Goal: Task Accomplishment & Management: Complete application form

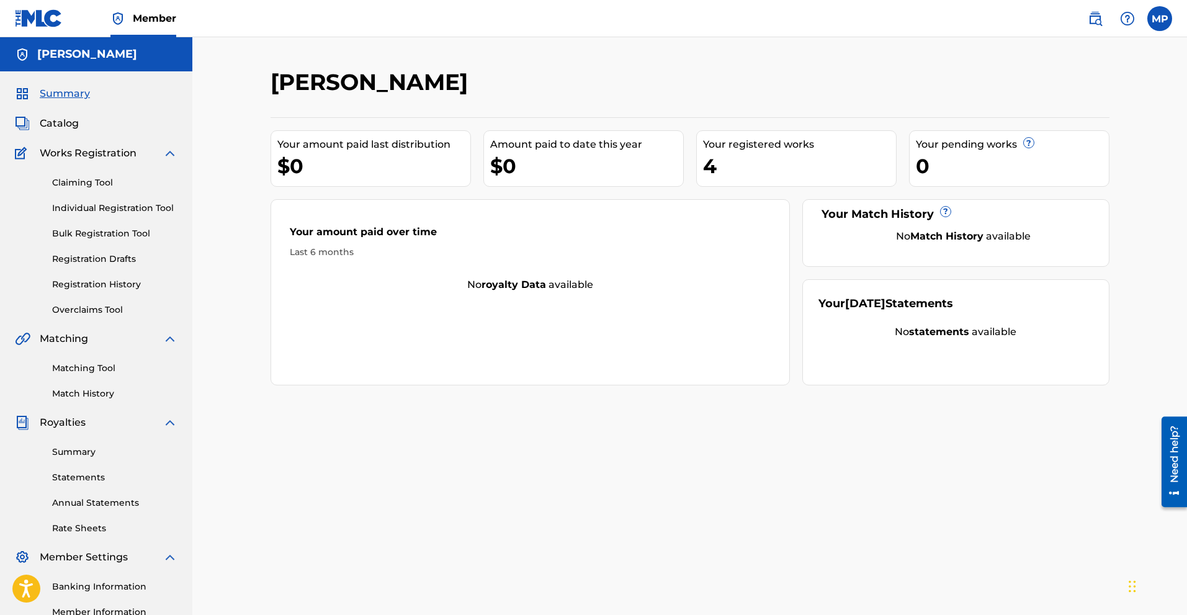
click at [1162, 25] on label at bounding box center [1160, 18] width 25 height 25
click at [1160, 19] on input "MP [PERSON_NAME] [EMAIL_ADDRESS][DOMAIN_NAME] Notification Preferences Profile …" at bounding box center [1160, 19] width 0 height 0
click at [1052, 158] on div "Notification Preferences Profile Log out" at bounding box center [1095, 154] width 154 height 83
click at [1160, 19] on input "MP [PERSON_NAME] [EMAIL_ADDRESS][DOMAIN_NAME] Notification Preferences Profile …" at bounding box center [1160, 19] width 0 height 0
click at [1109, 78] on p "[PERSON_NAME]" at bounding box center [1117, 73] width 94 height 15
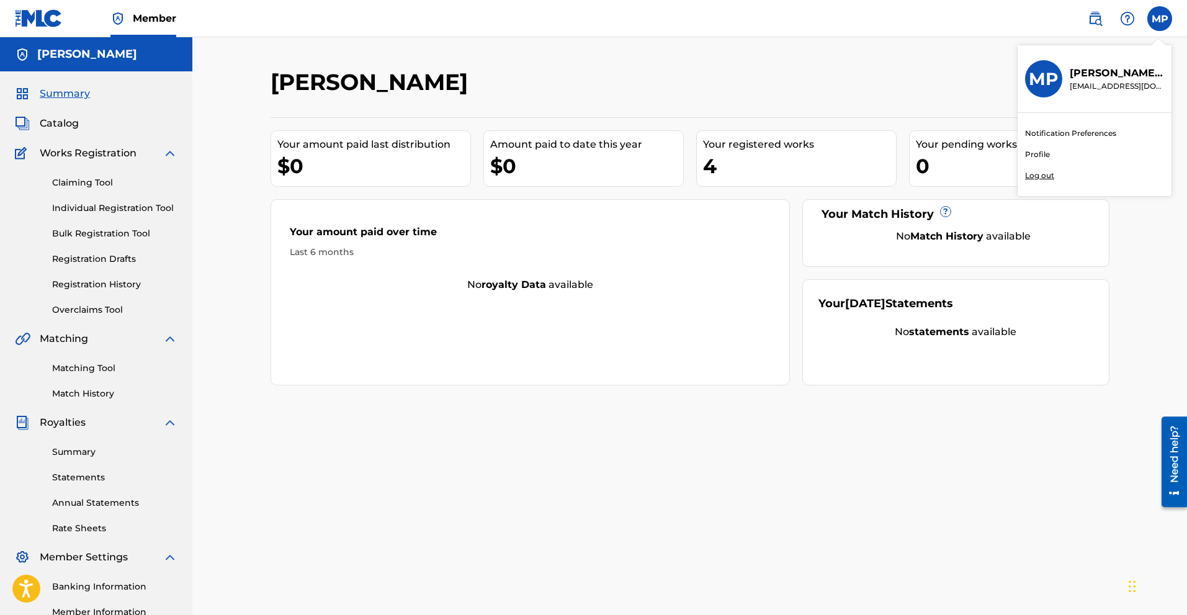
click at [1160, 19] on input "MP [PERSON_NAME] [EMAIL_ADDRESS][DOMAIN_NAME] Notification Preferences Profile …" at bounding box center [1160, 19] width 0 height 0
click at [1039, 157] on link "Profile" at bounding box center [1037, 154] width 25 height 11
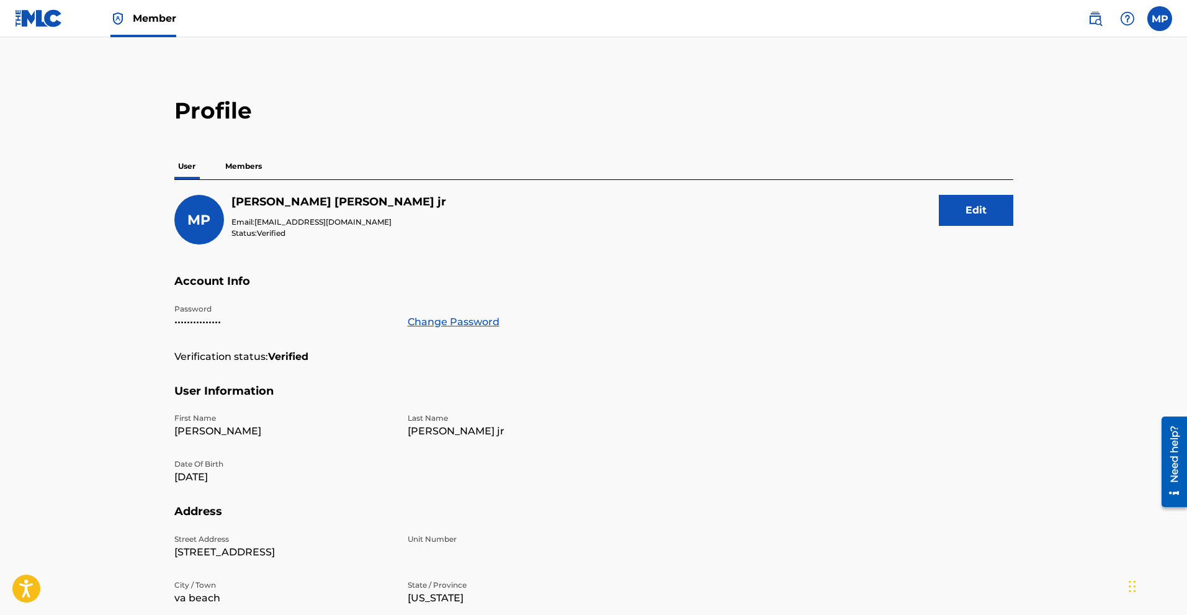
click at [237, 155] on p "Members" at bounding box center [244, 166] width 44 height 26
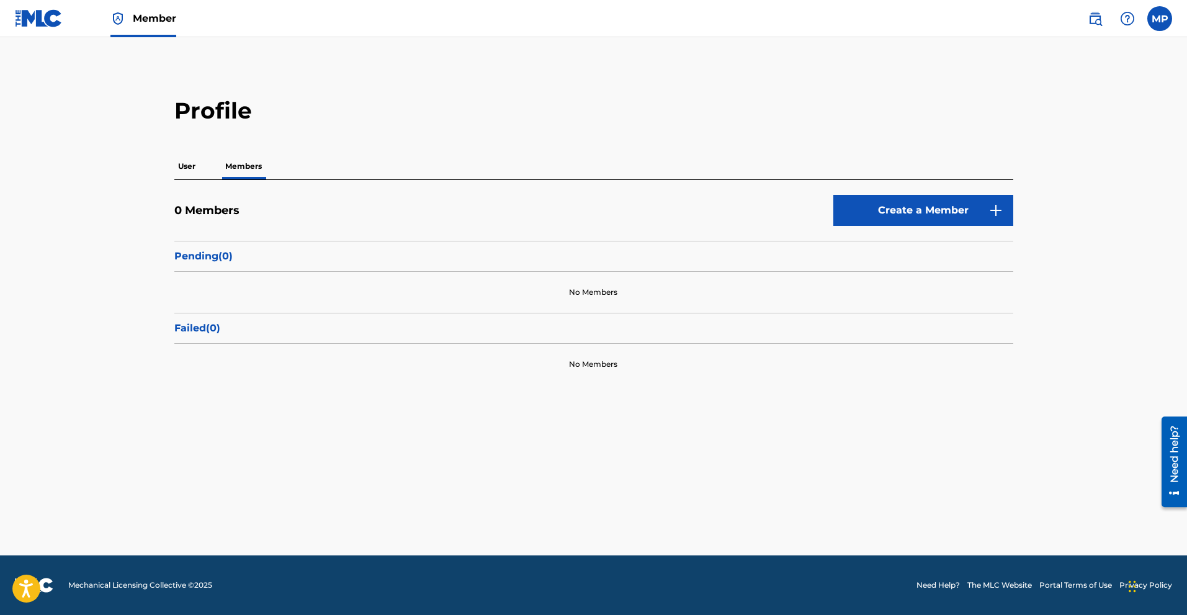
click at [192, 163] on p "User" at bounding box center [186, 166] width 25 height 26
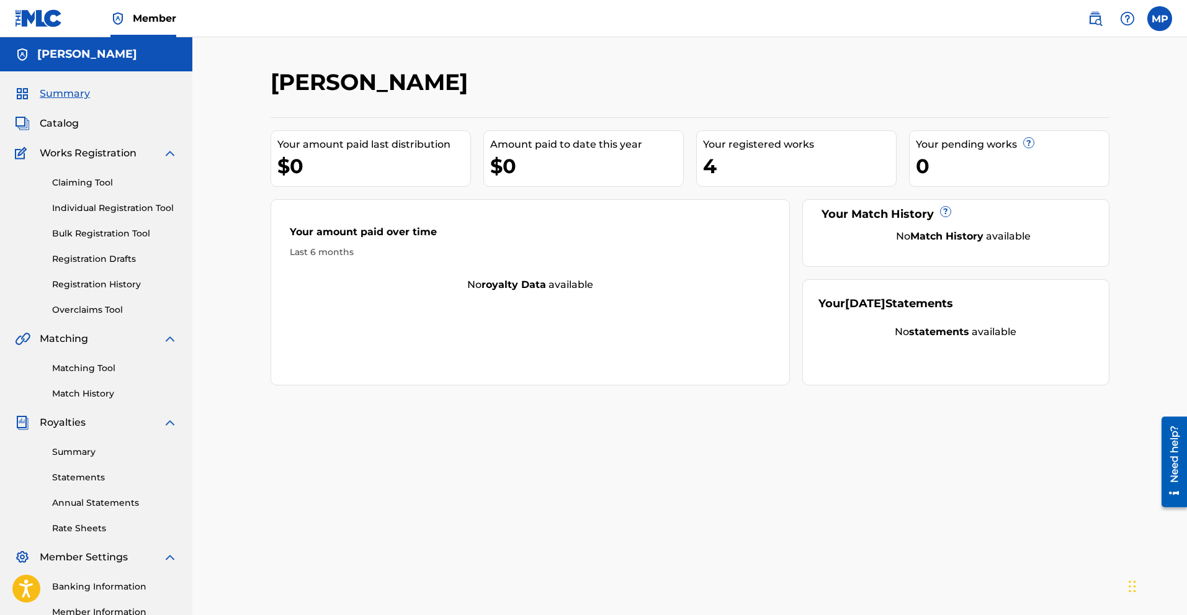
scroll to position [155, 0]
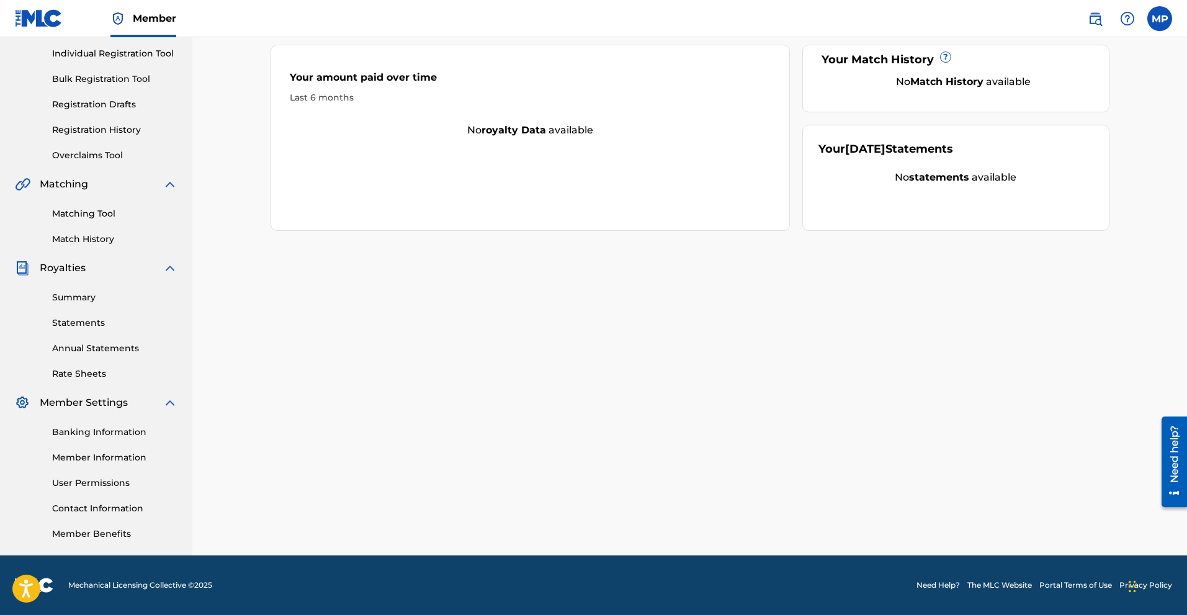
click at [97, 432] on link "Banking Information" at bounding box center [114, 432] width 125 height 13
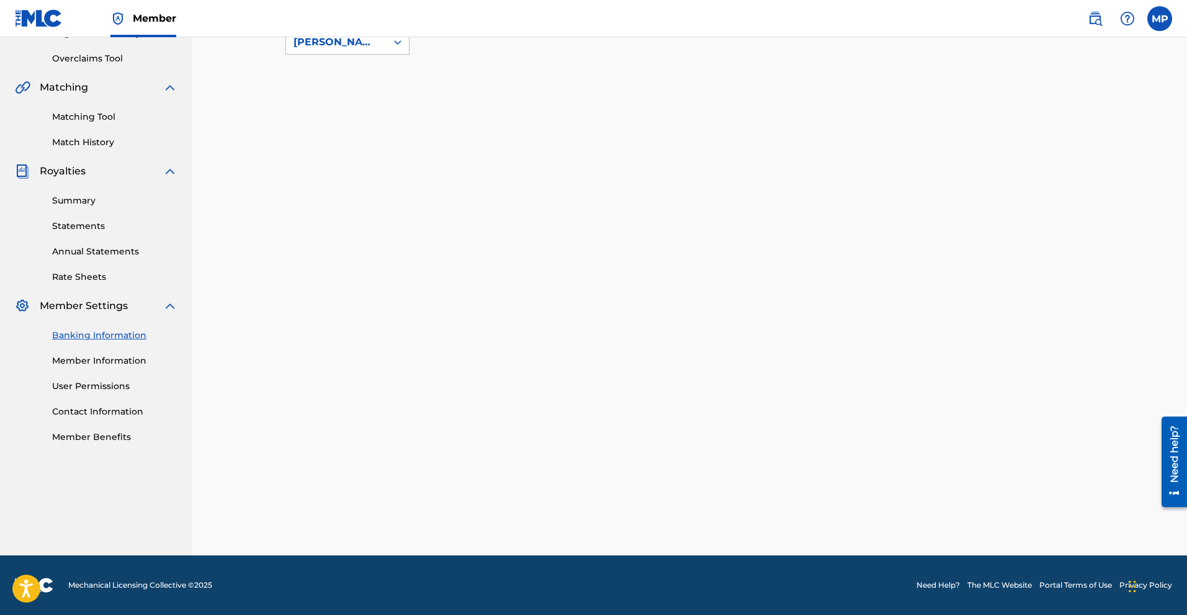
scroll to position [155, 0]
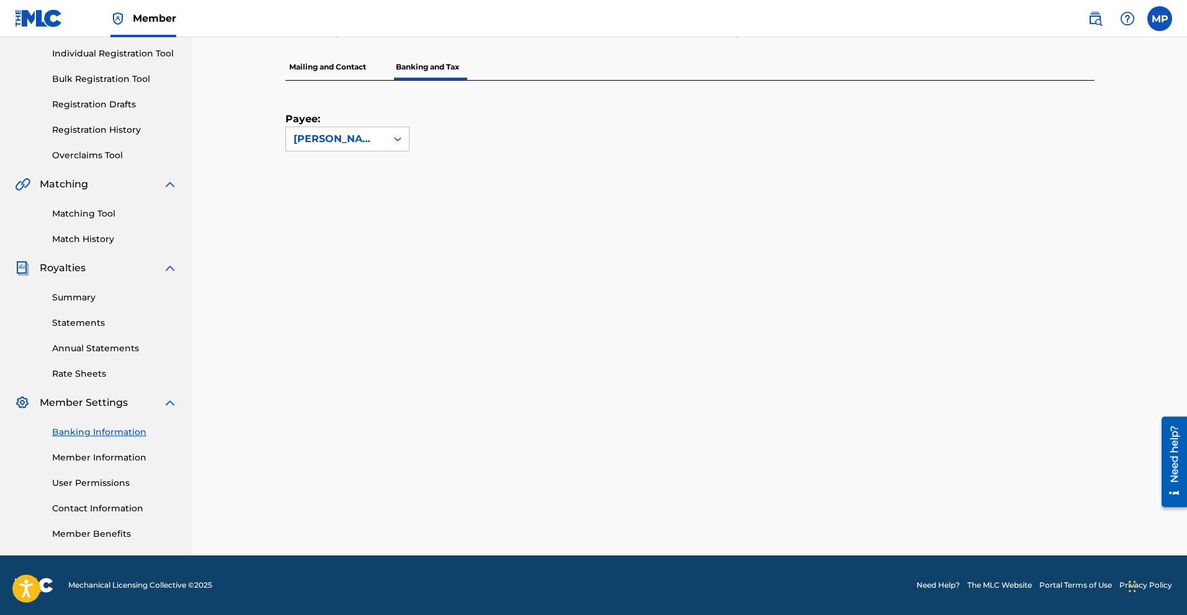
click at [329, 63] on p "Mailing and Contact" at bounding box center [328, 67] width 84 height 26
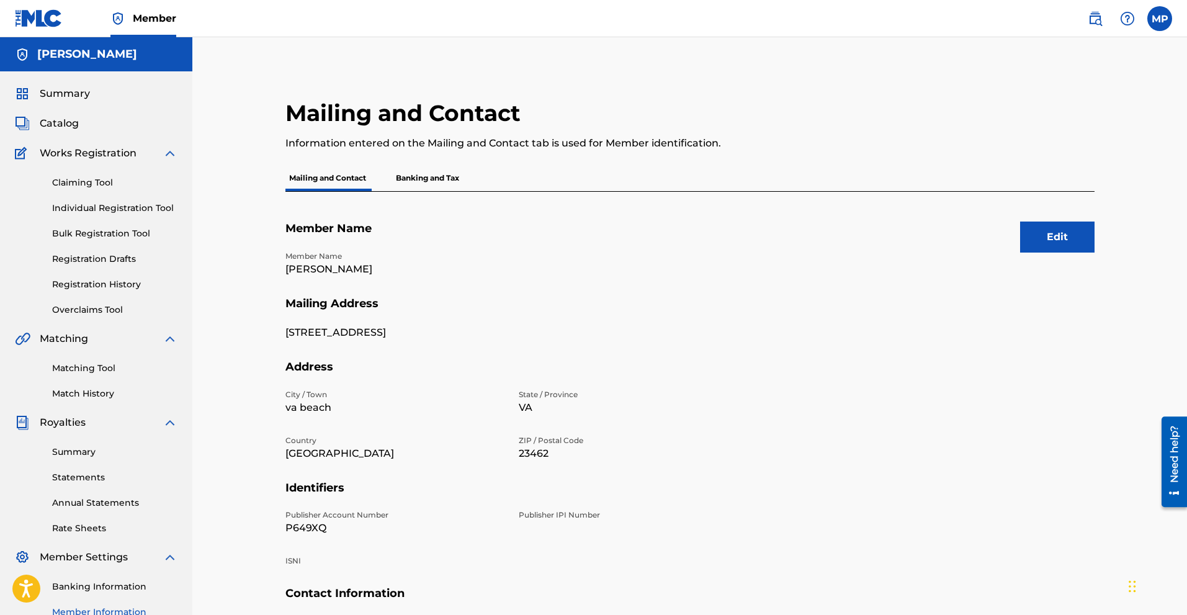
scroll to position [155, 0]
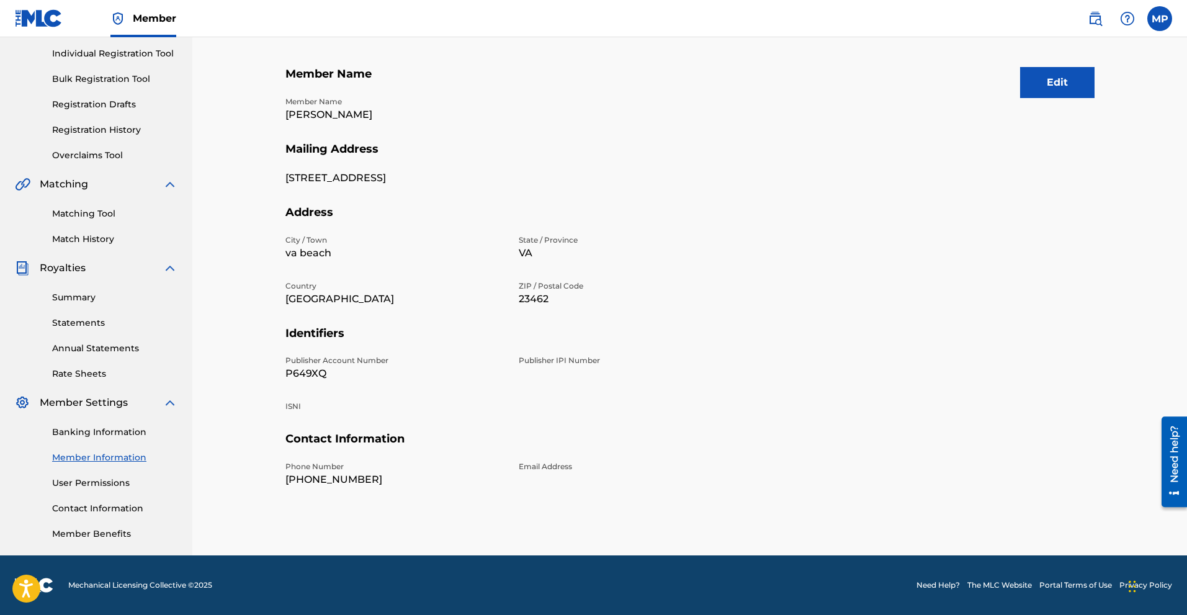
click at [1052, 86] on button "Edit" at bounding box center [1058, 82] width 74 height 31
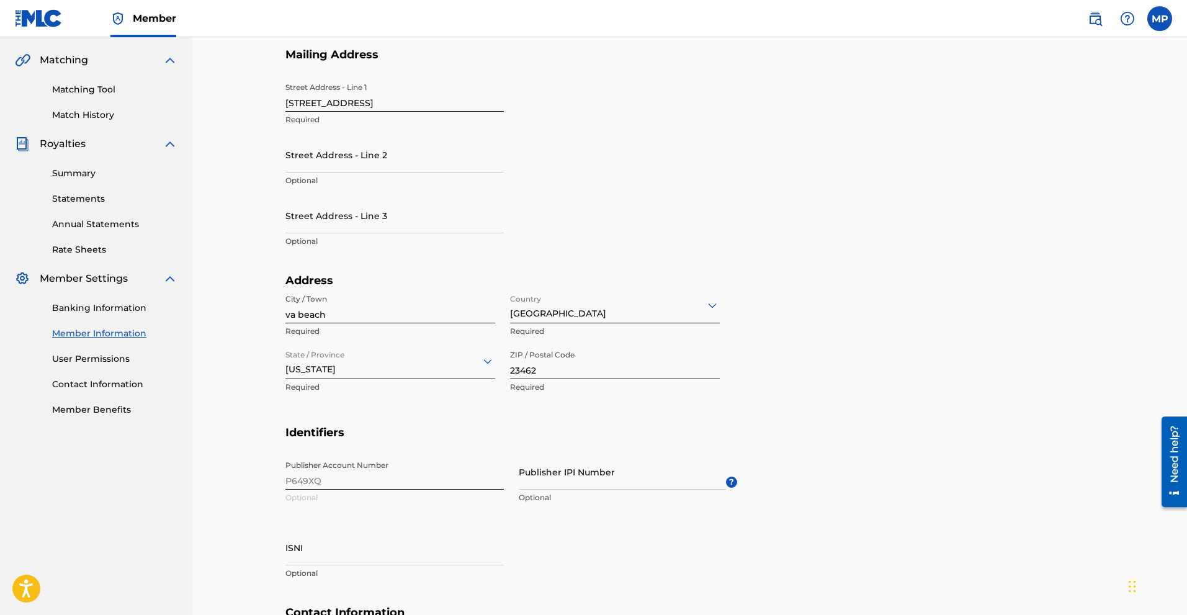
scroll to position [464, 0]
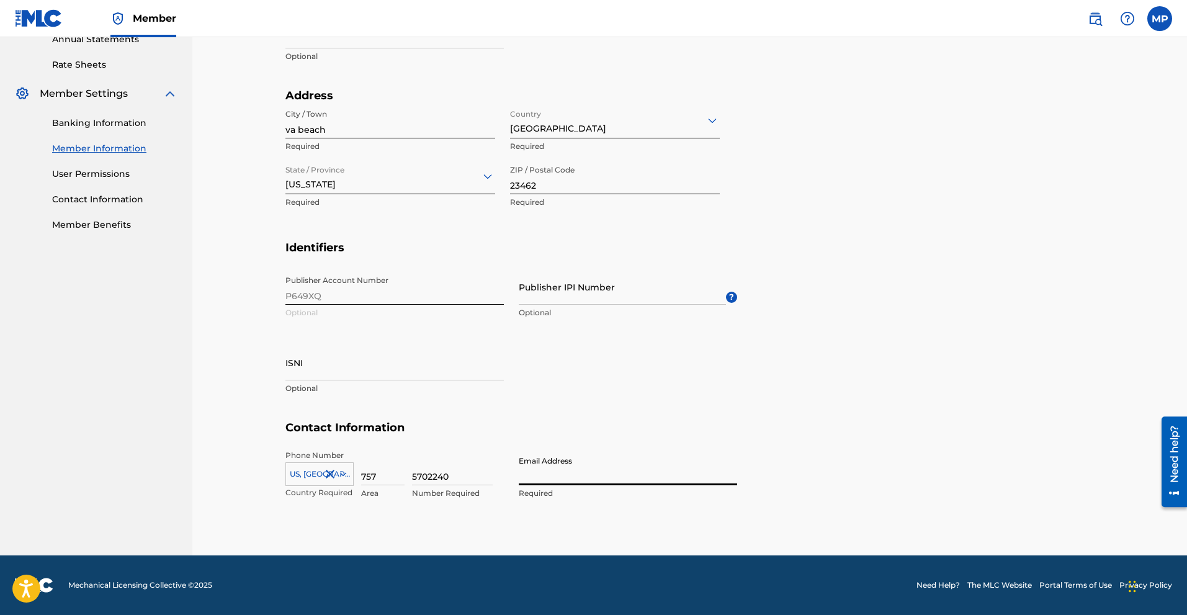
click at [544, 477] on input "Email Address" at bounding box center [628, 467] width 219 height 35
type input "[EMAIL_ADDRESS][DOMAIN_NAME]"
type input "[PERSON_NAME]"
type input "[GEOGRAPHIC_DATA]"
type input "VA"
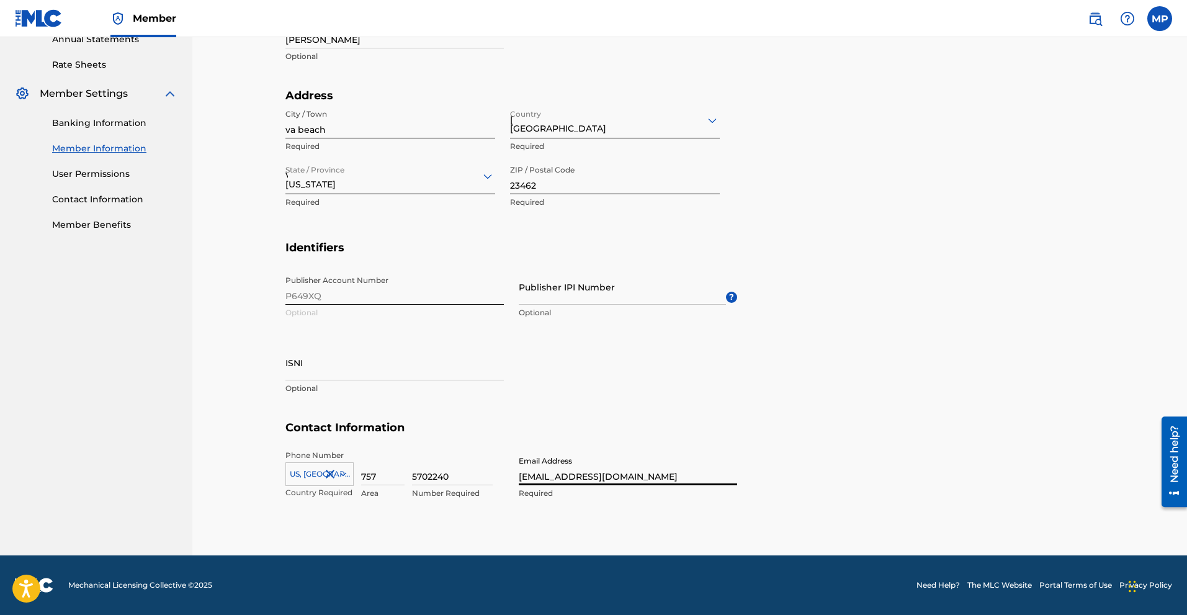
type input "1"
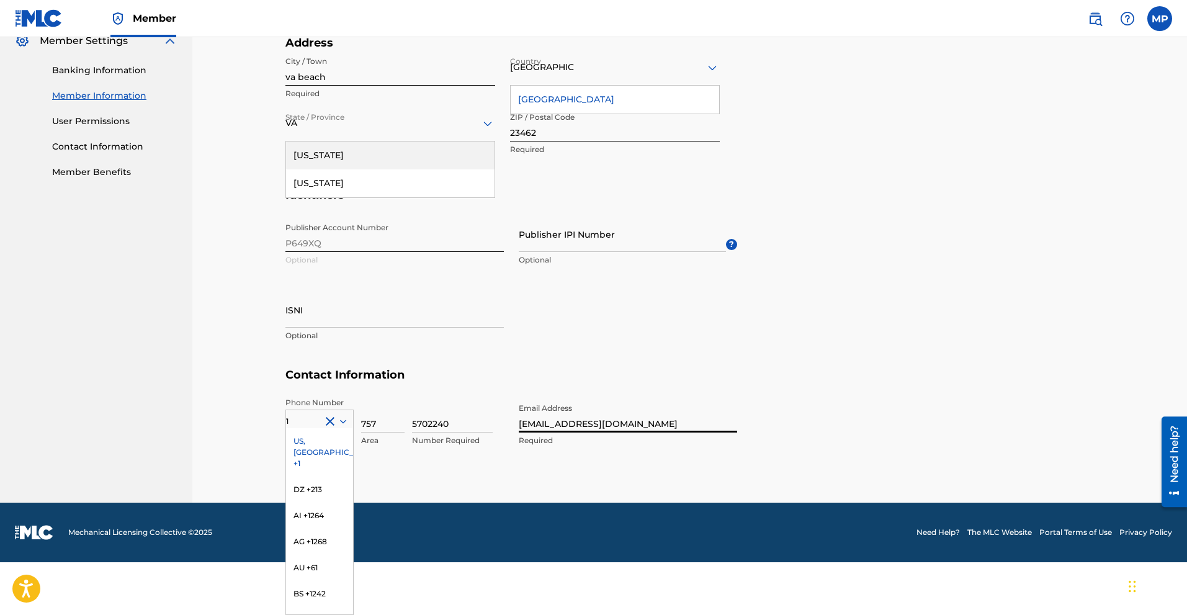
click at [605, 428] on input "[EMAIL_ADDRESS][DOMAIN_NAME]" at bounding box center [628, 414] width 219 height 35
click at [462, 349] on div "Publisher Account Number P649XQ Optional Publisher IPI Number Optional ? ISNI O…" at bounding box center [512, 292] width 452 height 151
drag, startPoint x: 610, startPoint y: 424, endPoint x: 579, endPoint y: 423, distance: 31.0
click at [579, 423] on input "[EMAIL_ADDRESS][DOMAIN_NAME]" at bounding box center [628, 414] width 219 height 35
click at [324, 443] on div "US, [GEOGRAPHIC_DATA] +1" at bounding box center [319, 452] width 67 height 48
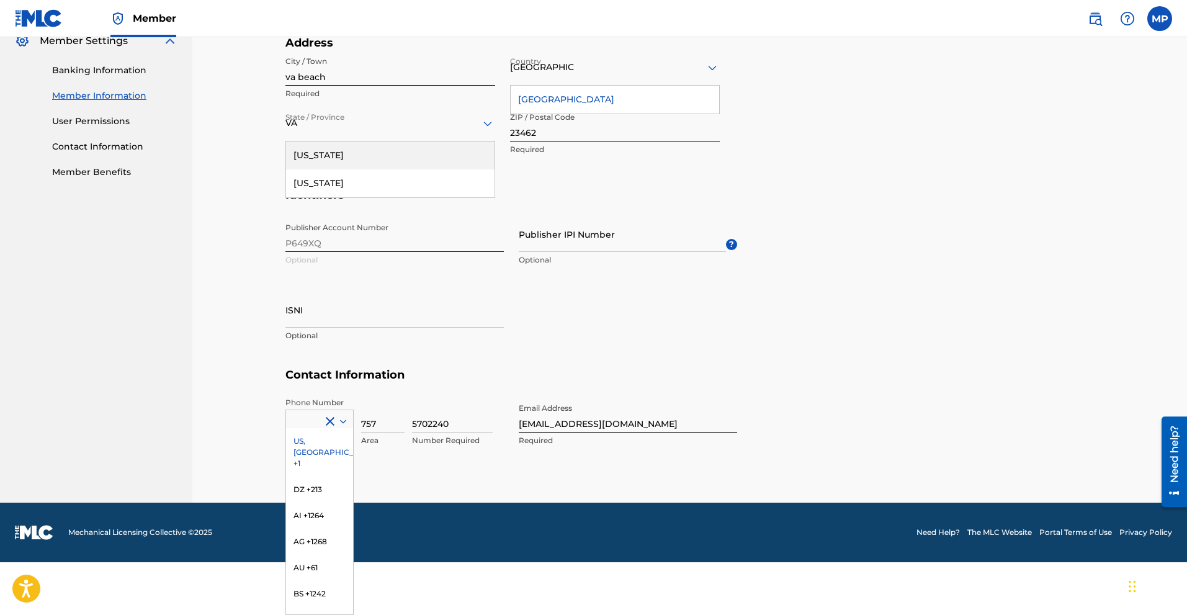
scroll to position [464, 0]
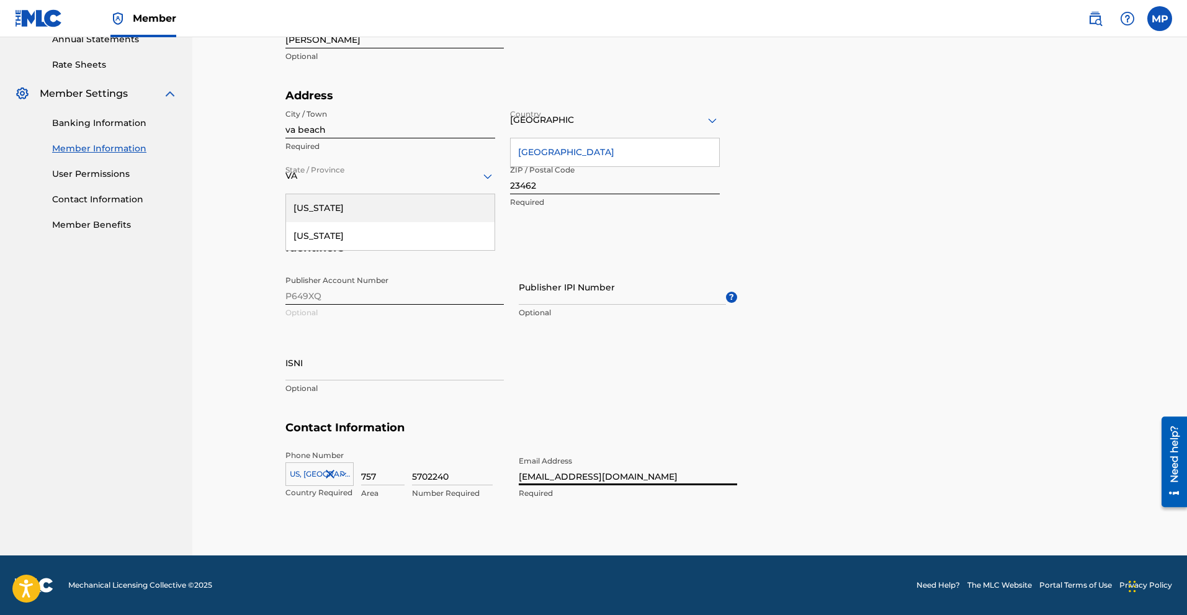
drag, startPoint x: 611, startPoint y: 480, endPoint x: 577, endPoint y: 476, distance: 33.8
click at [577, 476] on input "[EMAIL_ADDRESS][DOMAIN_NAME]" at bounding box center [628, 467] width 219 height 35
type input "[EMAIL_ADDRESS][DOMAIN_NAME]"
click at [328, 168] on div "VA" at bounding box center [391, 176] width 210 height 35
click at [389, 173] on div at bounding box center [391, 176] width 210 height 16
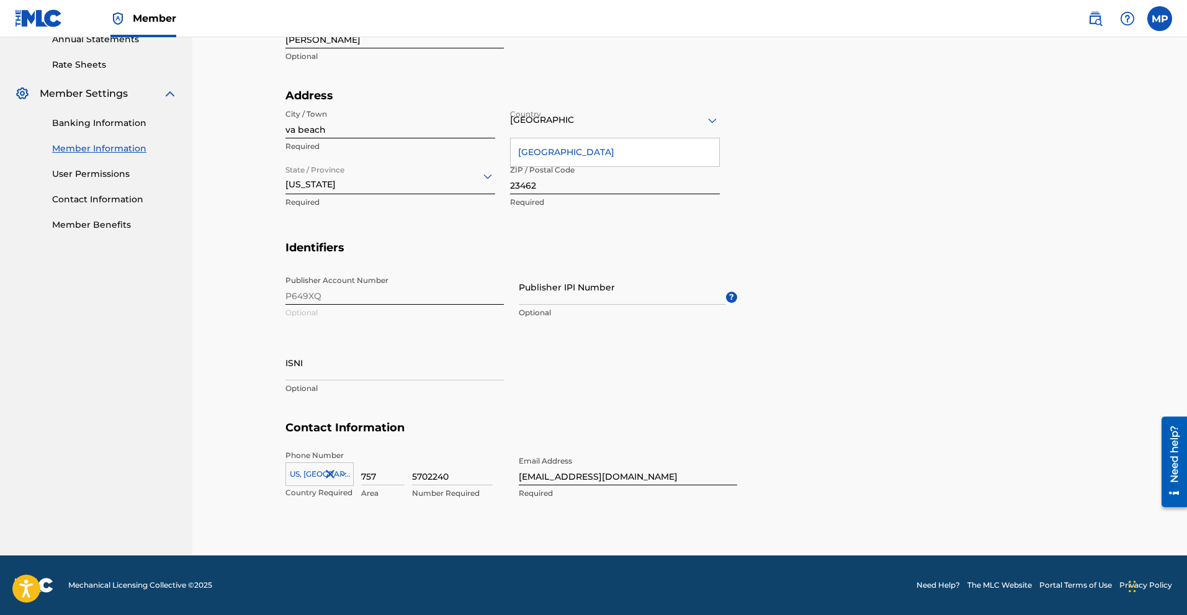
click at [563, 161] on div "[GEOGRAPHIC_DATA]" at bounding box center [615, 152] width 209 height 28
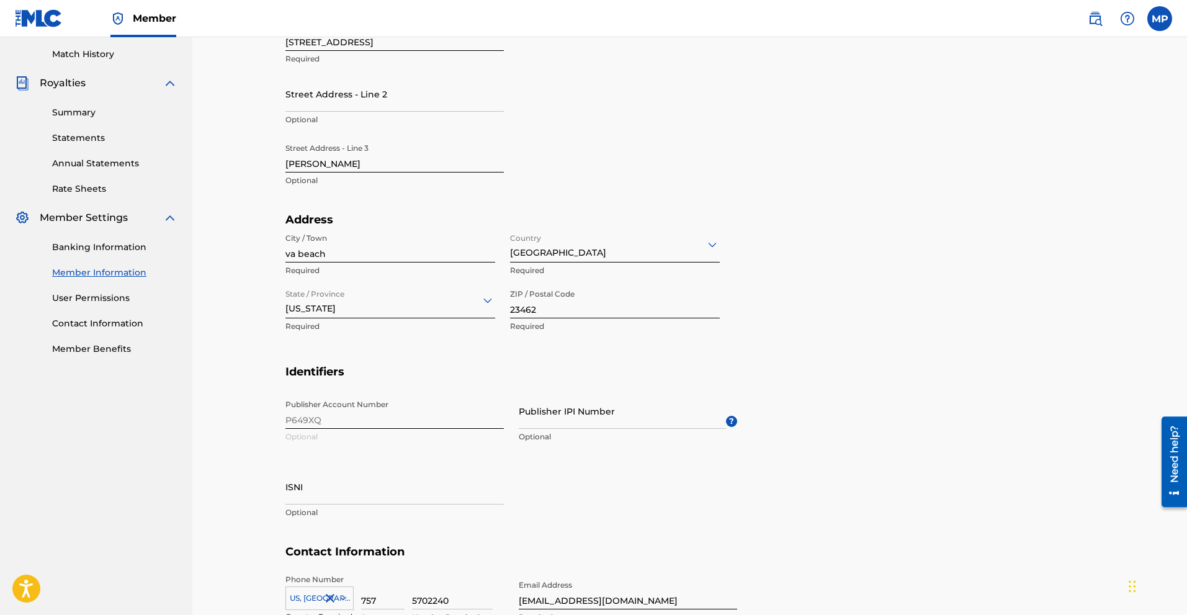
click at [312, 425] on div "Publisher Account Number P649XQ Optional Publisher IPI Number Optional ? ISNI O…" at bounding box center [512, 469] width 452 height 151
click at [305, 421] on div "Publisher Account Number P649XQ Optional Publisher IPI Number Optional ? ISNI O…" at bounding box center [512, 469] width 452 height 151
click at [304, 421] on div "Publisher Account Number P649XQ Optional Publisher IPI Number Optional ? ISNI O…" at bounding box center [512, 469] width 452 height 151
click at [508, 420] on div "Publisher Account Number P649XQ Optional Publisher IPI Number Optional ? ISNI O…" at bounding box center [512, 469] width 452 height 151
click at [525, 423] on input "Publisher IPI Number" at bounding box center [622, 411] width 207 height 35
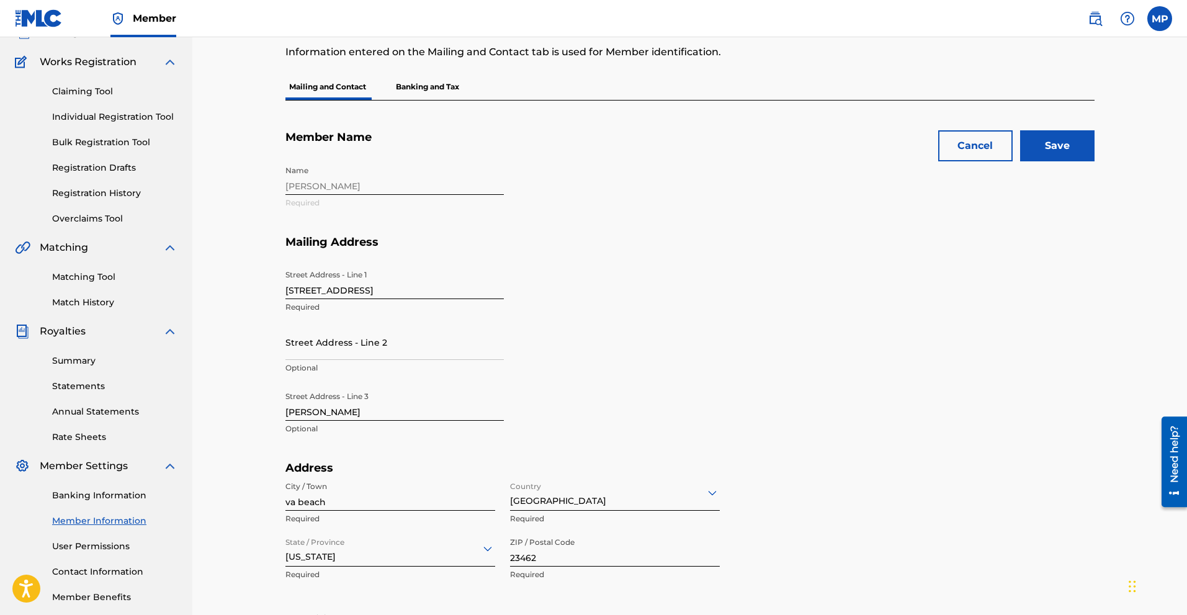
scroll to position [29, 0]
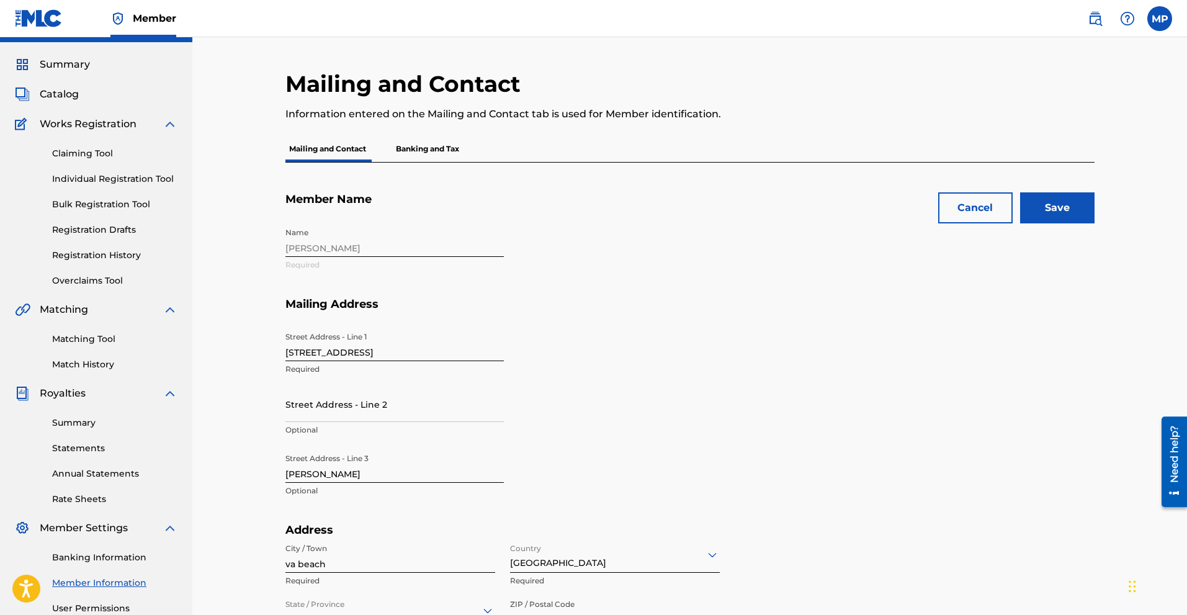
click at [1054, 217] on input "Save" at bounding box center [1058, 207] width 74 height 31
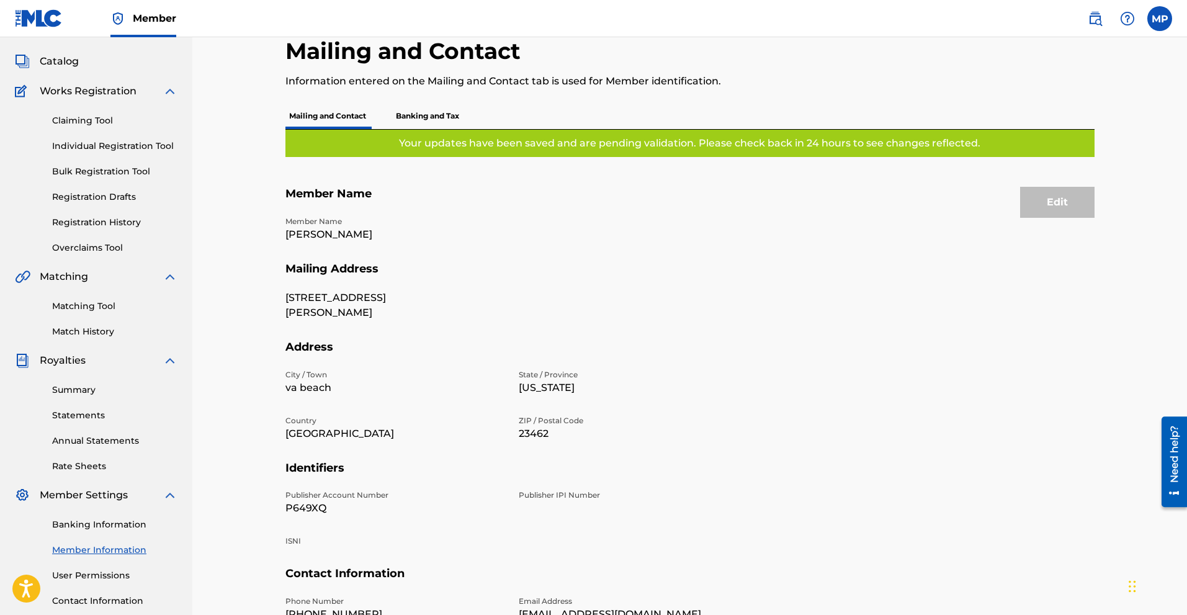
scroll to position [178, 0]
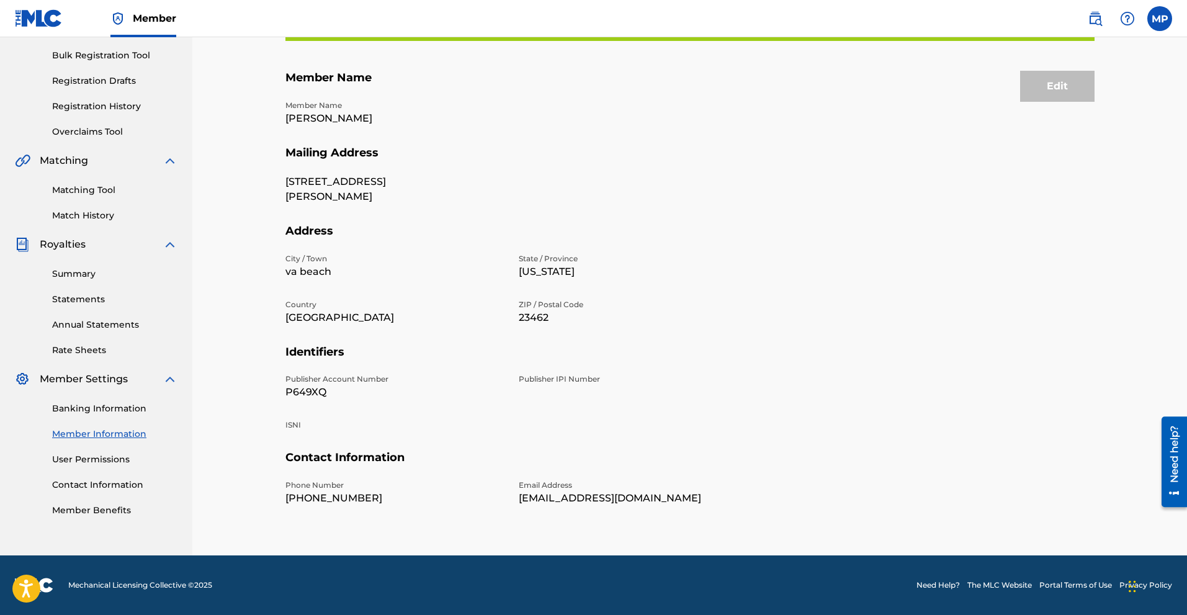
click at [75, 402] on div "Banking Information Member Information User Permissions Contact Information Mem…" at bounding box center [96, 452] width 163 height 130
click at [73, 405] on link "Banking Information" at bounding box center [114, 408] width 125 height 13
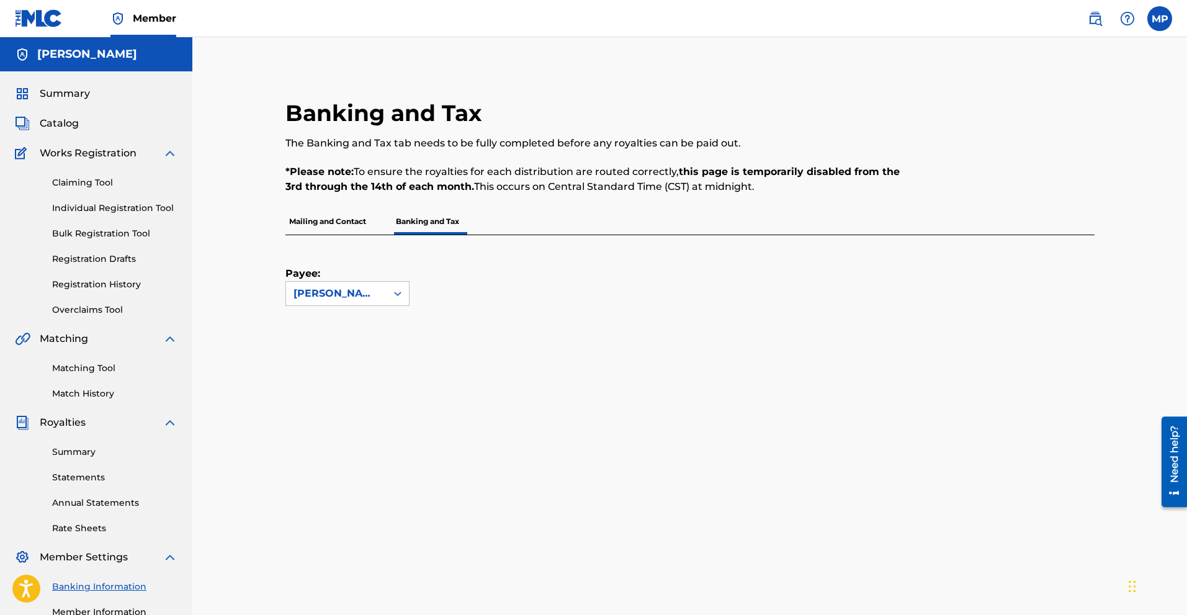
click at [96, 288] on link "Registration History" at bounding box center [114, 284] width 125 height 13
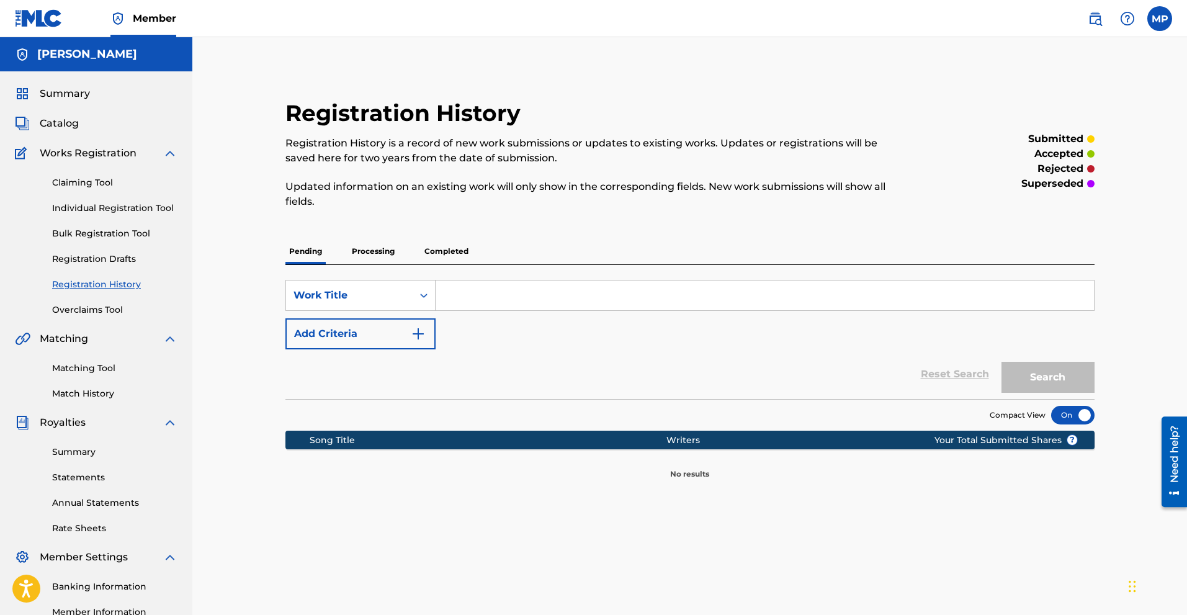
click at [89, 239] on link "Bulk Registration Tool" at bounding box center [114, 233] width 125 height 13
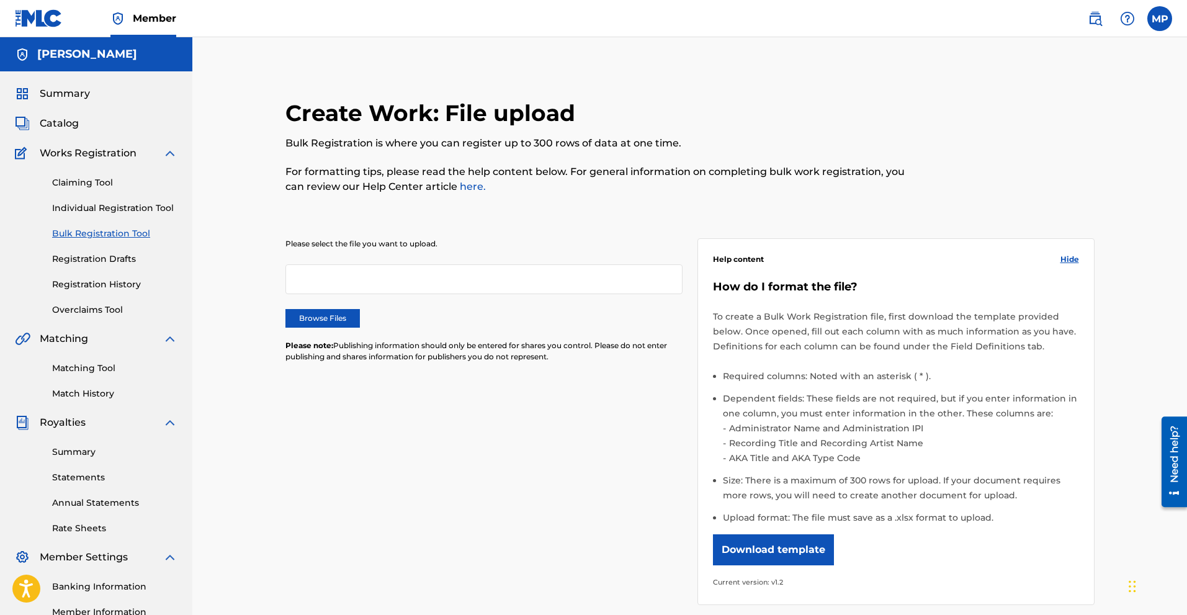
click at [99, 207] on link "Individual Registration Tool" at bounding box center [114, 208] width 125 height 13
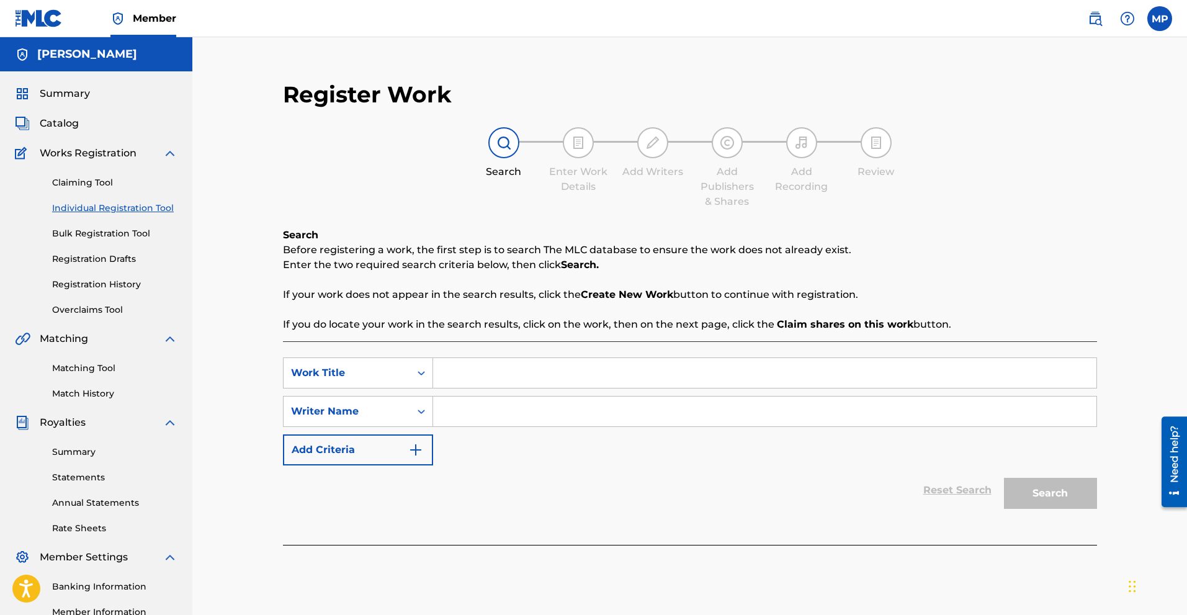
click at [104, 184] on link "Claiming Tool" at bounding box center [114, 182] width 125 height 13
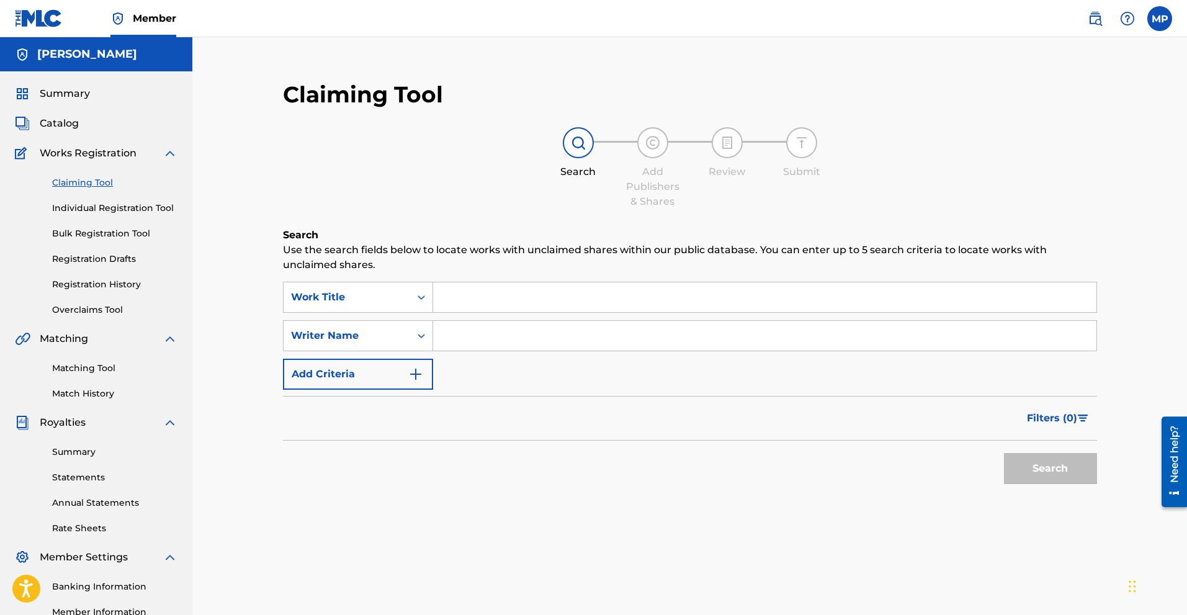
click at [106, 168] on div "Claiming Tool Individual Registration Tool Bulk Registration Tool Registration …" at bounding box center [96, 239] width 163 height 156
click at [99, 158] on span "Works Registration" at bounding box center [88, 153] width 97 height 15
click at [80, 122] on div "Catalog" at bounding box center [96, 123] width 163 height 15
click at [53, 125] on span "Catalog" at bounding box center [59, 123] width 39 height 15
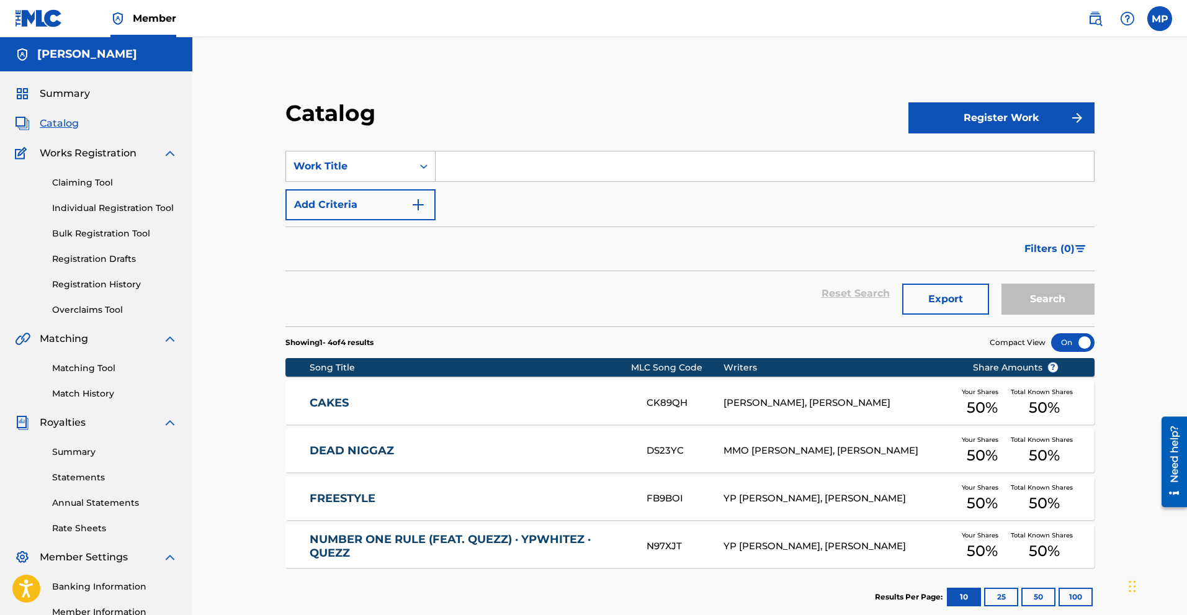
scroll to position [62, 0]
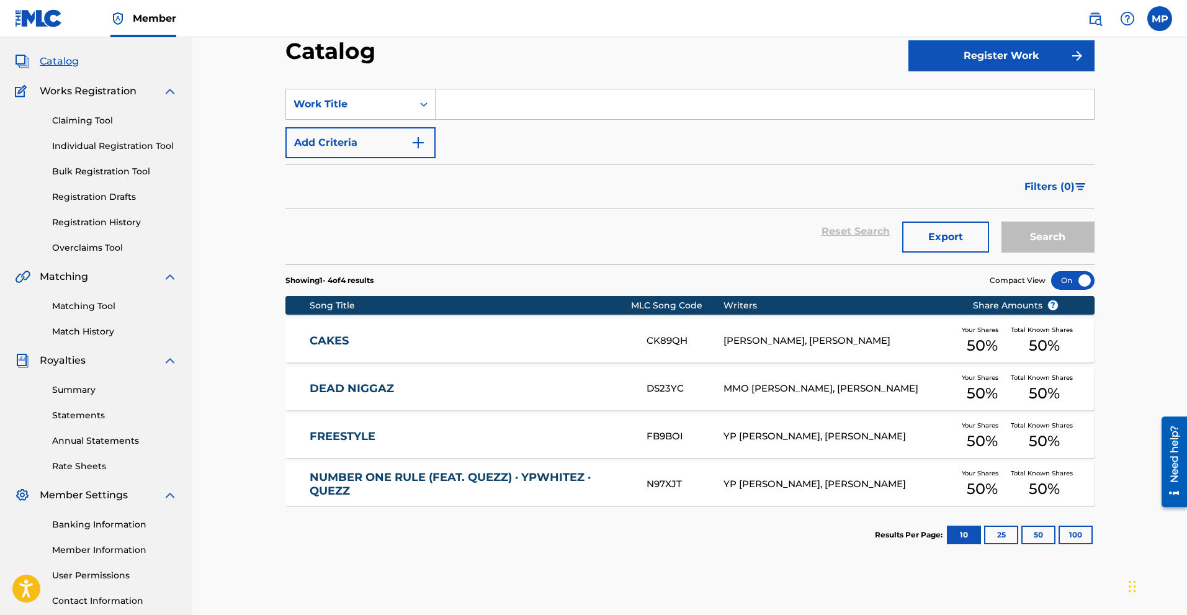
click at [91, 215] on div "Claiming Tool Individual Registration Tool Bulk Registration Tool Registration …" at bounding box center [96, 177] width 163 height 156
click at [108, 222] on link "Registration History" at bounding box center [114, 222] width 125 height 13
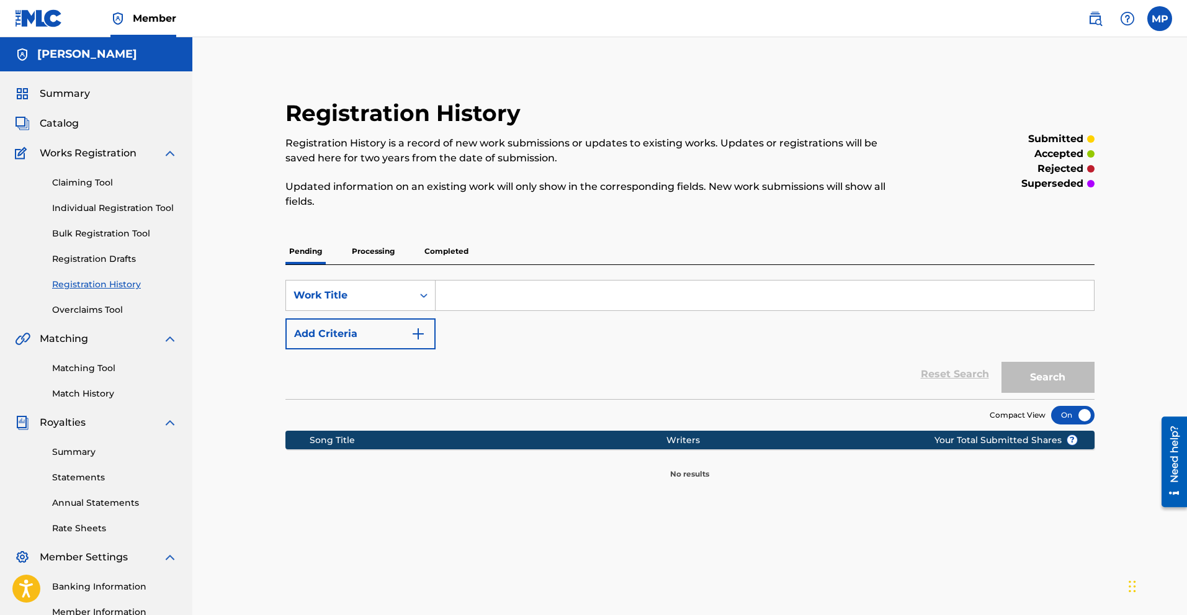
click at [403, 246] on div "Pending Processing Completed" at bounding box center [690, 251] width 809 height 26
click at [399, 246] on div "Pending Processing Completed" at bounding box center [690, 251] width 809 height 26
click at [375, 268] on div "SearchWithCriteriac2034c60-e101-4011-9736-4fca17ec9e3d Work Title Add Criteria …" at bounding box center [690, 332] width 809 height 134
click at [382, 249] on p "Processing" at bounding box center [373, 251] width 50 height 26
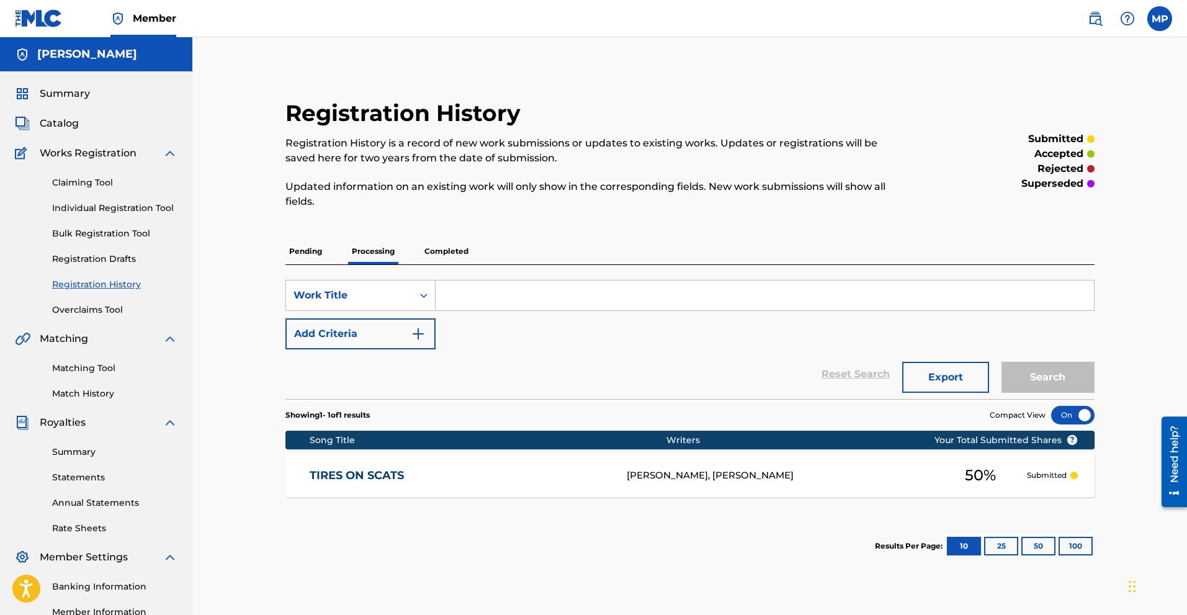
click at [464, 248] on p "Completed" at bounding box center [447, 251] width 52 height 26
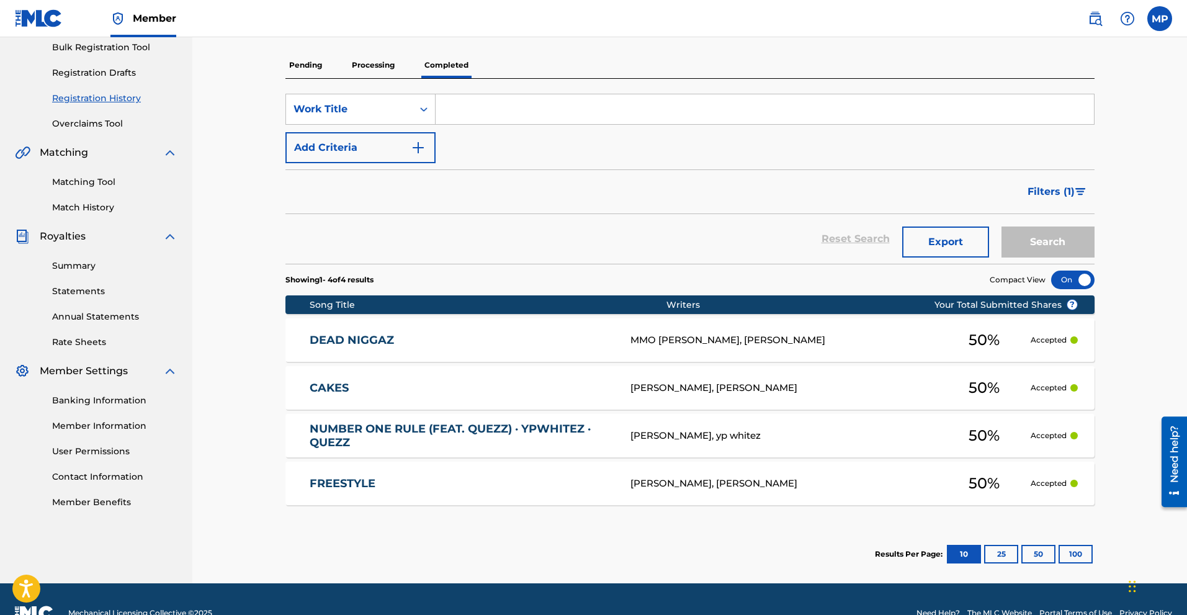
scroll to position [62, 0]
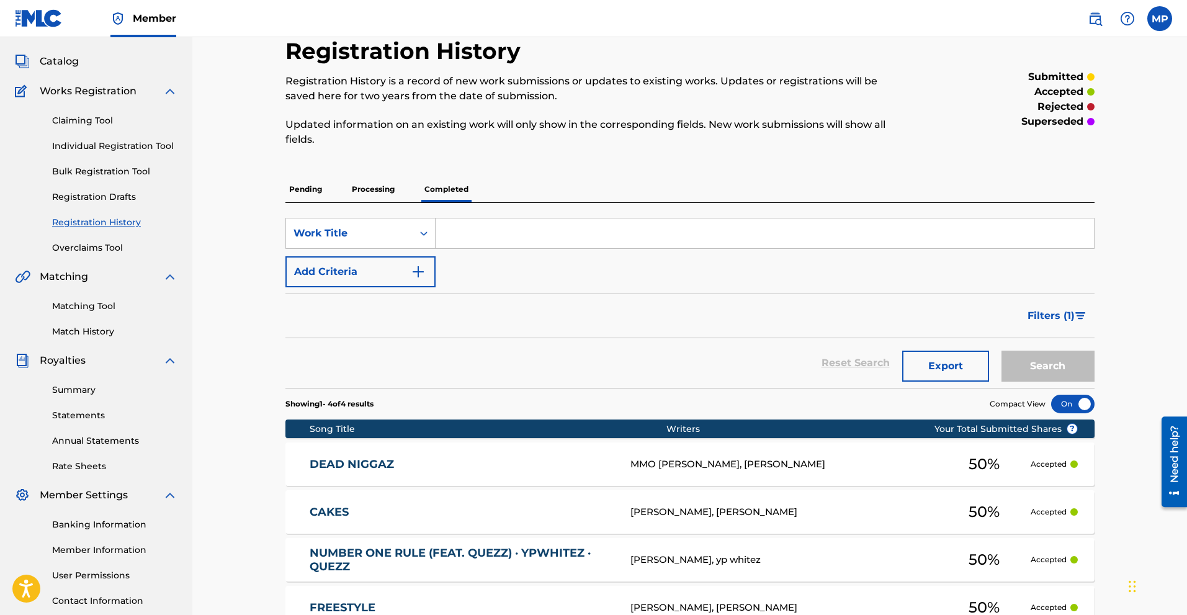
click at [71, 56] on span "Catalog" at bounding box center [59, 61] width 39 height 15
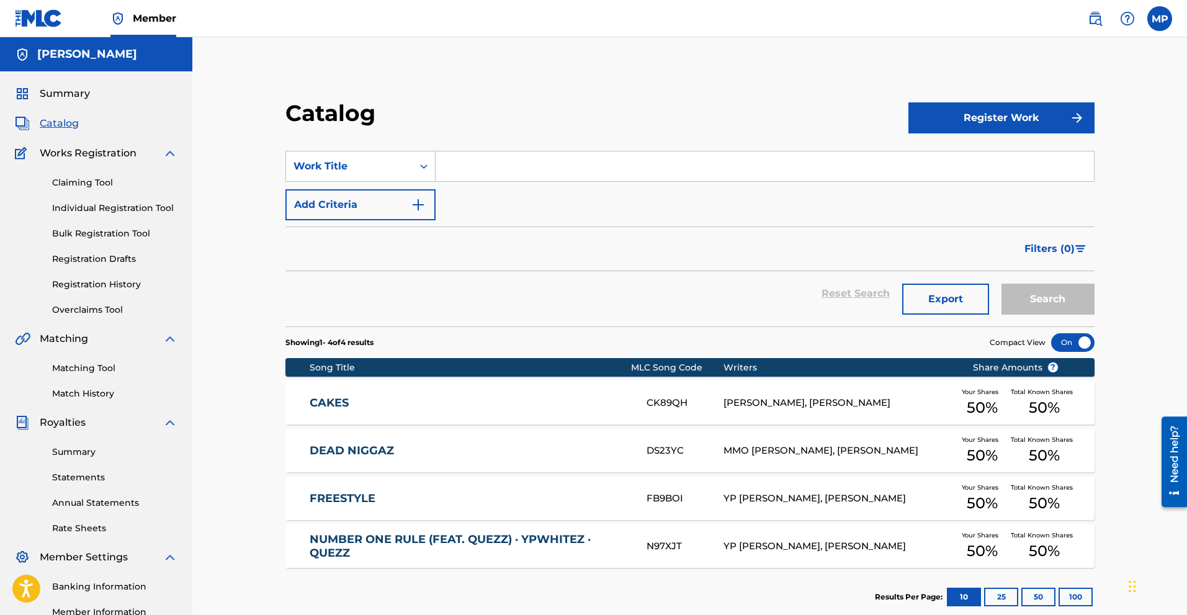
click at [1054, 127] on button "Register Work" at bounding box center [1002, 117] width 186 height 31
click at [1037, 168] on link "Individual" at bounding box center [1002, 158] width 186 height 30
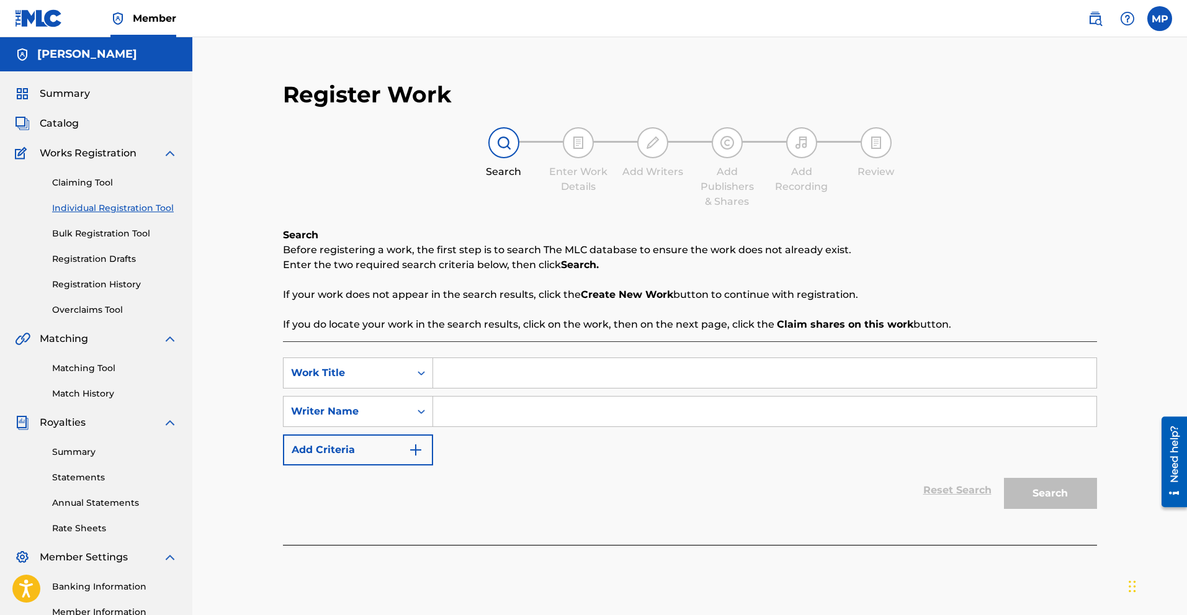
click at [501, 358] on div "Search Form" at bounding box center [765, 373] width 664 height 31
click at [500, 370] on input "Search Form" at bounding box center [765, 373] width 664 height 30
click at [494, 371] on input "Search Form" at bounding box center [765, 373] width 664 height 30
click at [994, 364] on input "Search Form" at bounding box center [765, 373] width 664 height 30
paste input "Boonwdg x Bos Flip- “Summer Jam” | Shot By ‪@mykaltaylor450‬"
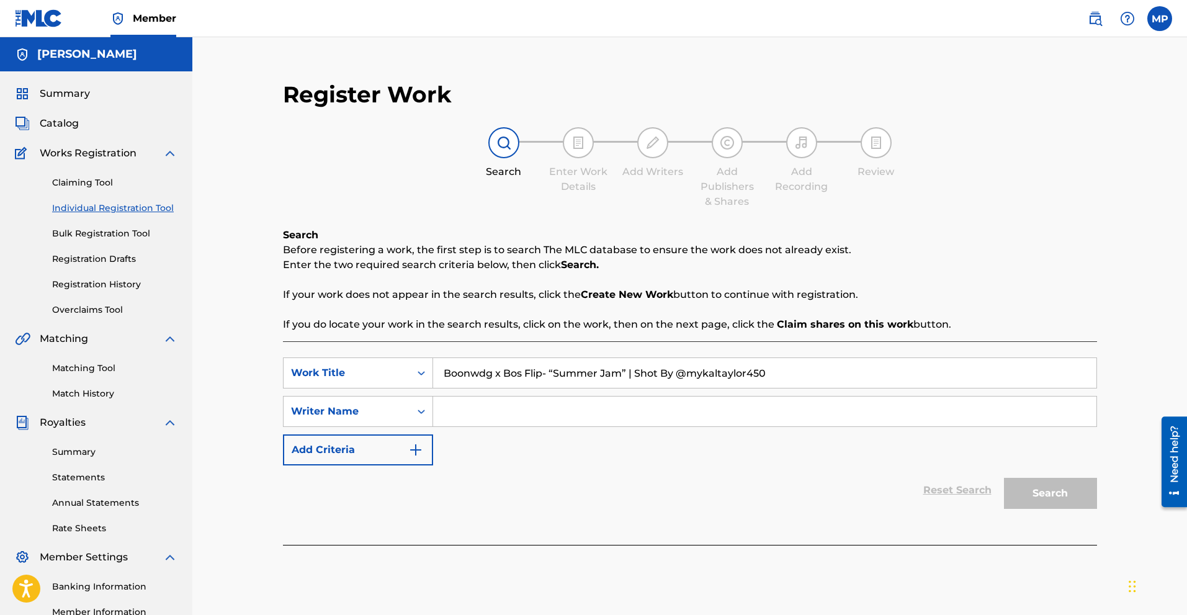
type input "Boonwdg x Bos Flip- “Summer Jam” | Shot By ‪@mykaltaylor450‬"
click at [559, 419] on input "Search Form" at bounding box center [765, 412] width 664 height 30
drag, startPoint x: 493, startPoint y: 374, endPoint x: 442, endPoint y: 377, distance: 51.0
click at [442, 377] on input "Boonwdg x Bos Flip- “Summer Jam” | Shot By ‪@mykaltaylor450‬" at bounding box center [765, 373] width 664 height 30
paste input "Boonwdg"
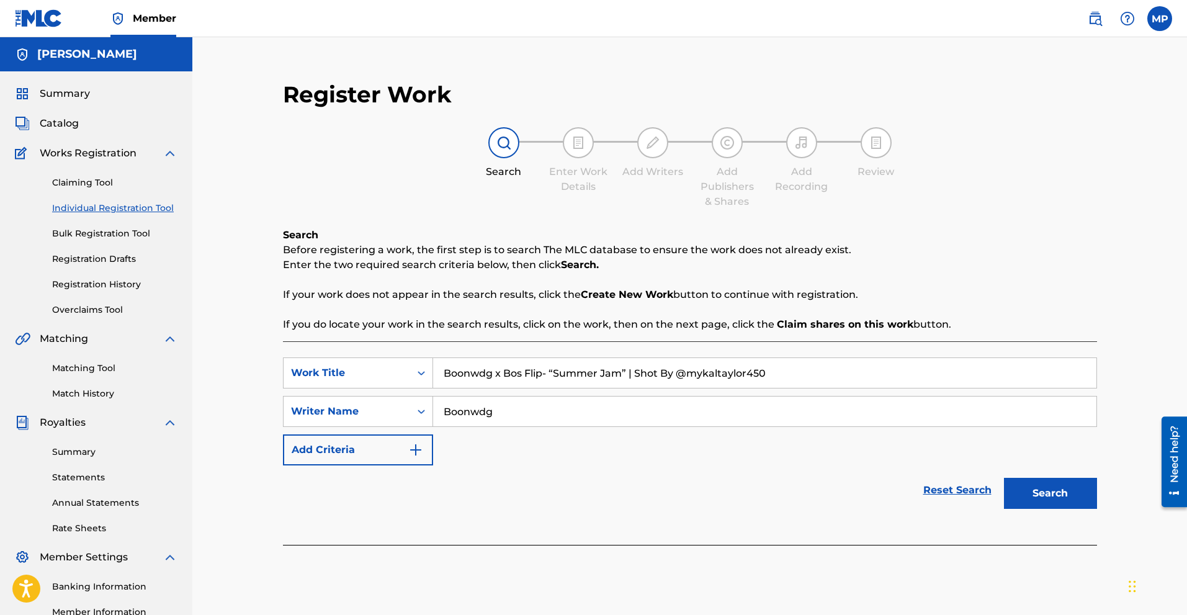
type input "Boonwdg"
click at [420, 453] on img "Search Form" at bounding box center [415, 450] width 15 height 15
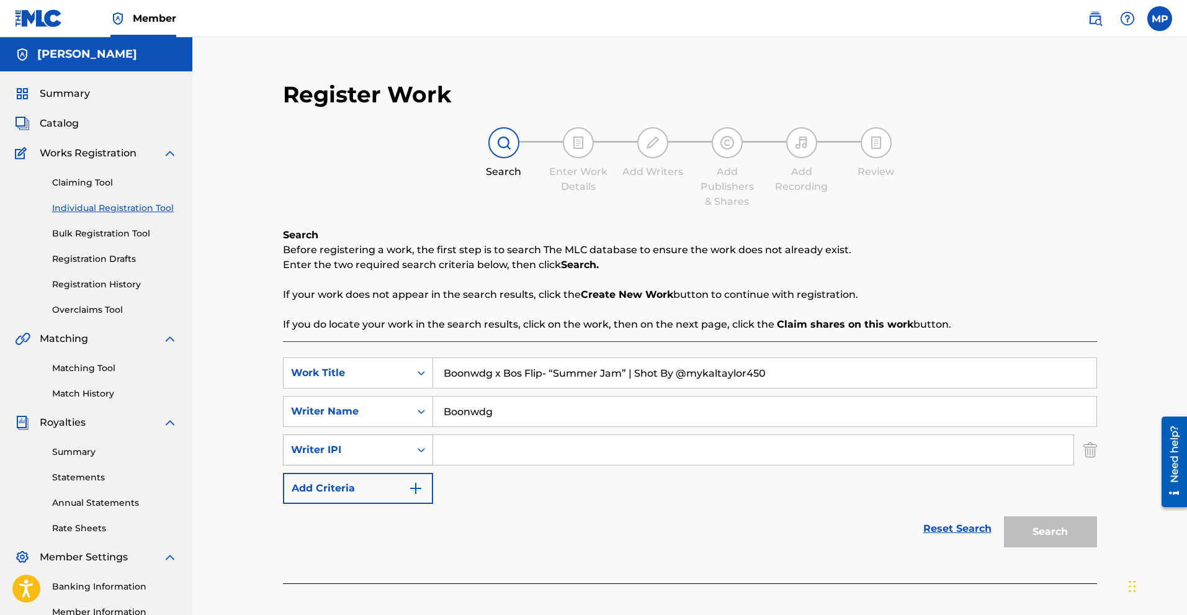
click at [366, 445] on div "Writer IPI" at bounding box center [347, 450] width 112 height 15
click at [457, 445] on input "Search Form" at bounding box center [753, 450] width 641 height 30
drag, startPoint x: 459, startPoint y: 444, endPoint x: 398, endPoint y: 449, distance: 61.7
drag, startPoint x: 398, startPoint y: 449, endPoint x: 395, endPoint y: 462, distance: 12.8
click at [395, 462] on div "Writer IPI" at bounding box center [358, 450] width 150 height 31
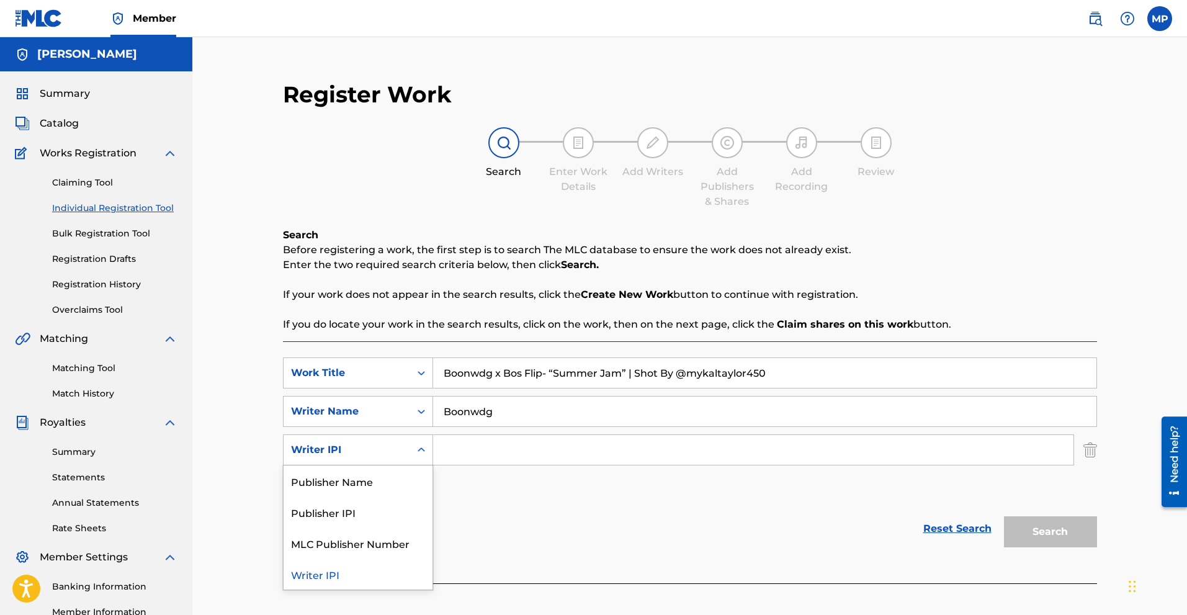
click at [426, 446] on icon "Search Form" at bounding box center [421, 450] width 12 height 12
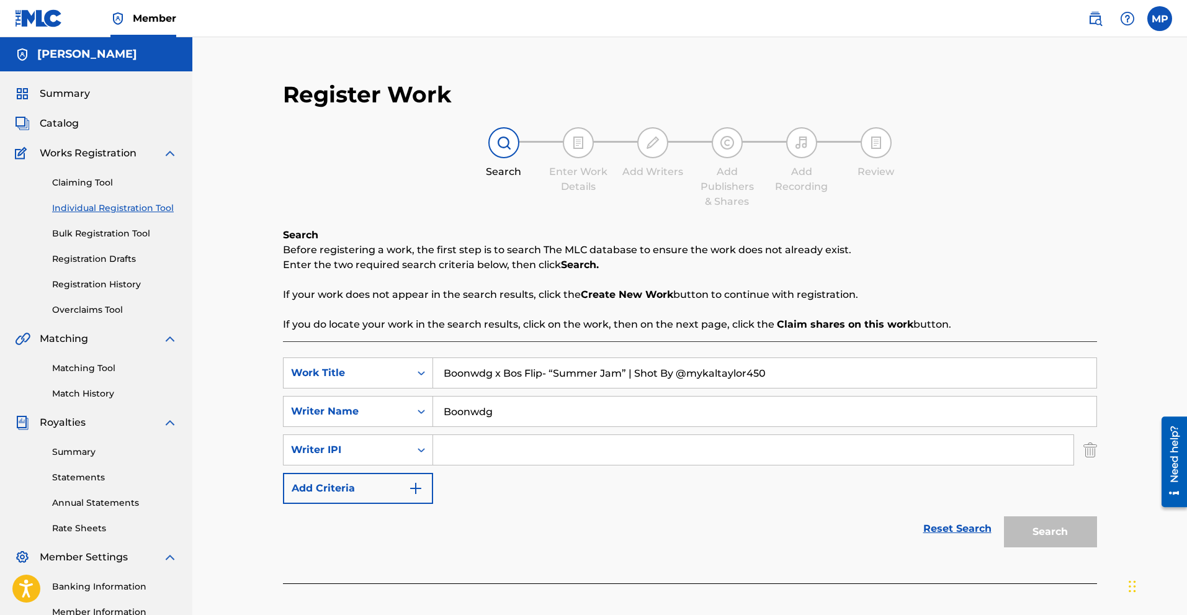
click at [1101, 449] on div "Register Work Search Enter Work Details Add Writers Add Publishers & Shares Add…" at bounding box center [690, 338] width 839 height 541
click at [1097, 448] on img "Search Form" at bounding box center [1091, 450] width 14 height 31
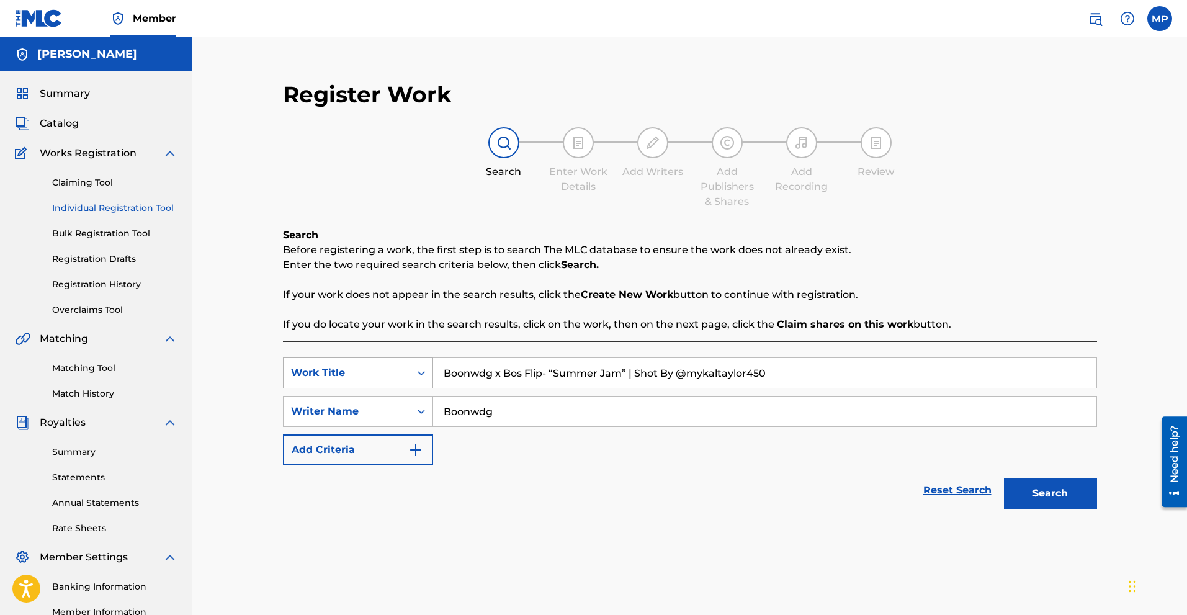
drag, startPoint x: 541, startPoint y: 377, endPoint x: 340, endPoint y: 384, distance: 201.9
click at [334, 385] on div "SearchWithCriteria80ba14b6-6d9f-48ae-a16b-19f5b0267359 Work Title Boonwdg x Bos…" at bounding box center [690, 373] width 814 height 31
drag, startPoint x: 503, startPoint y: 410, endPoint x: 429, endPoint y: 410, distance: 73.9
click at [429, 410] on div "SearchWithCriteriaf2d85485-b830-4132-9dc0-e39d40d53787 Writer Name Boonwdg" at bounding box center [690, 411] width 814 height 31
paste input "Boonwdg x Bos Flip"
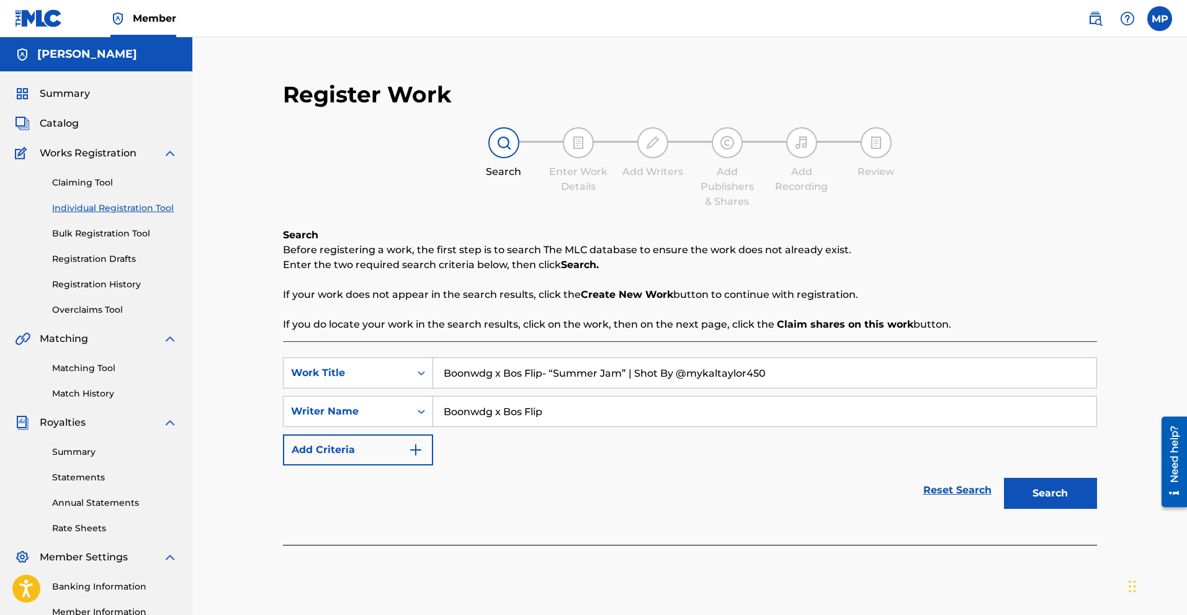
type input "Boonwdg x Bos Flip"
click at [1055, 506] on button "Search" at bounding box center [1050, 493] width 93 height 31
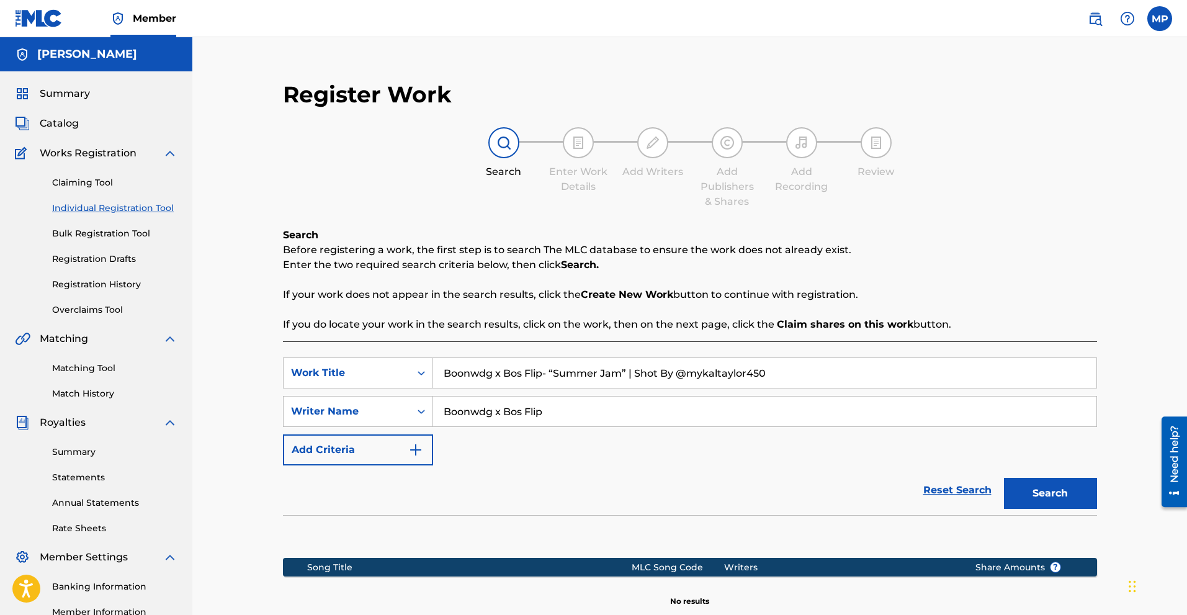
scroll to position [158, 0]
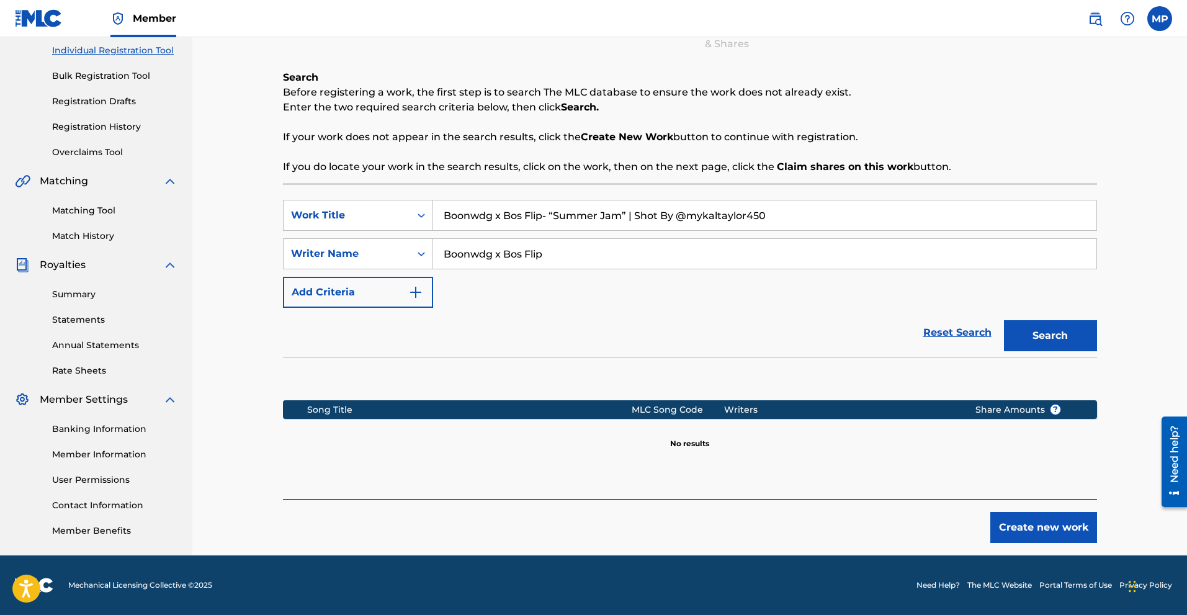
click at [1034, 521] on button "Create new work" at bounding box center [1044, 527] width 107 height 31
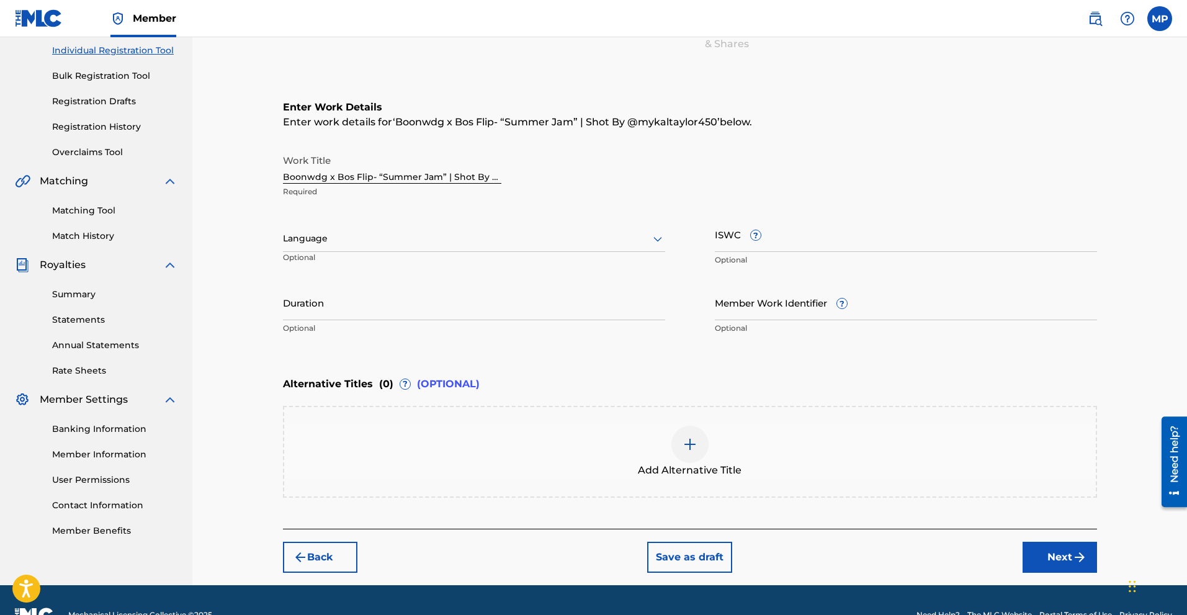
click at [1068, 550] on button "Next" at bounding box center [1060, 557] width 74 height 31
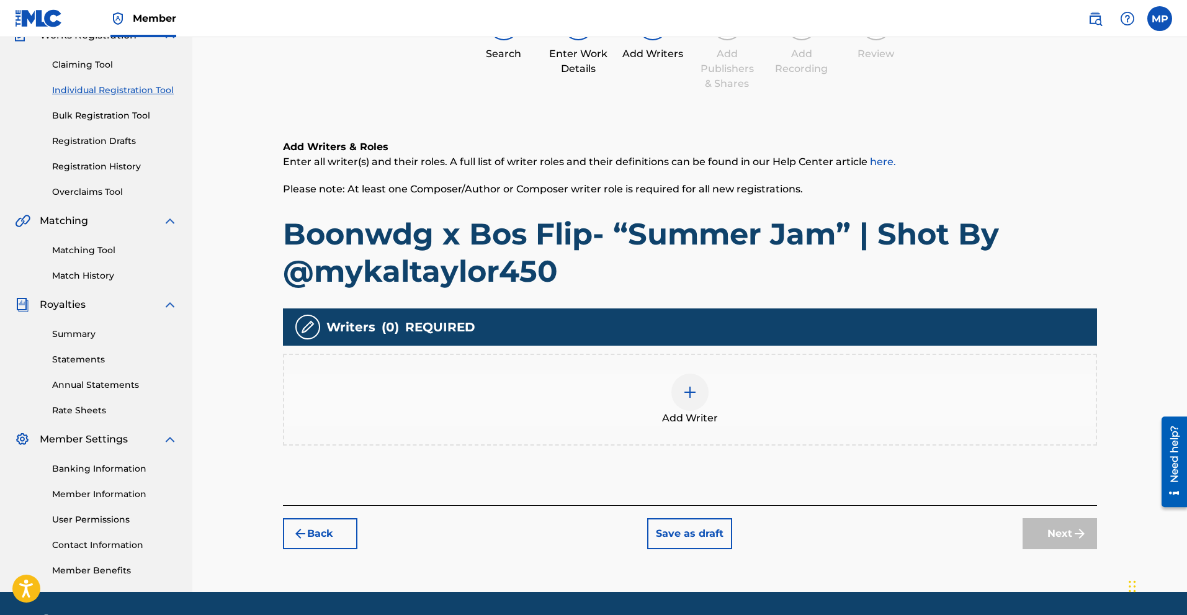
scroll to position [155, 0]
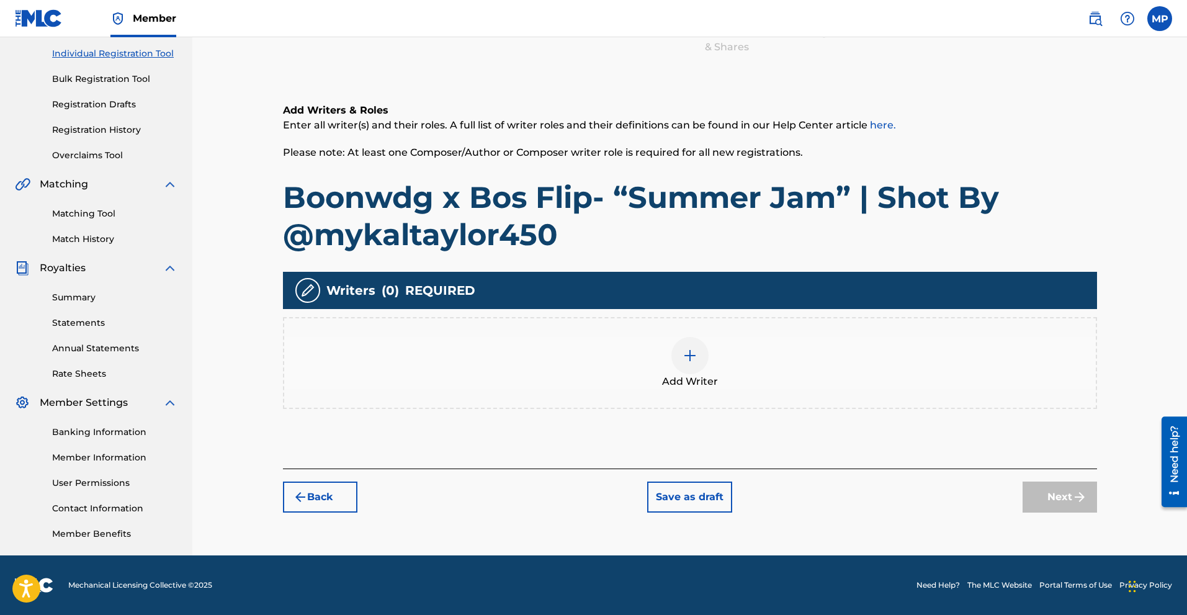
click at [687, 371] on div at bounding box center [690, 355] width 37 height 37
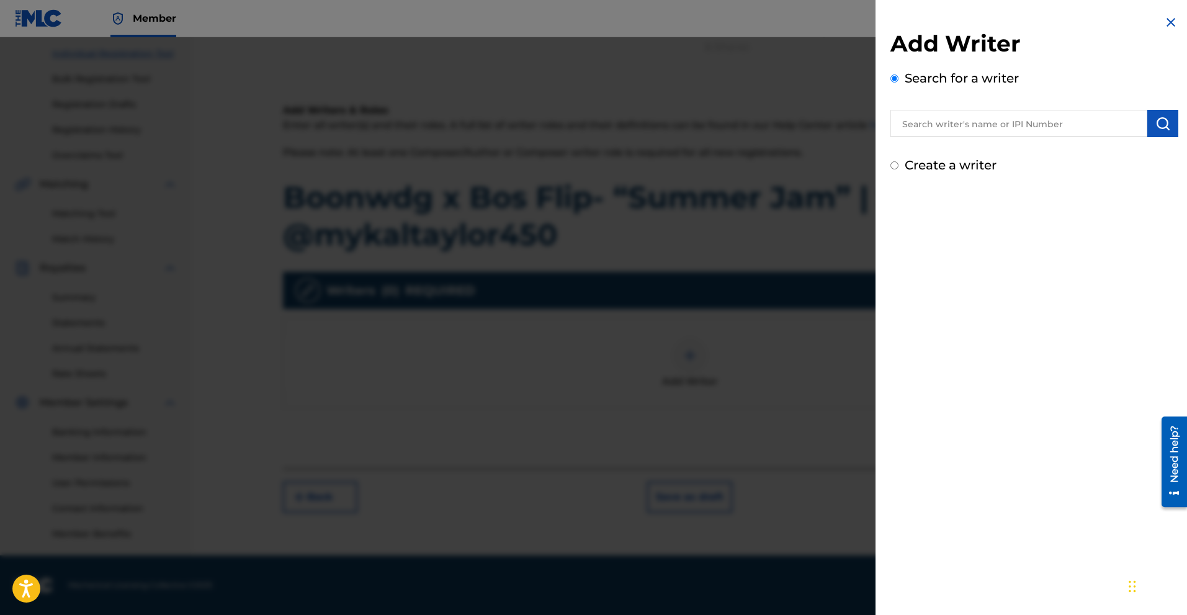
click at [927, 166] on label "Create a writer" at bounding box center [951, 165] width 92 height 15
radio input "true"
click at [899, 166] on input "Create a writer" at bounding box center [895, 165] width 8 height 8
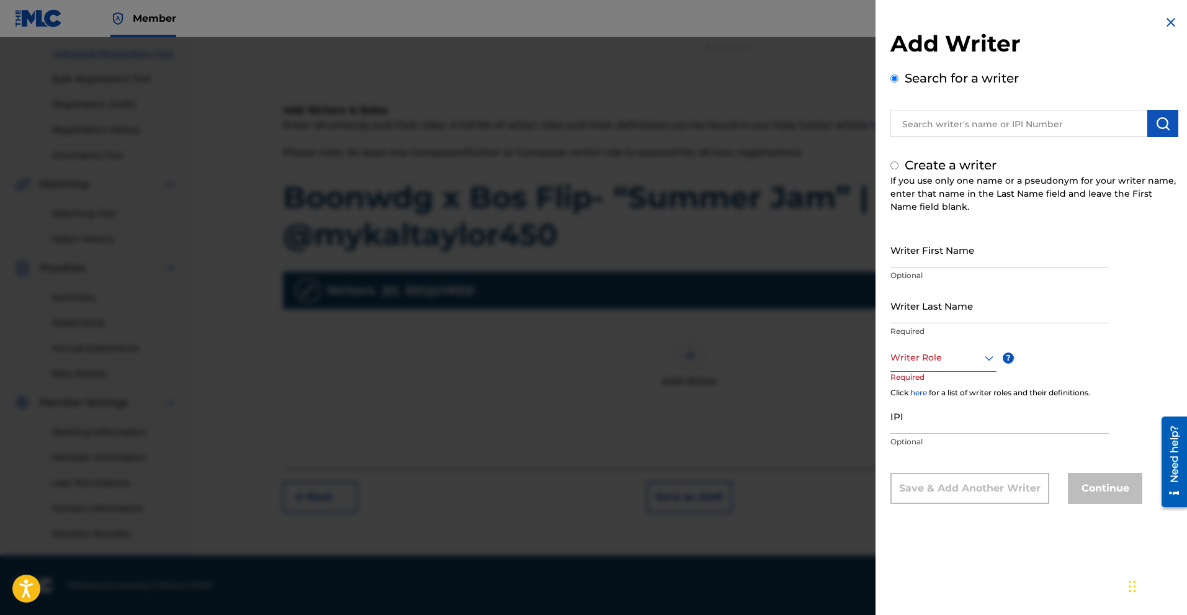
radio input "false"
radio input "true"
click at [919, 253] on input "Writer First Name" at bounding box center [1000, 249] width 219 height 35
paste input "Boonwdg x Bos Flip"
drag, startPoint x: 1006, startPoint y: 259, endPoint x: 938, endPoint y: 264, distance: 68.5
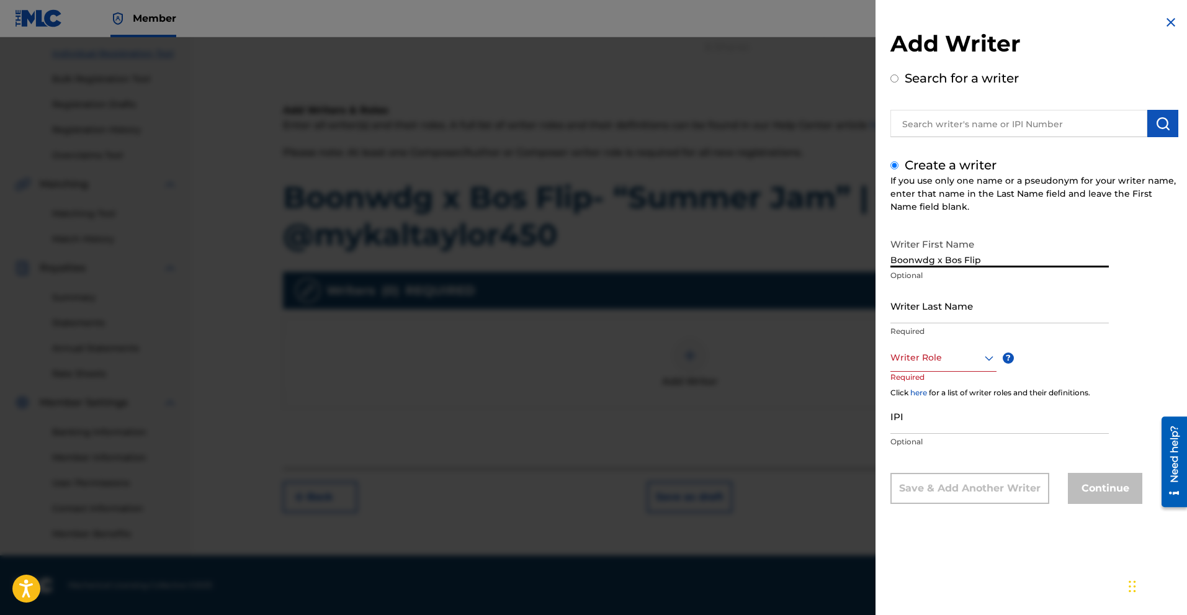
click at [938, 264] on input "Boonwdg x Bos Flip" at bounding box center [1000, 249] width 219 height 35
type input "Boonwdg"
click at [957, 124] on input "text" at bounding box center [1019, 123] width 257 height 27
radio input "true"
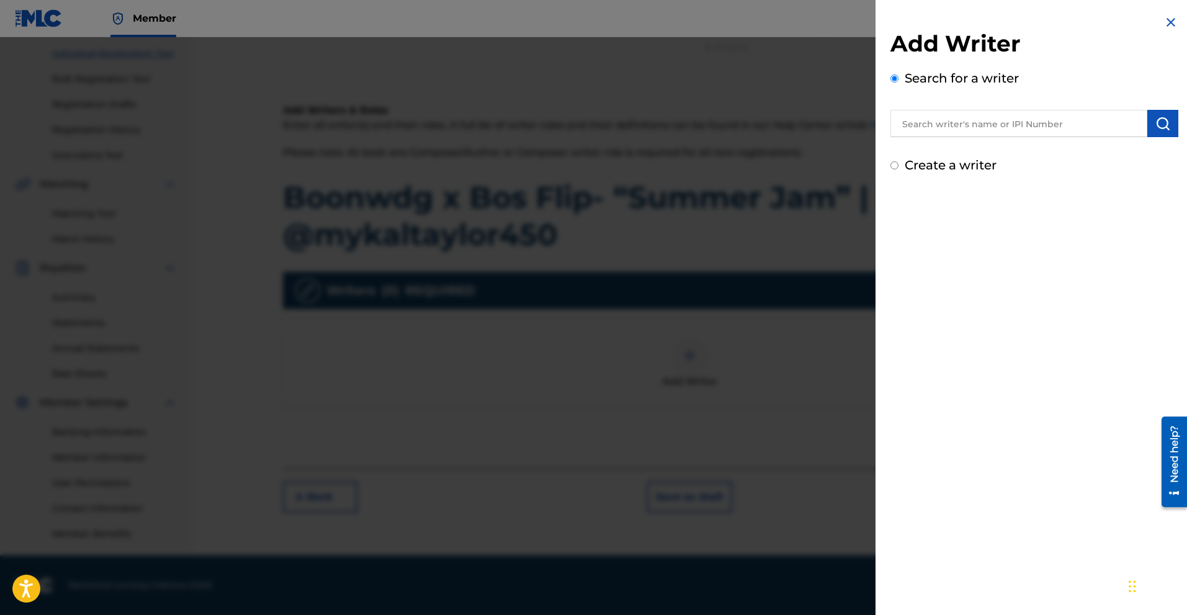
click at [918, 82] on label "Search for a writer" at bounding box center [962, 78] width 114 height 15
click at [899, 82] on input "Search for a writer" at bounding box center [895, 78] width 8 height 8
click at [945, 114] on input "text" at bounding box center [1019, 123] width 257 height 27
drag, startPoint x: 907, startPoint y: 128, endPoint x: 895, endPoint y: 128, distance: 11.8
click at [895, 128] on input ",m" at bounding box center [1019, 123] width 257 height 27
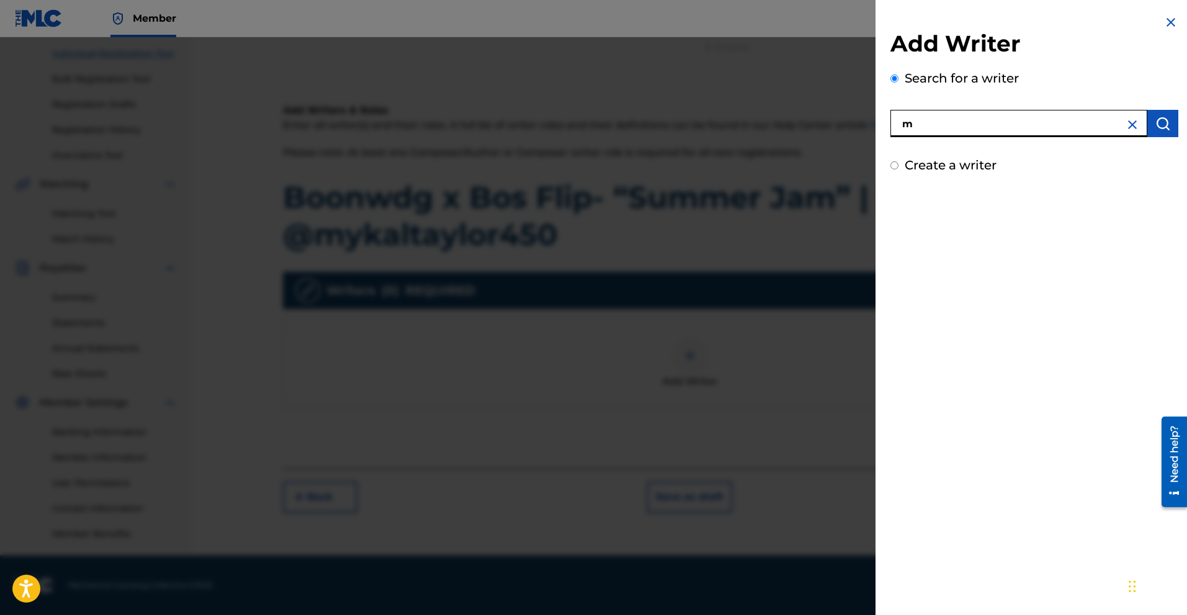
click at [920, 130] on input "m" at bounding box center [1019, 123] width 257 height 27
type input "m"
click at [904, 166] on div "Create a writer" at bounding box center [1035, 165] width 288 height 19
click at [898, 166] on input "Create a writer" at bounding box center [895, 165] width 8 height 8
radio input "false"
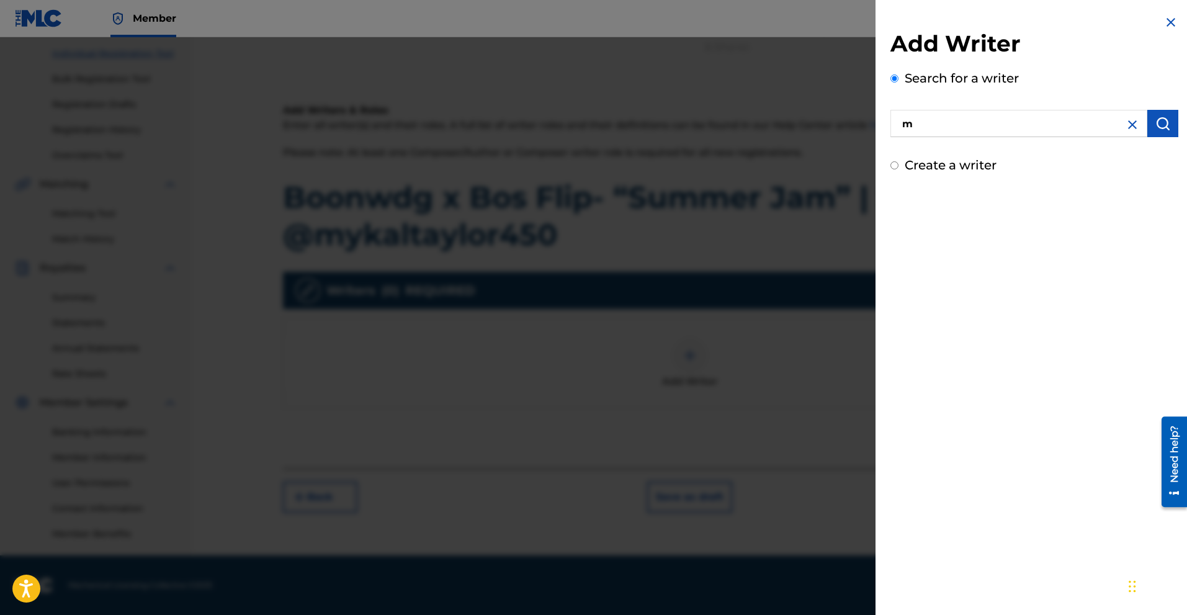
radio input "true"
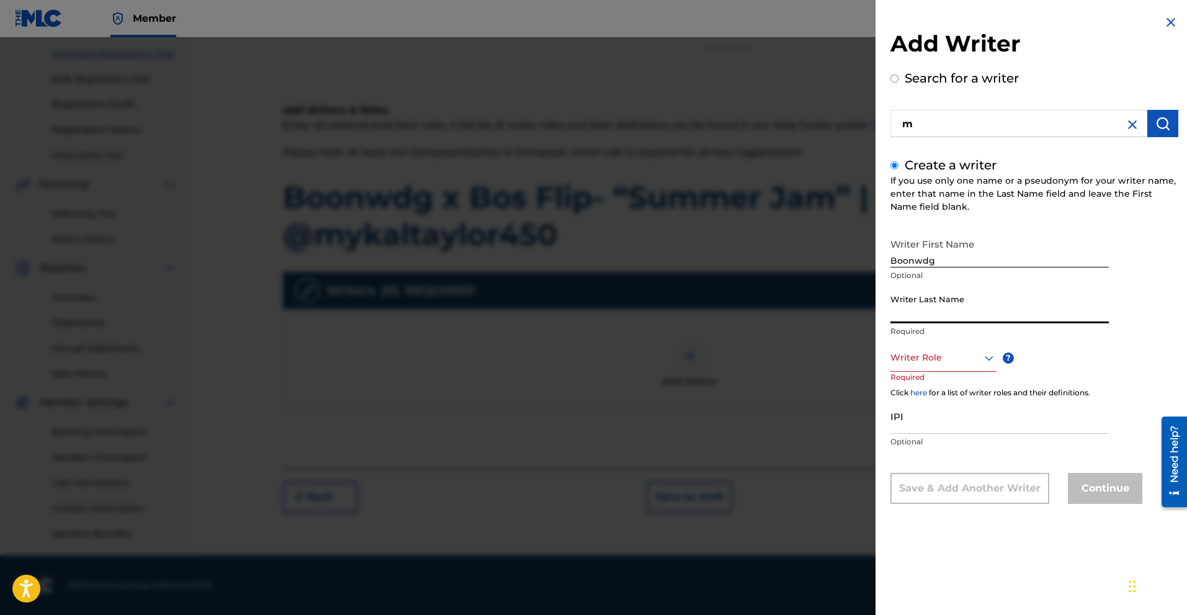
click at [922, 313] on input "Writer Last Name" at bounding box center [1000, 305] width 219 height 35
drag, startPoint x: 938, startPoint y: 248, endPoint x: 914, endPoint y: 264, distance: 28.2
click at [914, 264] on input "Boonwdg" at bounding box center [1000, 249] width 219 height 35
paste input "wdg"
type input "wdg"
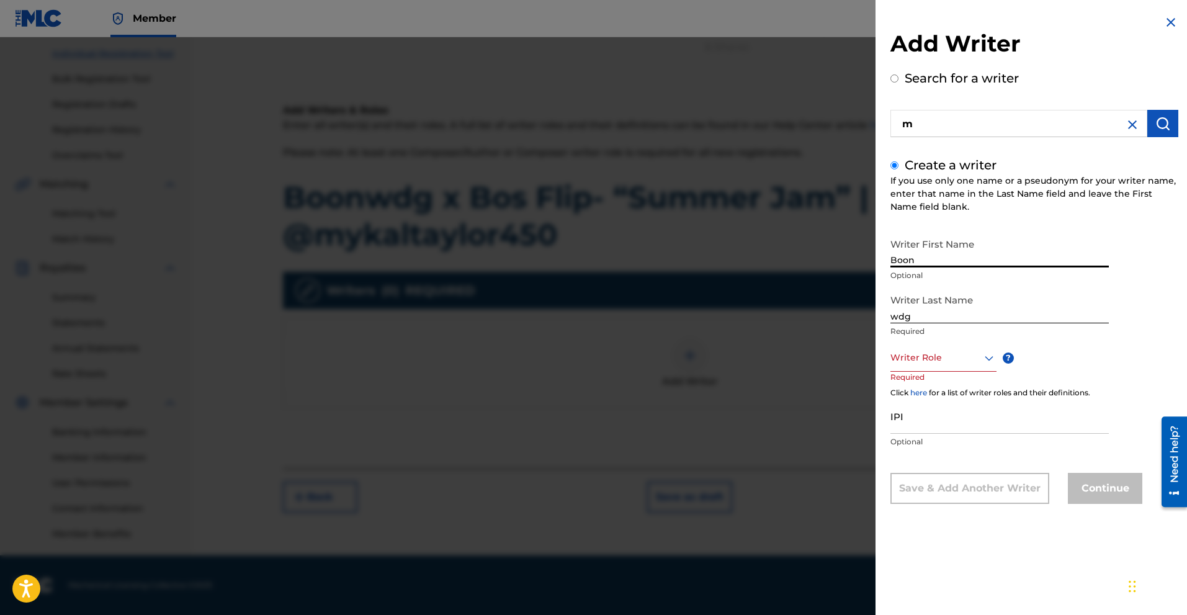
drag, startPoint x: 937, startPoint y: 265, endPoint x: 917, endPoint y: 264, distance: 19.9
click at [917, 264] on input "Boon" at bounding box center [1000, 249] width 219 height 35
type input "Boon"
click at [929, 361] on div at bounding box center [944, 358] width 106 height 16
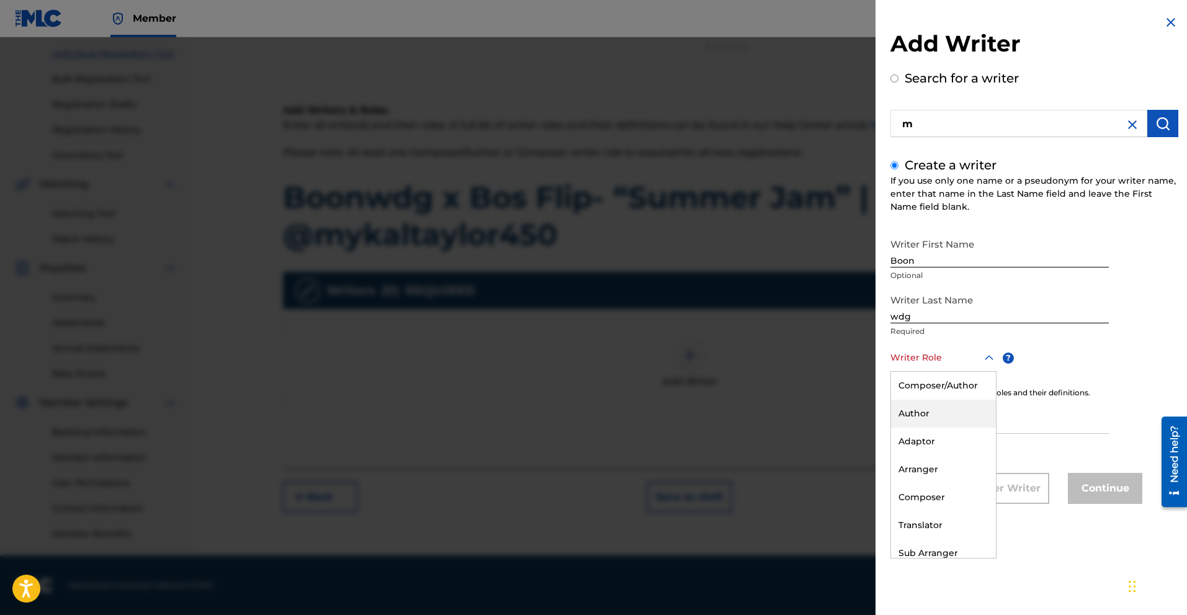
click at [935, 413] on div "Author" at bounding box center [943, 414] width 105 height 28
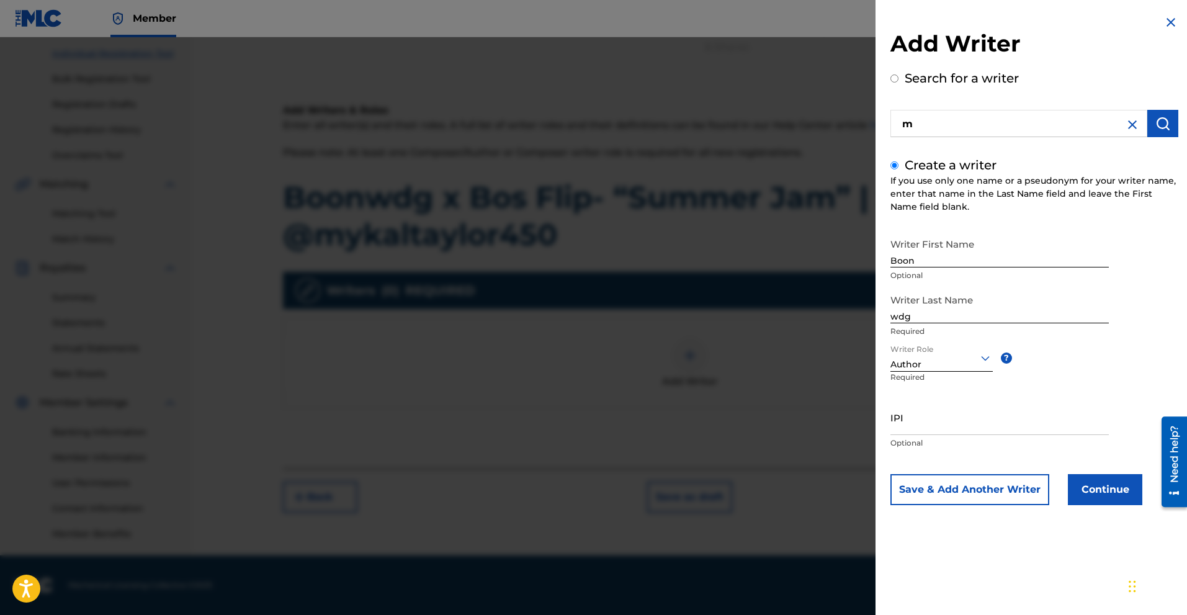
click at [1093, 486] on button "Continue" at bounding box center [1105, 489] width 74 height 31
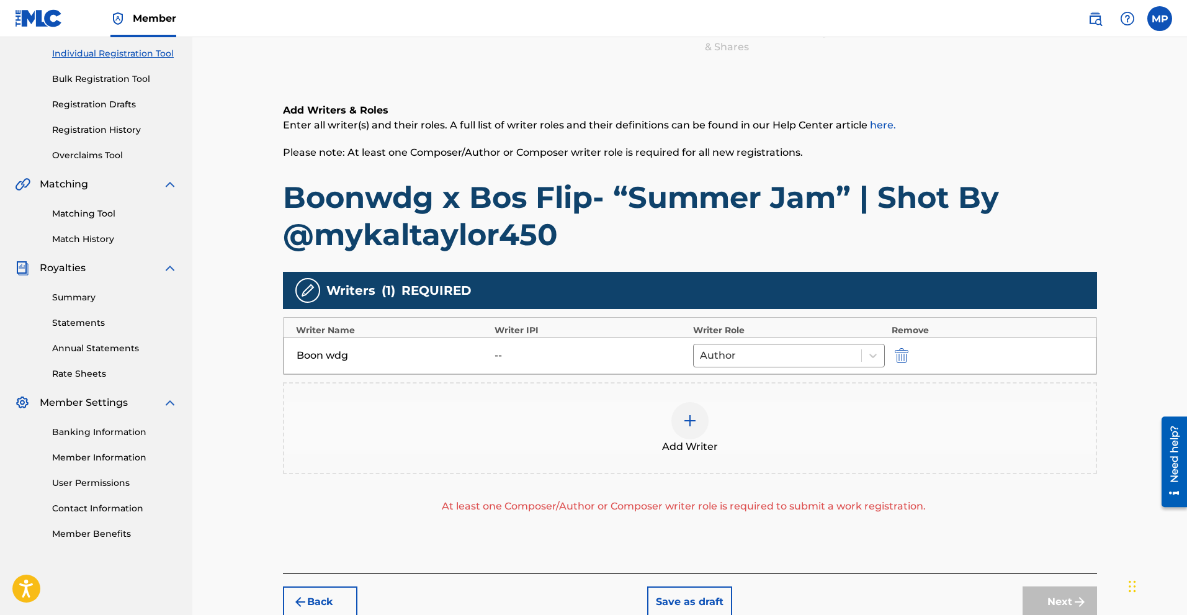
click at [699, 412] on div at bounding box center [690, 420] width 37 height 37
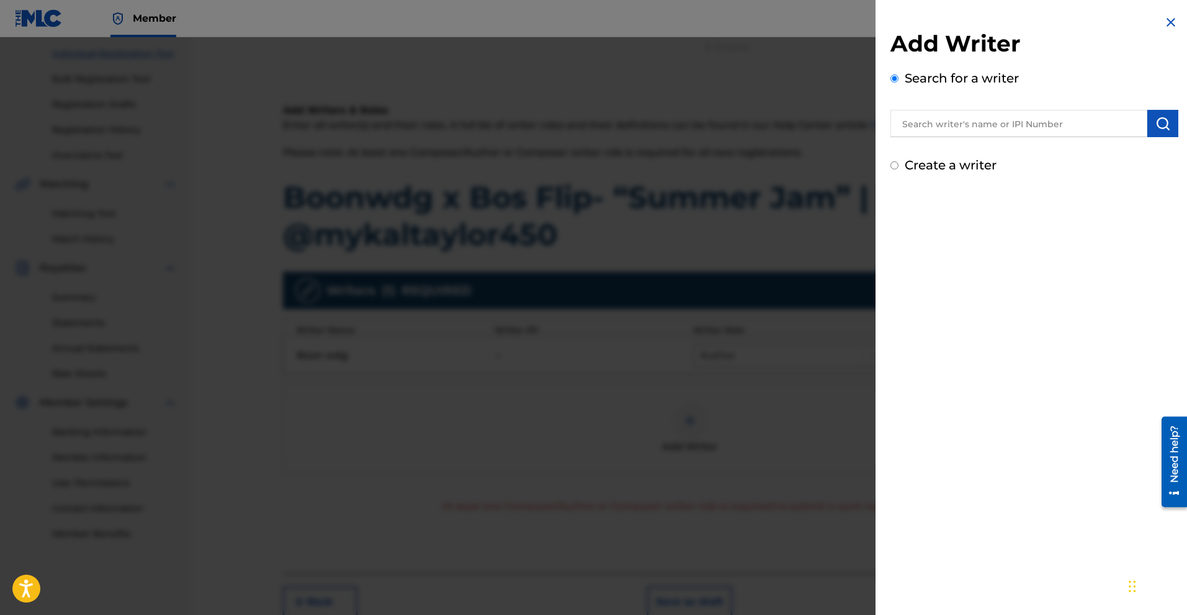
click at [918, 161] on label "Create a writer" at bounding box center [951, 165] width 92 height 15
radio input "true"
click at [899, 161] on input "Create a writer" at bounding box center [895, 165] width 8 height 8
radio input "false"
radio input "true"
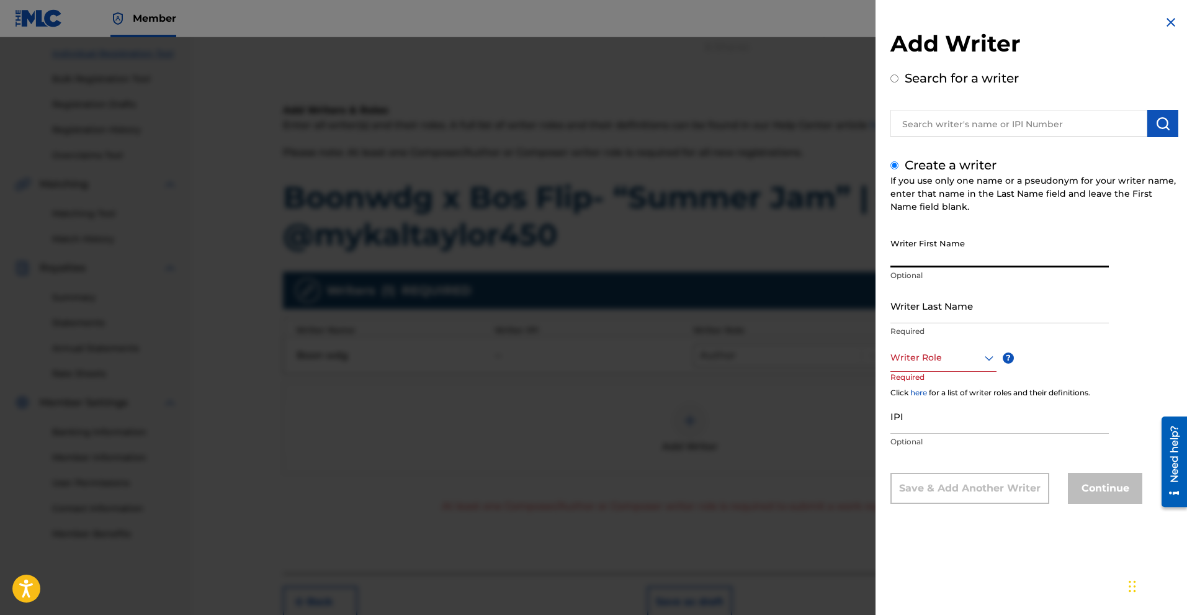
drag, startPoint x: 909, startPoint y: 259, endPoint x: 903, endPoint y: 257, distance: 6.7
click at [903, 257] on input "Writer First Name" at bounding box center [1000, 249] width 219 height 35
paste input "wdg"
type input "wdg"
drag, startPoint x: 918, startPoint y: 258, endPoint x: 881, endPoint y: 256, distance: 36.7
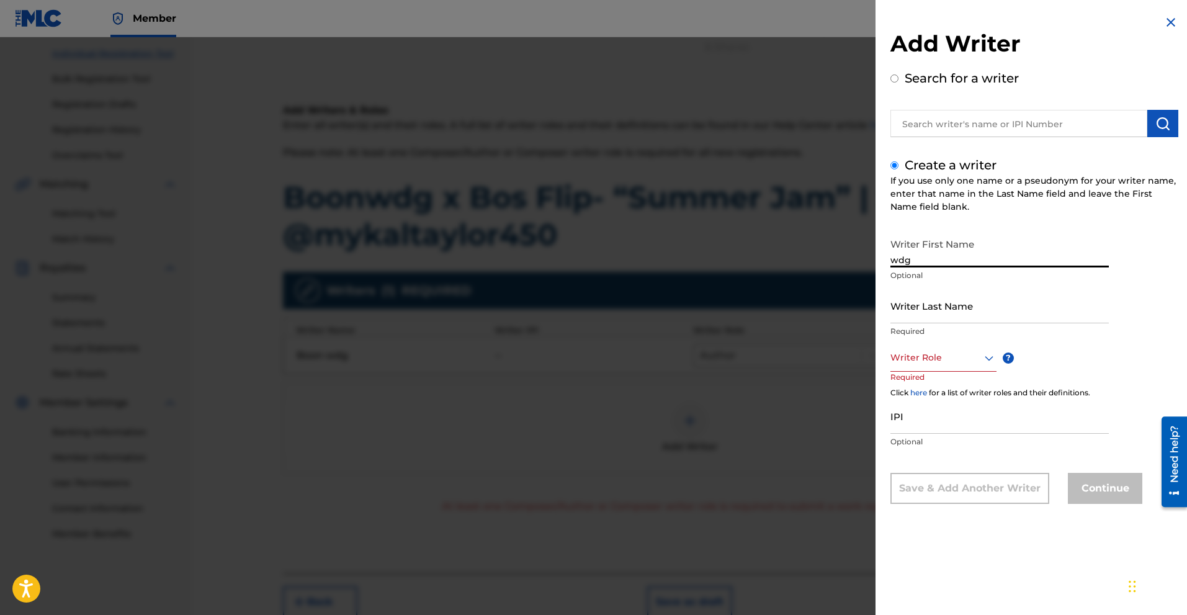
click at [842, 266] on div "Add Writer Search for a writer Create a writer If you use only one name or a ps…" at bounding box center [593, 326] width 1187 height 578
paste input "Boonwdg x Bos Flip- “Summer Jam” | Shot By ‪@mykaltaylor450‬"
drag, startPoint x: 1110, startPoint y: 263, endPoint x: 1038, endPoint y: 263, distance: 72.0
click at [1038, 263] on div "Writer First Name Boonwdg x Bos Flip- “Summer Jam” | Shot By ‪@mykaltaylor450‬ …" at bounding box center [1035, 368] width 288 height 272
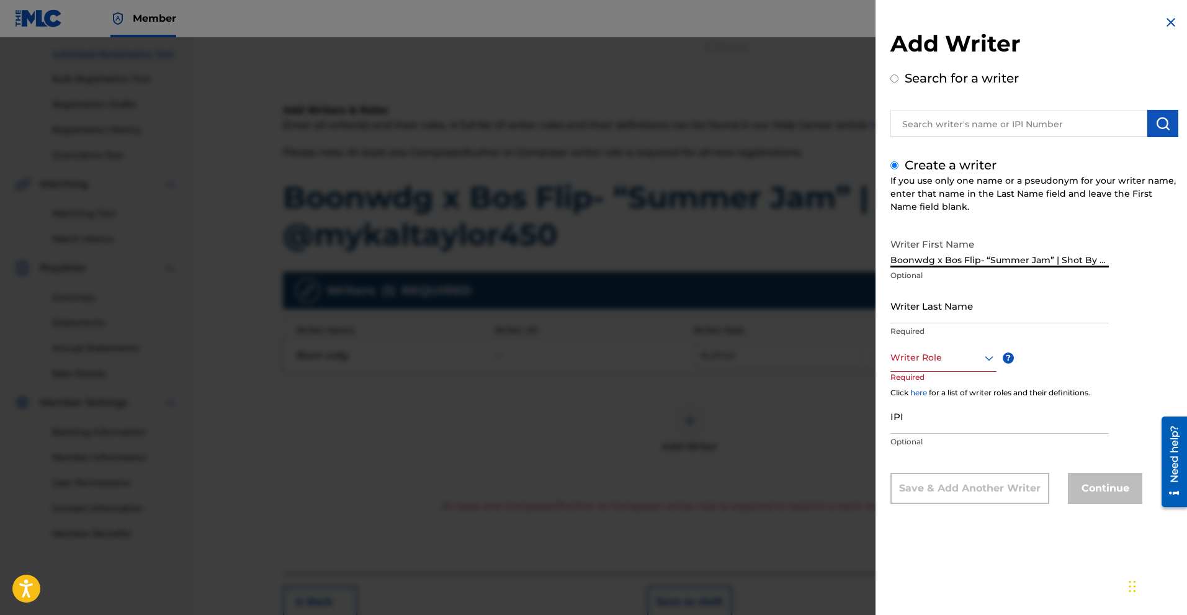
scroll to position [0, 63]
drag, startPoint x: 978, startPoint y: 259, endPoint x: 1191, endPoint y: 282, distance: 214.8
click at [1187, 282] on html "Accessibility Screen-Reader Guide, Feedback, and Issue Reporting | New window C…" at bounding box center [593, 152] width 1187 height 615
drag, startPoint x: 941, startPoint y: 263, endPoint x: 831, endPoint y: 263, distance: 110.5
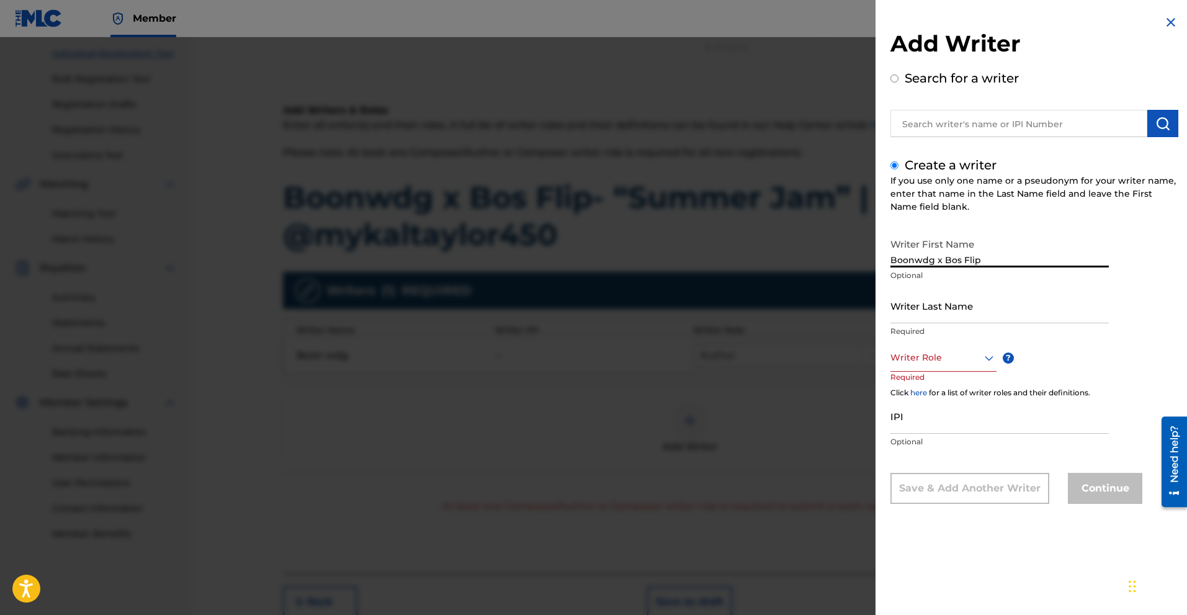
click at [831, 263] on div "Add Writer Search for a writer Create a writer If you use only one name or a ps…" at bounding box center [593, 326] width 1187 height 578
drag, startPoint x: 927, startPoint y: 261, endPoint x: 909, endPoint y: 261, distance: 18.0
click at [909, 261] on input "Bos Flip" at bounding box center [1000, 249] width 219 height 35
type input "Bos"
paste input "Flip"
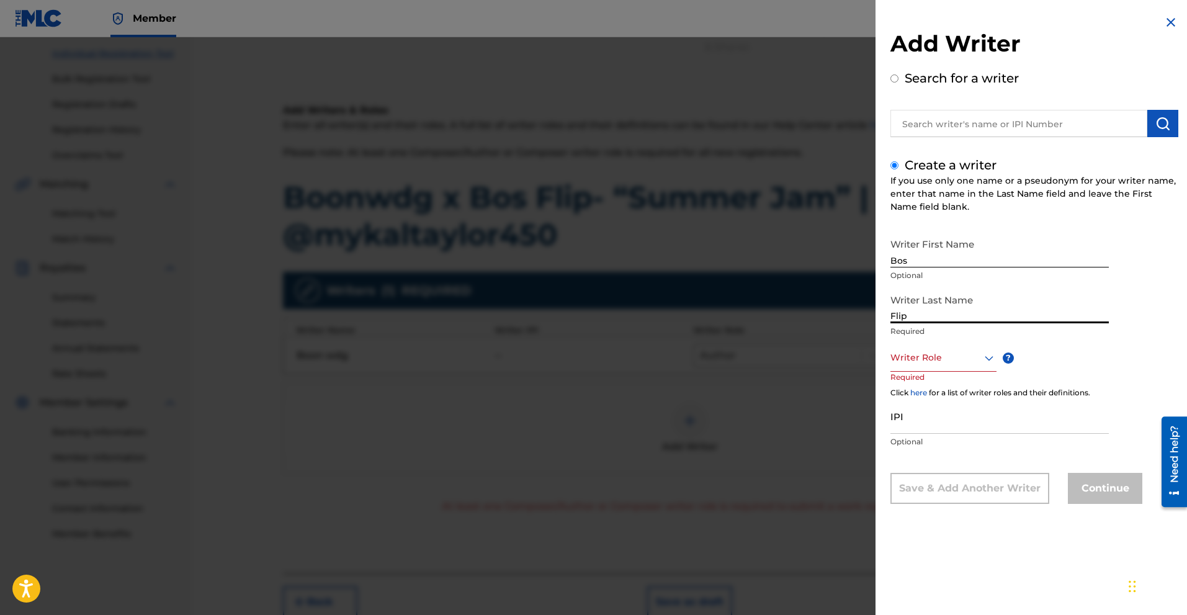
type input "Flip"
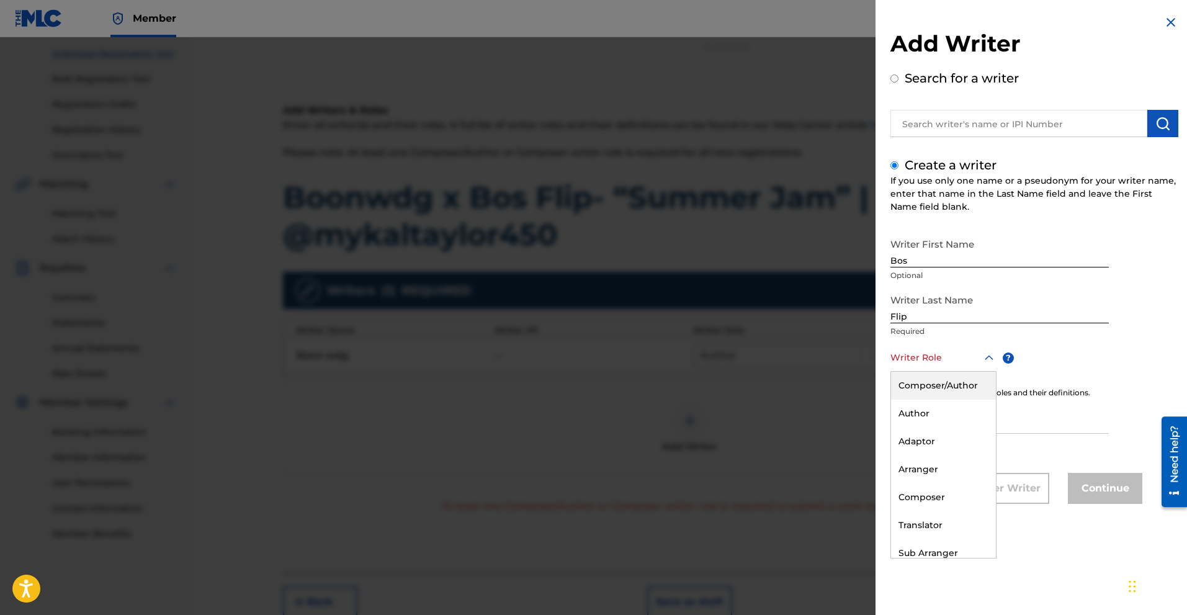
click at [932, 356] on div at bounding box center [944, 358] width 106 height 16
click at [923, 420] on div "Author" at bounding box center [943, 414] width 105 height 28
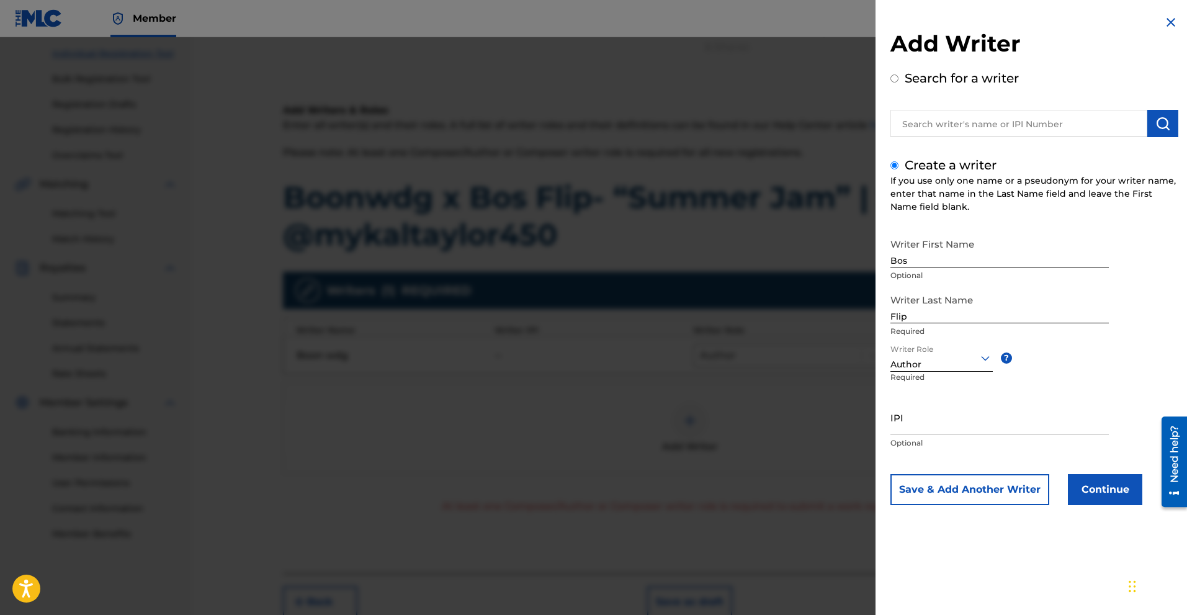
click at [1086, 497] on button "Continue" at bounding box center [1105, 489] width 74 height 31
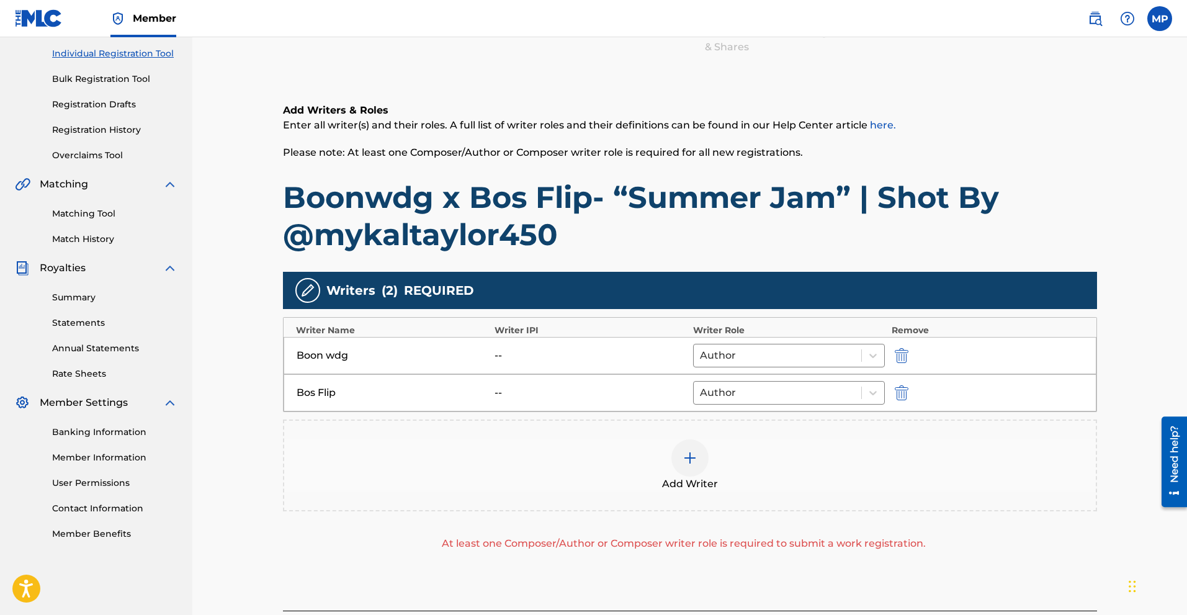
click at [683, 459] on img at bounding box center [690, 458] width 15 height 15
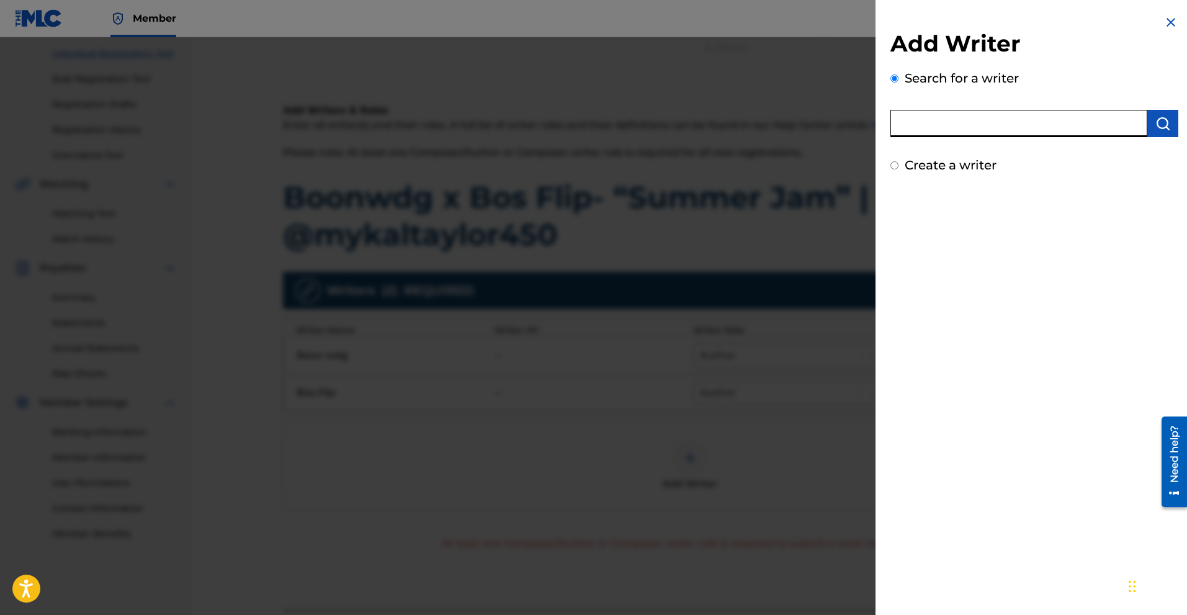
click at [957, 128] on input "text" at bounding box center [1019, 123] width 257 height 27
type input "[PERSON_NAME]"
click at [1162, 115] on button "submit" at bounding box center [1163, 123] width 31 height 27
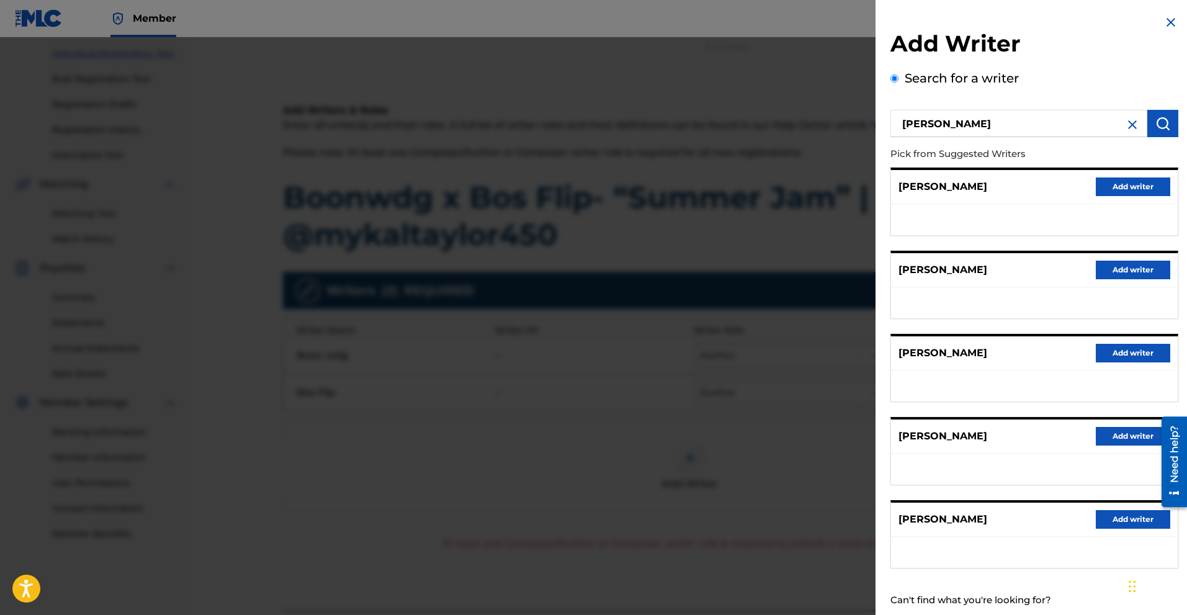
scroll to position [32, 0]
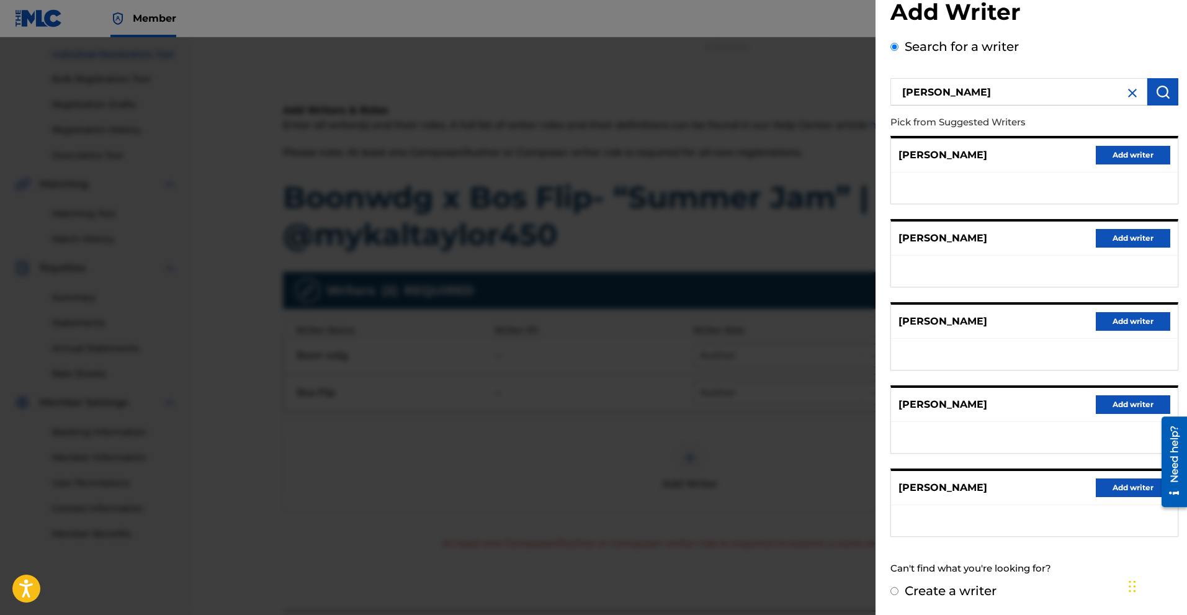
click at [1121, 491] on button "Add writer" at bounding box center [1133, 488] width 74 height 19
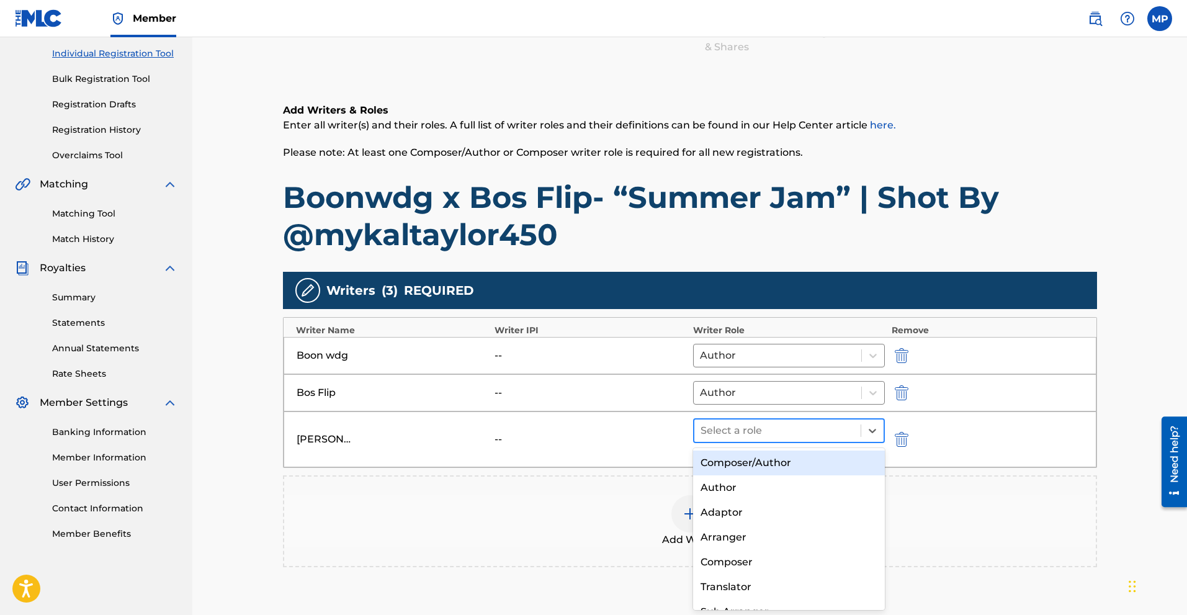
click at [787, 441] on div "Select a role" at bounding box center [778, 431] width 167 height 22
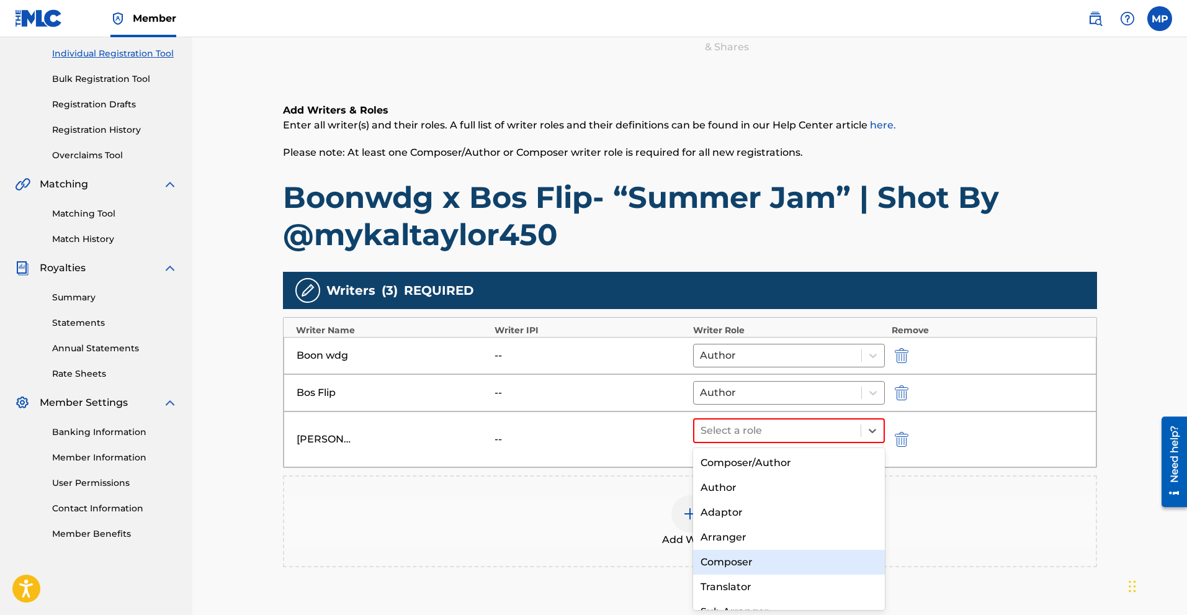
drag, startPoint x: 742, startPoint y: 468, endPoint x: 735, endPoint y: 572, distance: 103.9
click at [735, 572] on div "Composer/Author Author Adaptor Arranger Composer Translator Sub Arranger Sub Au…" at bounding box center [789, 529] width 192 height 163
click at [747, 555] on div "Composer" at bounding box center [789, 562] width 192 height 25
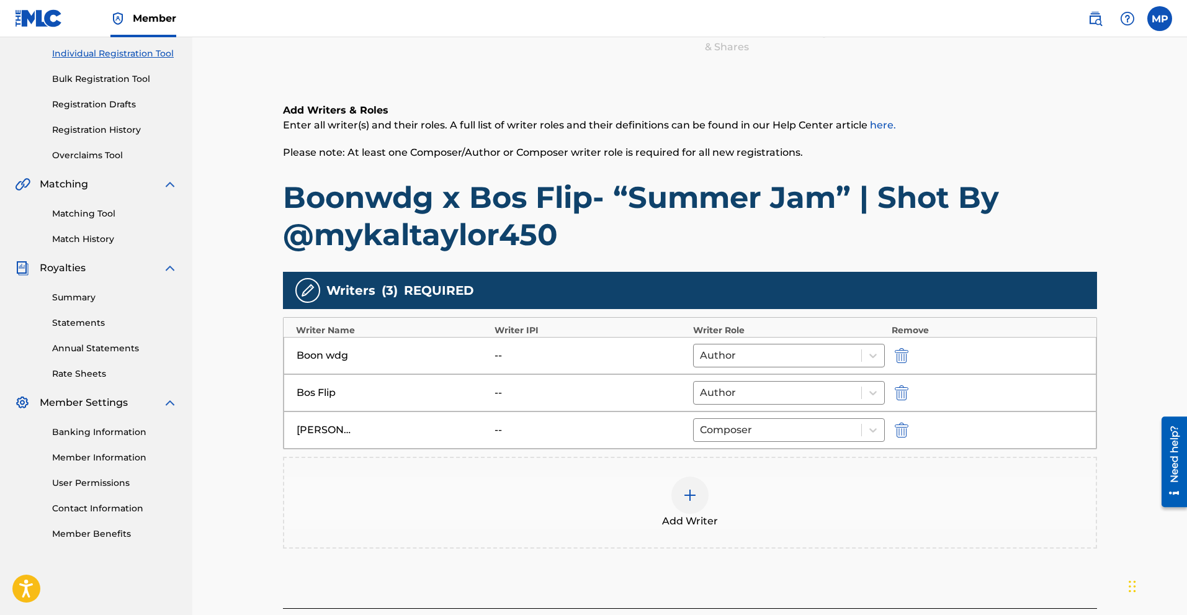
scroll to position [264, 0]
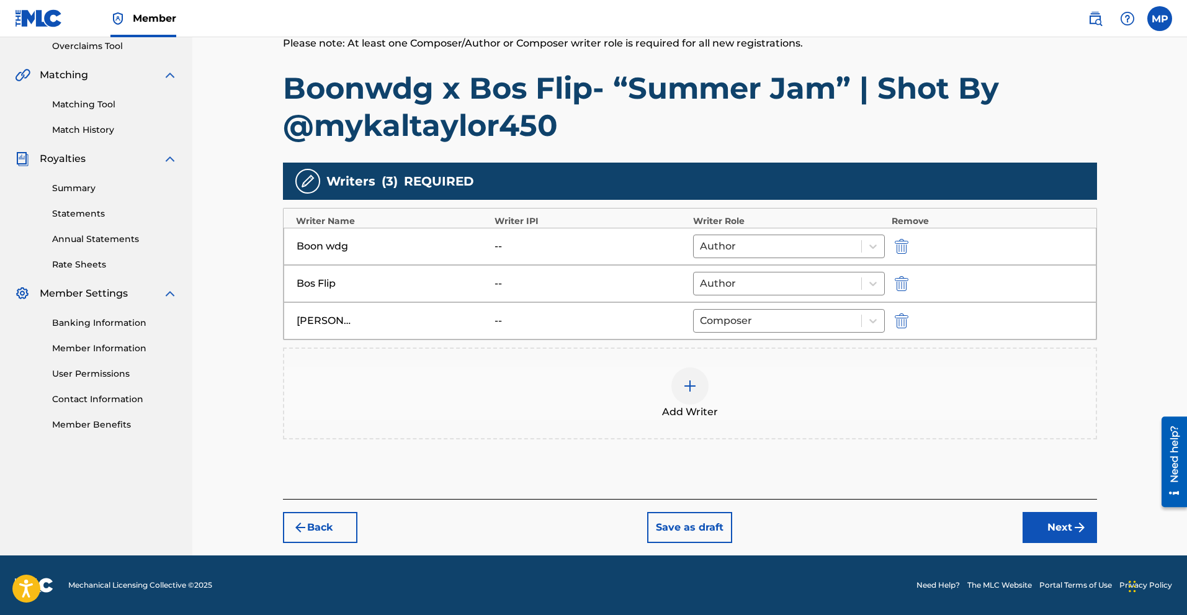
click at [1036, 534] on button "Next" at bounding box center [1060, 527] width 74 height 31
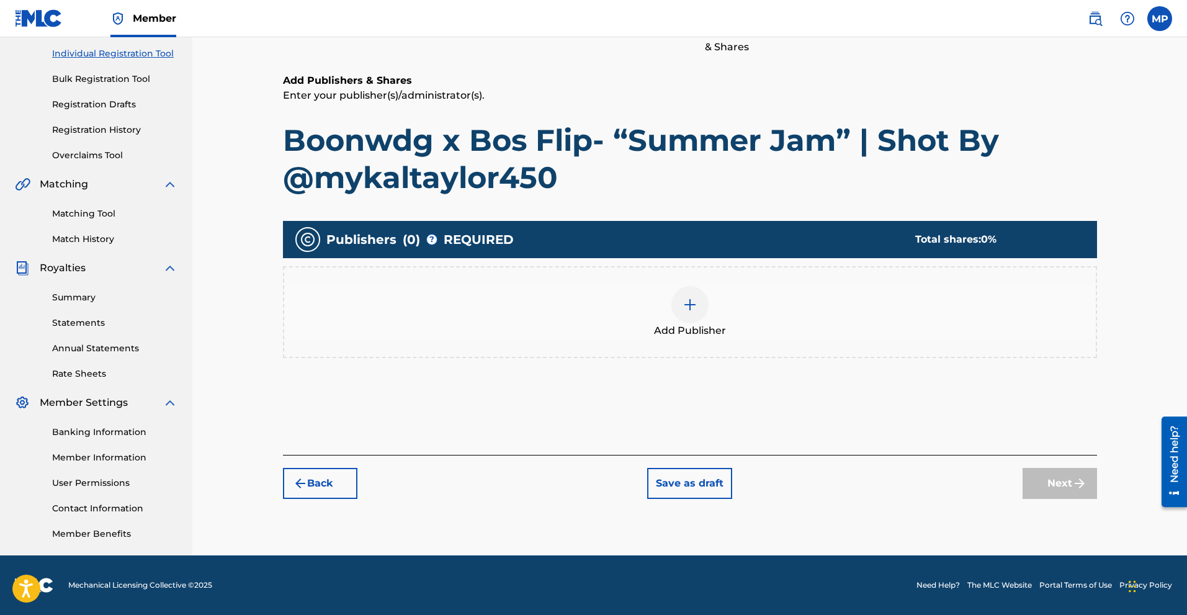
scroll to position [56, 0]
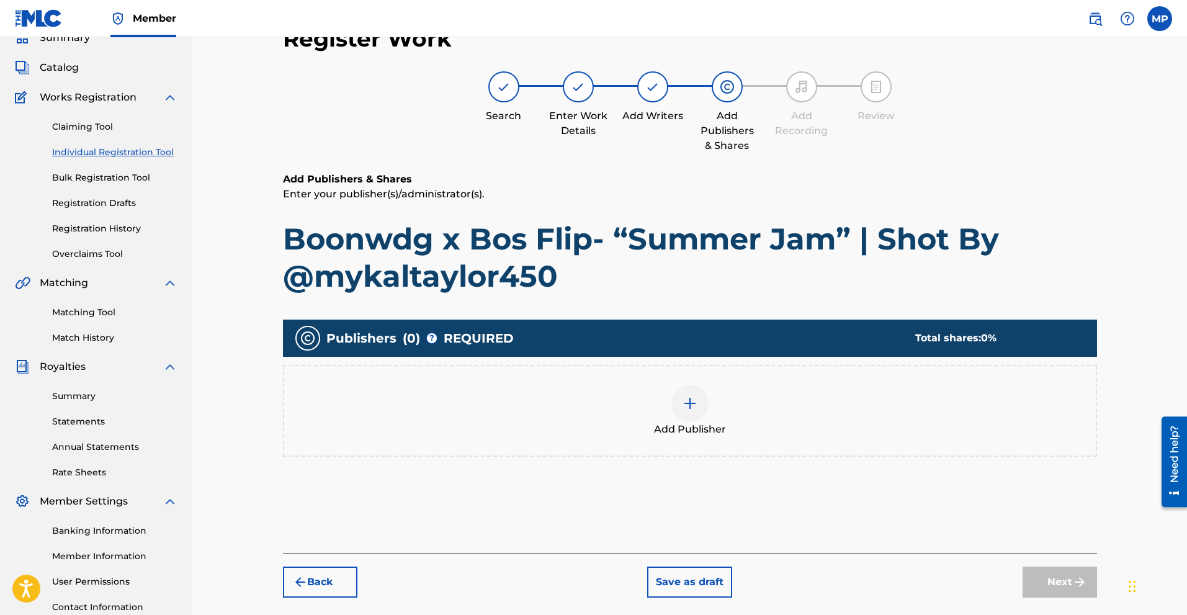
click at [675, 407] on div at bounding box center [690, 403] width 37 height 37
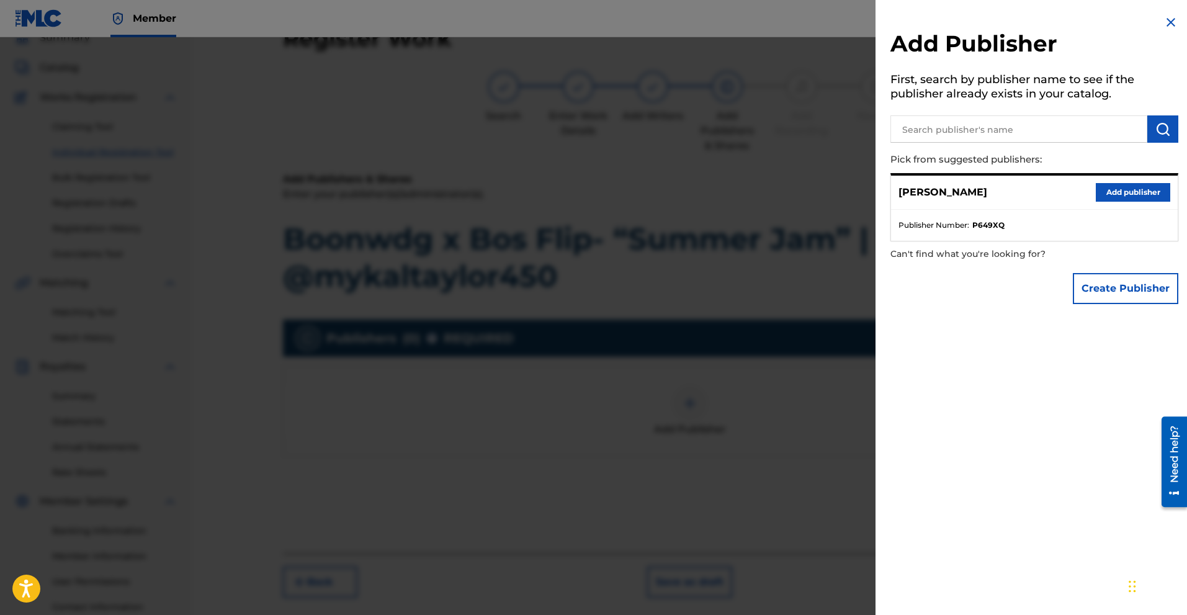
click at [1128, 190] on button "Add publisher" at bounding box center [1133, 192] width 74 height 19
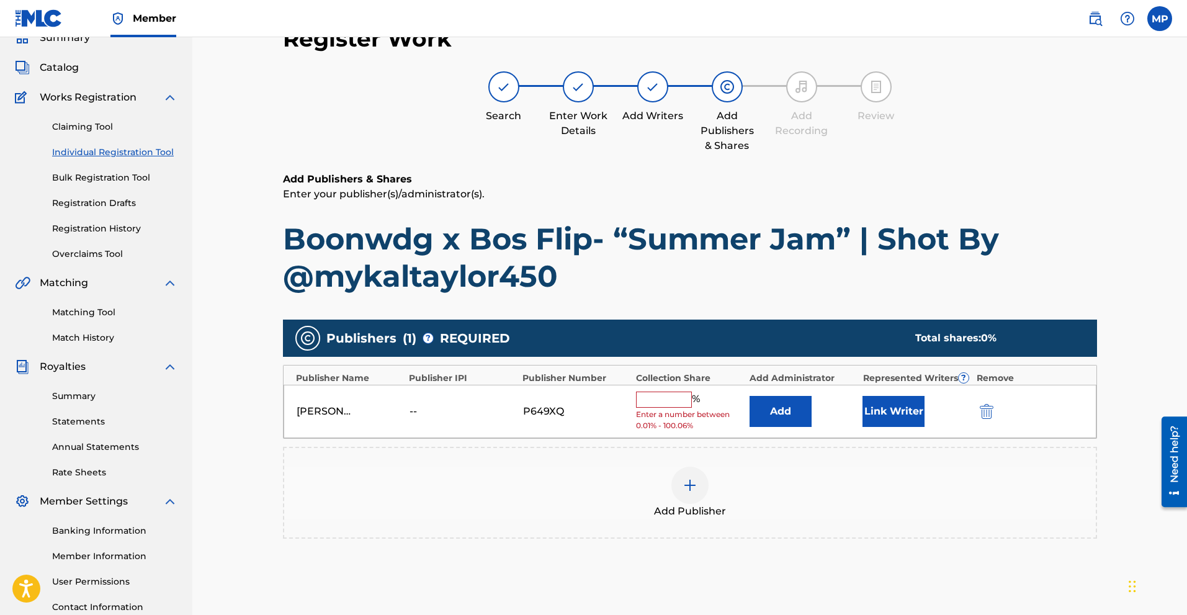
click at [659, 397] on input "text" at bounding box center [664, 400] width 56 height 16
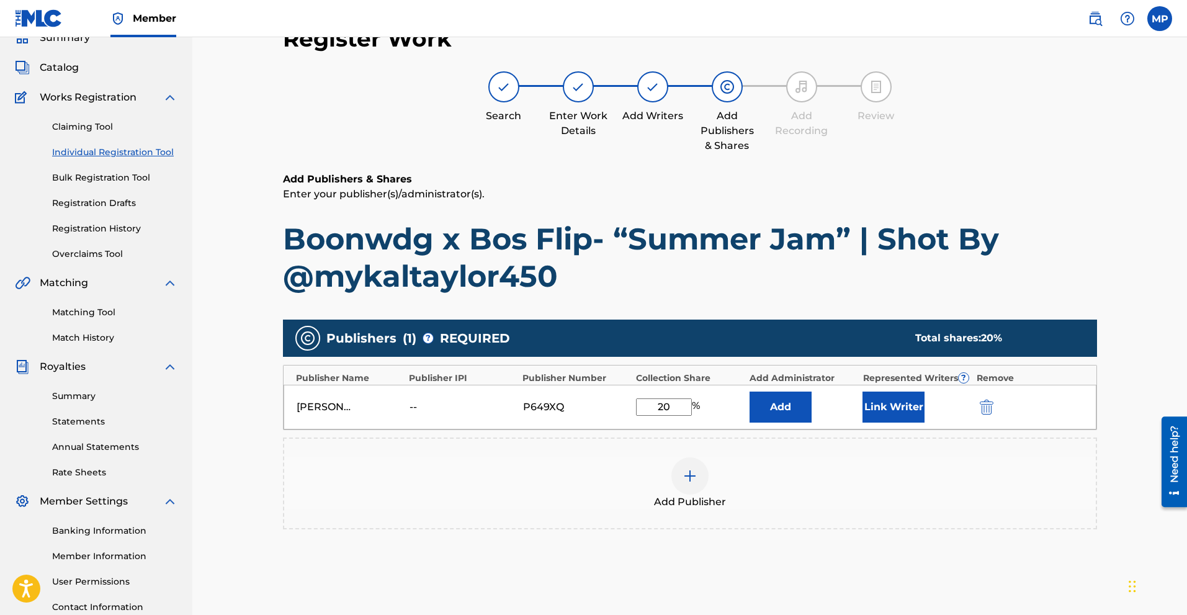
type input "2"
type input "20"
click at [888, 407] on button "Link Writer" at bounding box center [894, 407] width 62 height 31
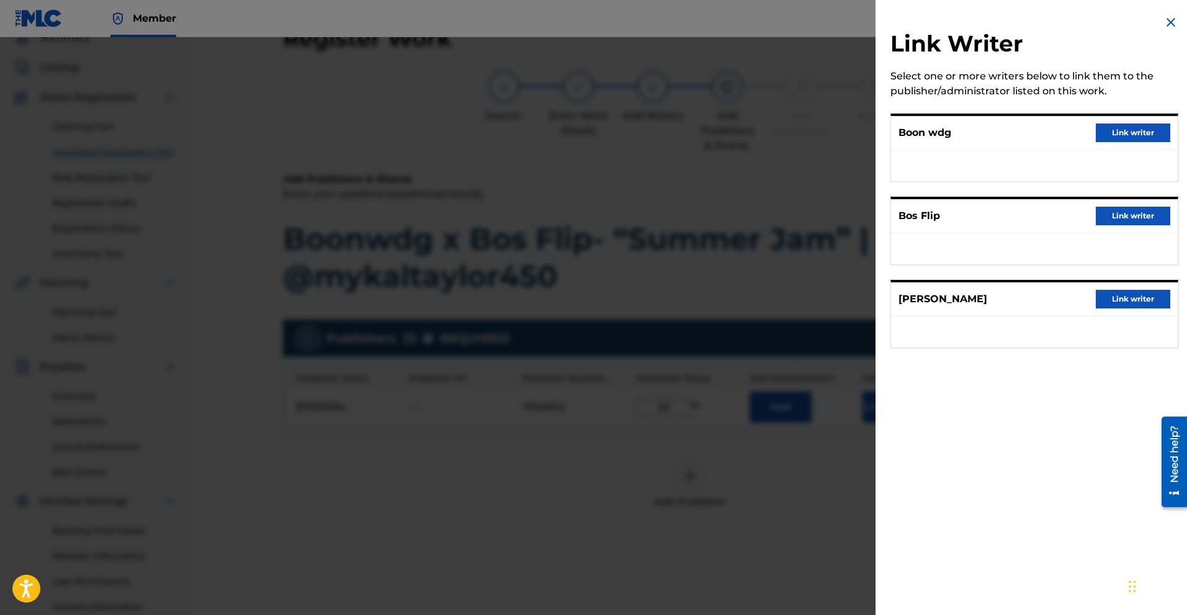
click at [1128, 220] on button "Link writer" at bounding box center [1133, 216] width 74 height 19
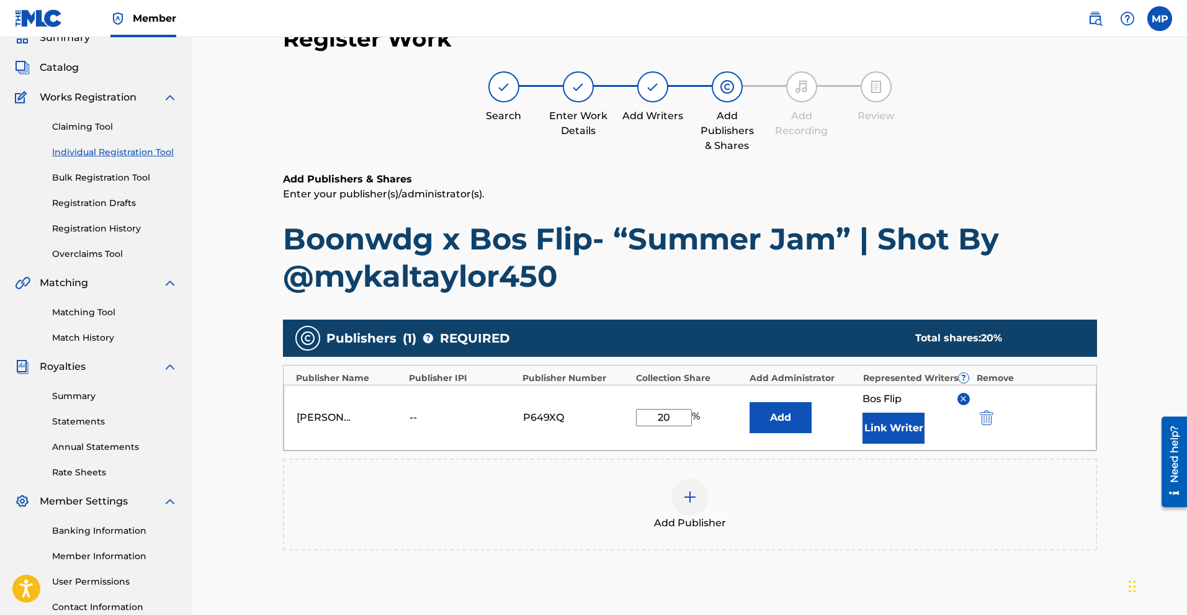
scroll to position [204, 0]
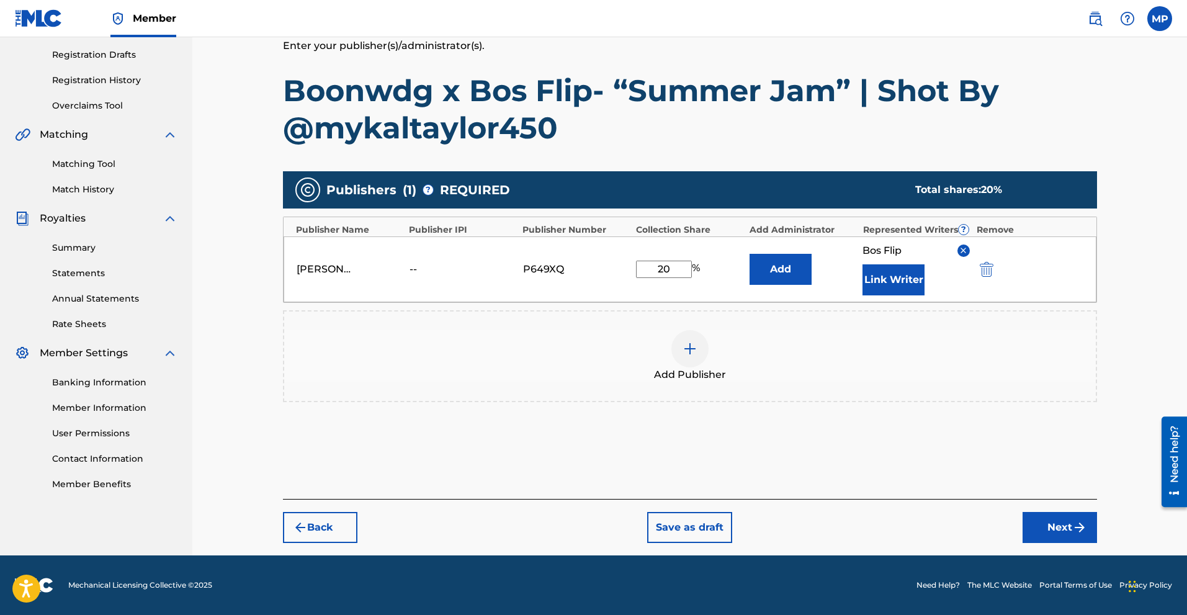
drag, startPoint x: 656, startPoint y: 266, endPoint x: 605, endPoint y: 268, distance: 51.6
click at [605, 268] on div "[PERSON_NAME] -- P649XQ 20 % Add Bos Flip Link Writer" at bounding box center [690, 270] width 813 height 66
type input "50"
click at [1051, 518] on button "Next" at bounding box center [1060, 527] width 74 height 31
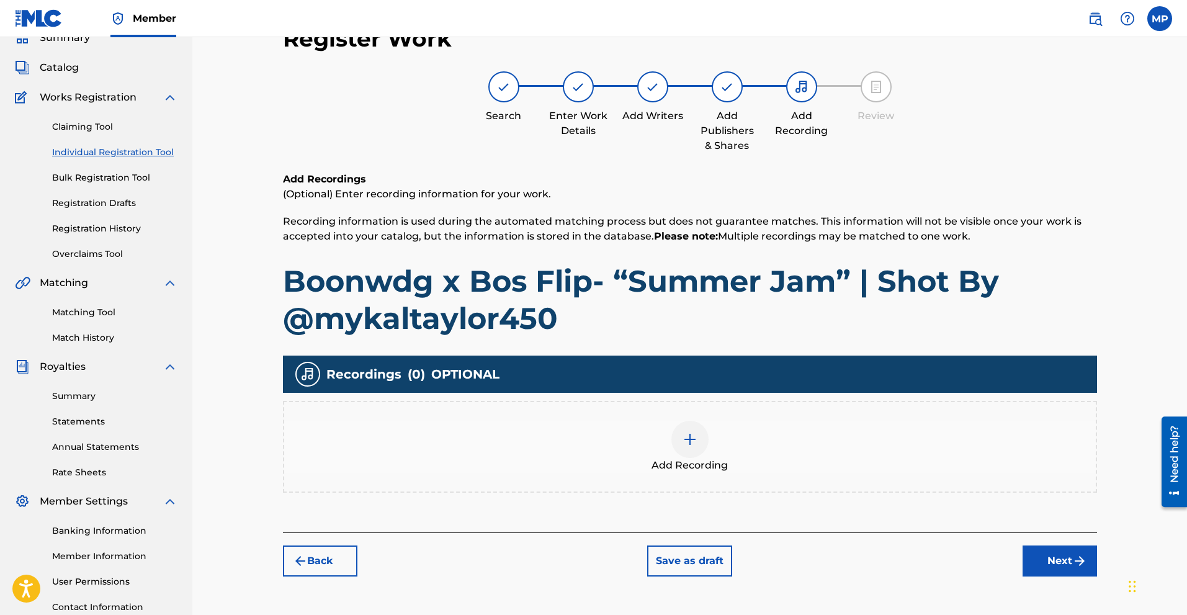
click at [699, 451] on div at bounding box center [690, 439] width 37 height 37
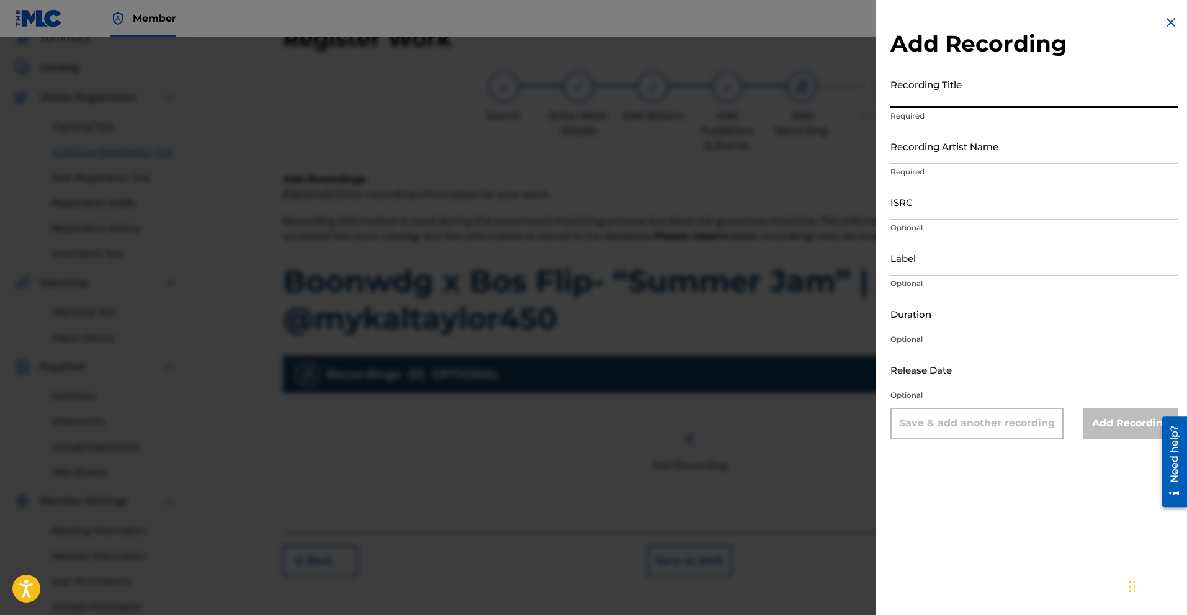
click at [927, 102] on input "Recording Title" at bounding box center [1035, 90] width 288 height 35
paste input "Flip"
type input "Flip"
drag, startPoint x: 921, startPoint y: 102, endPoint x: 813, endPoint y: 101, distance: 108.0
click at [813, 101] on div "Add Recording Recording Title Flip Required Recording Artist Name Required ISRC…" at bounding box center [593, 326] width 1187 height 578
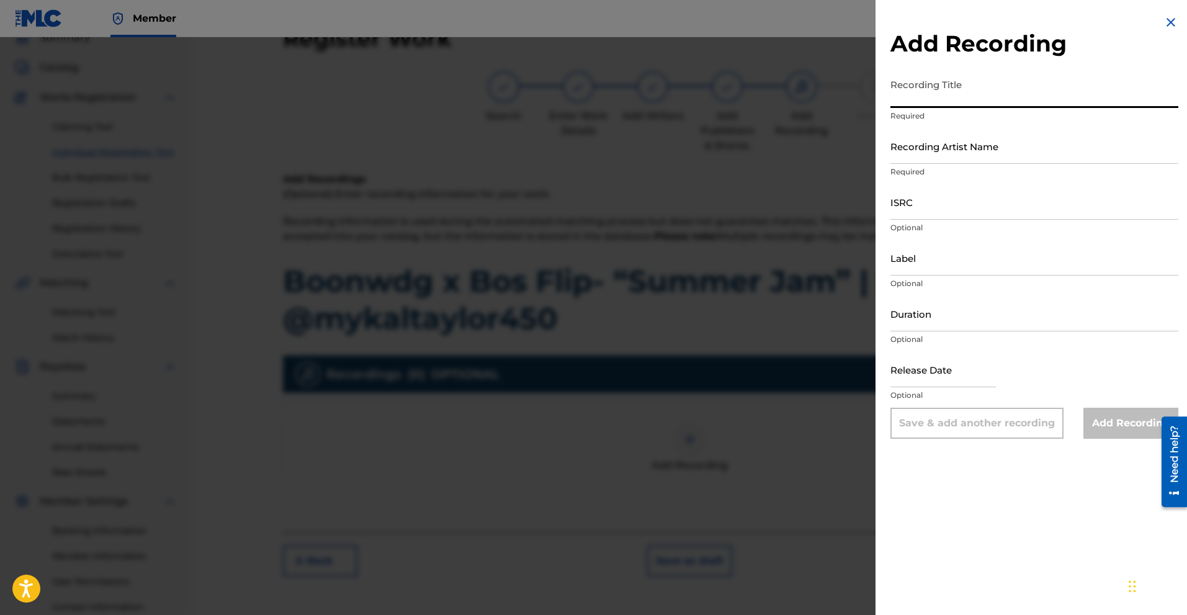
paste input "Boonwdg x Bos Flip- “Summer Jam” | Shot By ‪@mykaltaylor450‬"
click at [1011, 103] on input "Boonwdg x Bos Flip- “Summer Jam” | Shot By ‪@mykaltaylor450‬" at bounding box center [1035, 90] width 288 height 35
click at [990, 101] on input "Boonwdg x Bos Flip- “Summer Jam” | Shot By ‪@mykaltaylor450‬" at bounding box center [1035, 90] width 288 height 35
drag, startPoint x: 980, startPoint y: 100, endPoint x: 950, endPoint y: 114, distance: 32.8
click at [908, 116] on div "Recording Title Boonwdg x Bos Flip- “Summer Jam” | Shot By ‪@mykaltaylor450‬ Re…" at bounding box center [1035, 101] width 288 height 56
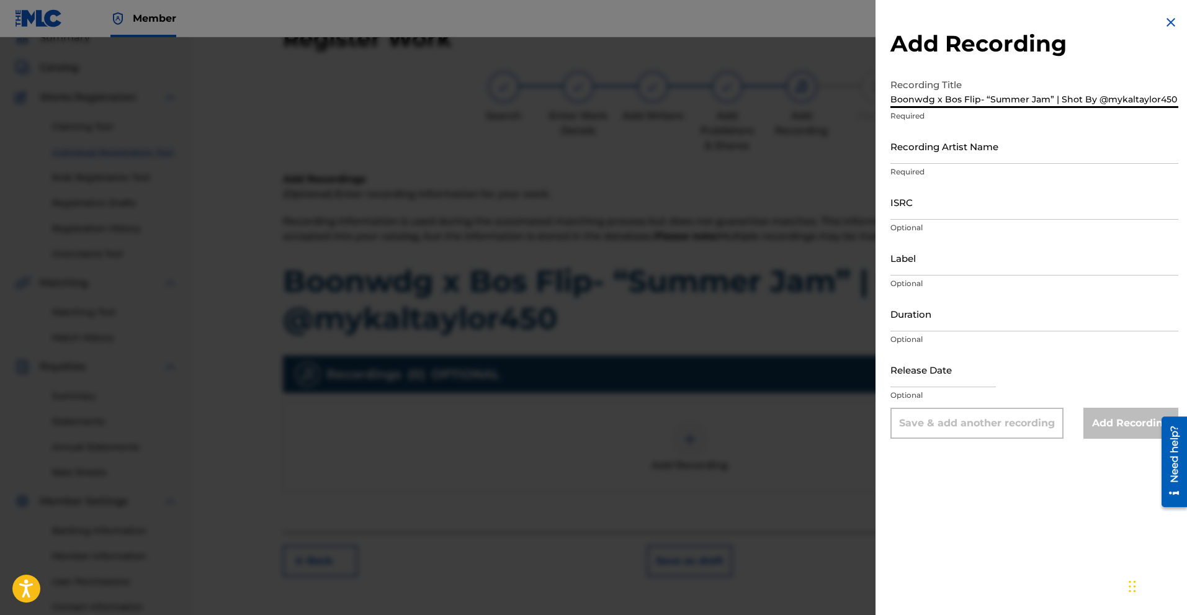
click at [945, 100] on input "Boonwdg x Bos Flip- “Summer Jam” | Shot By ‪@mykaltaylor450‬" at bounding box center [1035, 90] width 288 height 35
drag, startPoint x: 945, startPoint y: 100, endPoint x: 976, endPoint y: 107, distance: 31.2
click at [976, 107] on input "Boonwdg x Bos Flip- “Summer Jam” | Shot By ‪@mykaltaylor450‬" at bounding box center [1035, 90] width 288 height 35
type input "Boonwdg x Bos Flip- “Summer Jam” | Shot By ‪@mykaltaylor450‬"
click at [933, 153] on input "Recording Artist Name" at bounding box center [1035, 145] width 288 height 35
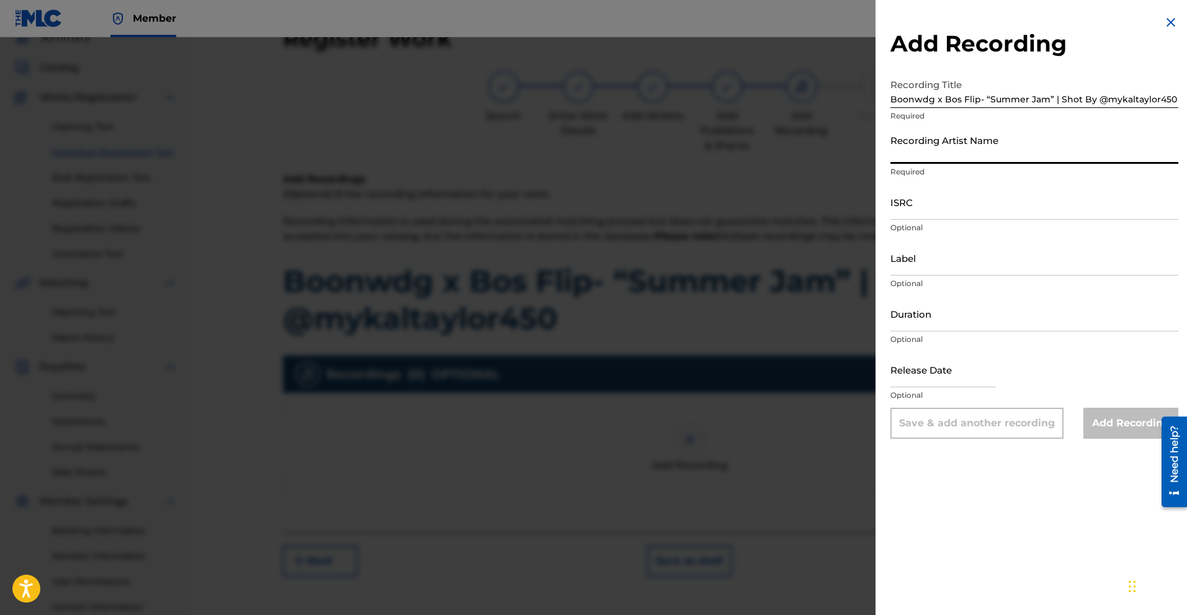
paste input "Bos Flip"
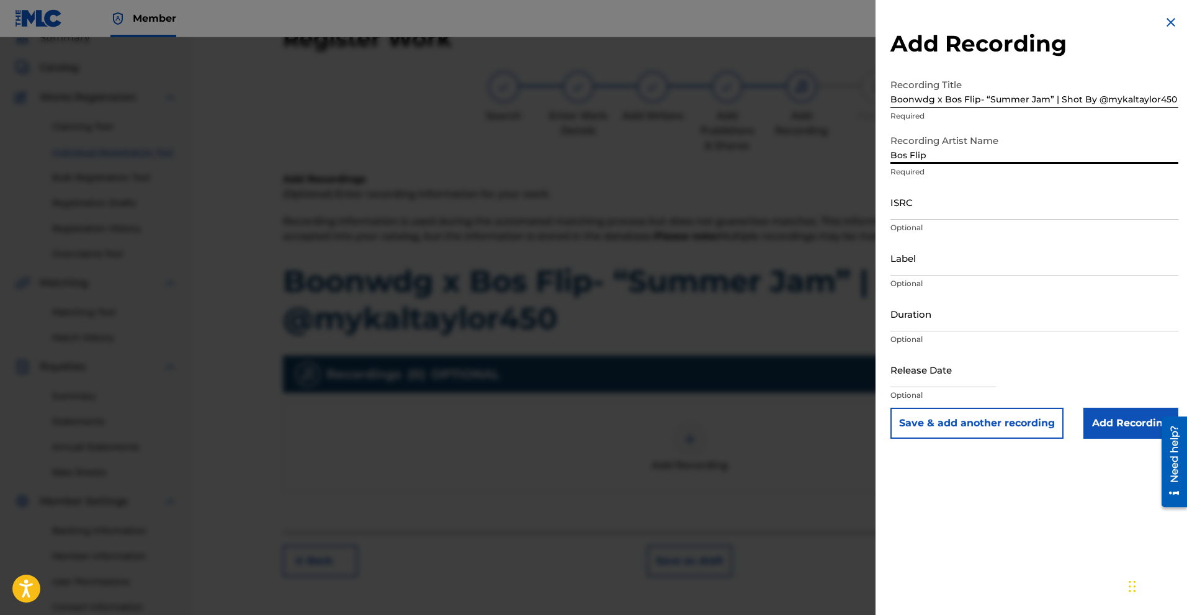
type input "Bos Flip"
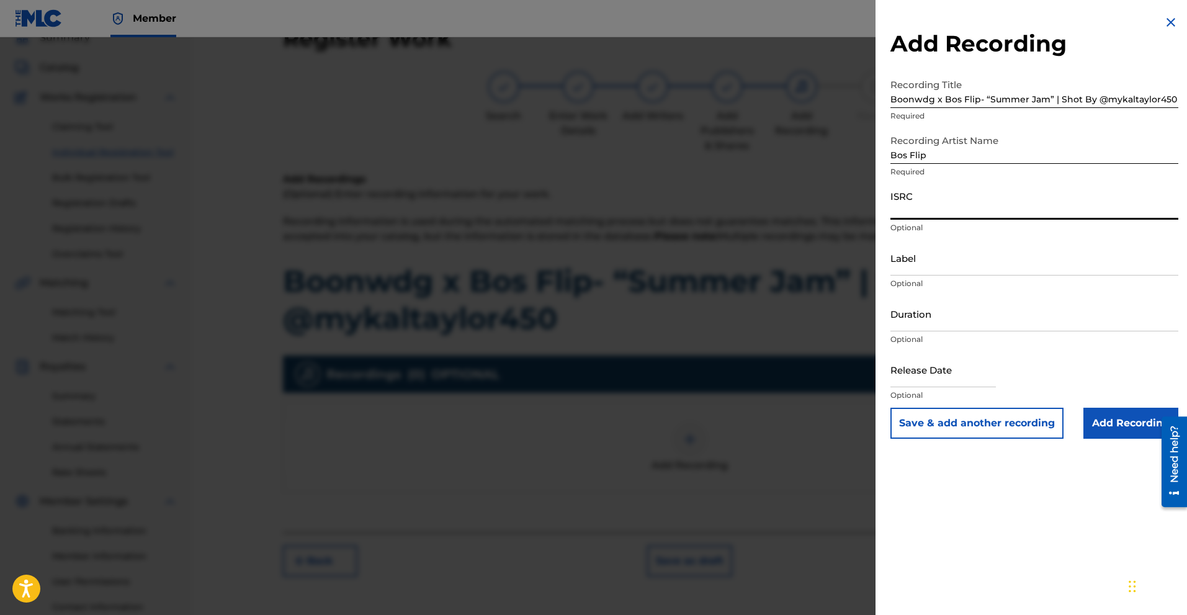
click at [936, 212] on input "ISRC" at bounding box center [1035, 201] width 288 height 35
drag, startPoint x: 926, startPoint y: 194, endPoint x: 892, endPoint y: 201, distance: 34.8
click at [867, 209] on div "Add Recording Recording Title Boonwdg x Bos Flip- “Summer Jam” | Shot By ‪@myka…" at bounding box center [593, 326] width 1187 height 578
drag, startPoint x: 892, startPoint y: 201, endPoint x: 906, endPoint y: 196, distance: 14.8
click at [894, 200] on input "ISRC" at bounding box center [1035, 201] width 288 height 35
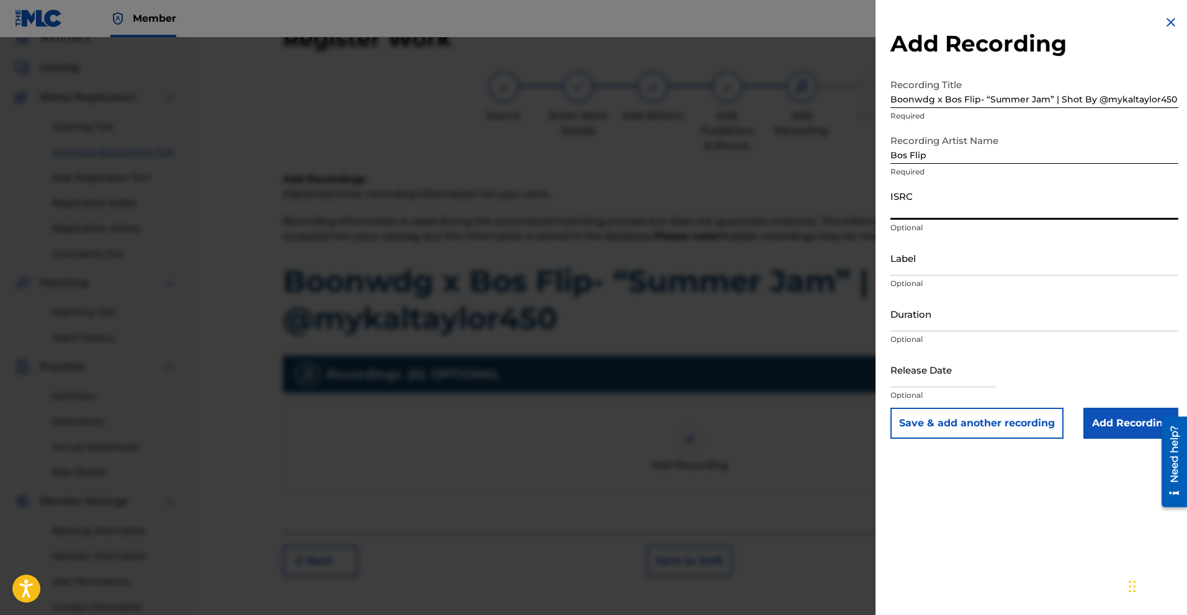
click at [912, 195] on input "ISRC" at bounding box center [1035, 201] width 288 height 35
click at [913, 197] on input "ISRC" at bounding box center [1035, 201] width 288 height 35
drag, startPoint x: 911, startPoint y: 197, endPoint x: 850, endPoint y: 187, distance: 62.2
click at [854, 192] on div "Add Recording Recording Title Boonwdg x Bos Flip- “Summer Jam” | Shot By ‪@myka…" at bounding box center [593, 326] width 1187 height 578
drag, startPoint x: 889, startPoint y: 102, endPoint x: 1075, endPoint y: 107, distance: 185.7
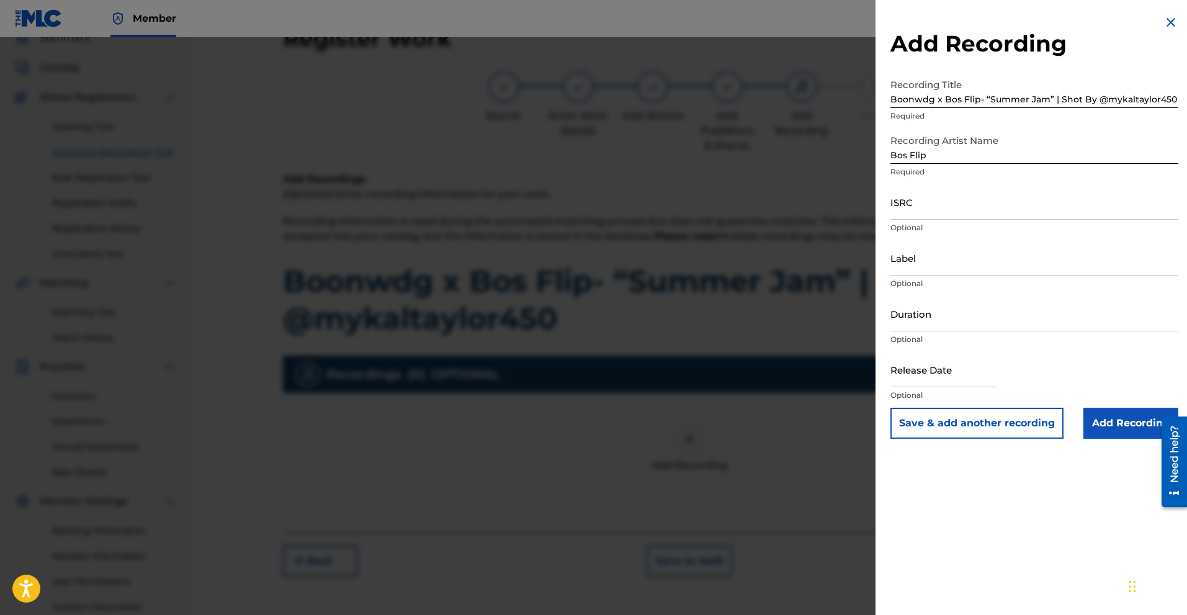
click at [1123, 98] on div "Add Recording Recording Title Boonwdg x Bos Flip- “Summer Jam” | Shot By ‪@myka…" at bounding box center [1035, 227] width 318 height 454
drag, startPoint x: 1171, startPoint y: 101, endPoint x: 923, endPoint y: 102, distance: 248.3
click at [850, 126] on div "Add Recording Recording Title Boonwdg x Bos Flip- “Summer Jam” | Shot By ‪@myka…" at bounding box center [593, 326] width 1187 height 578
